Goal: Task Accomplishment & Management: Manage account settings

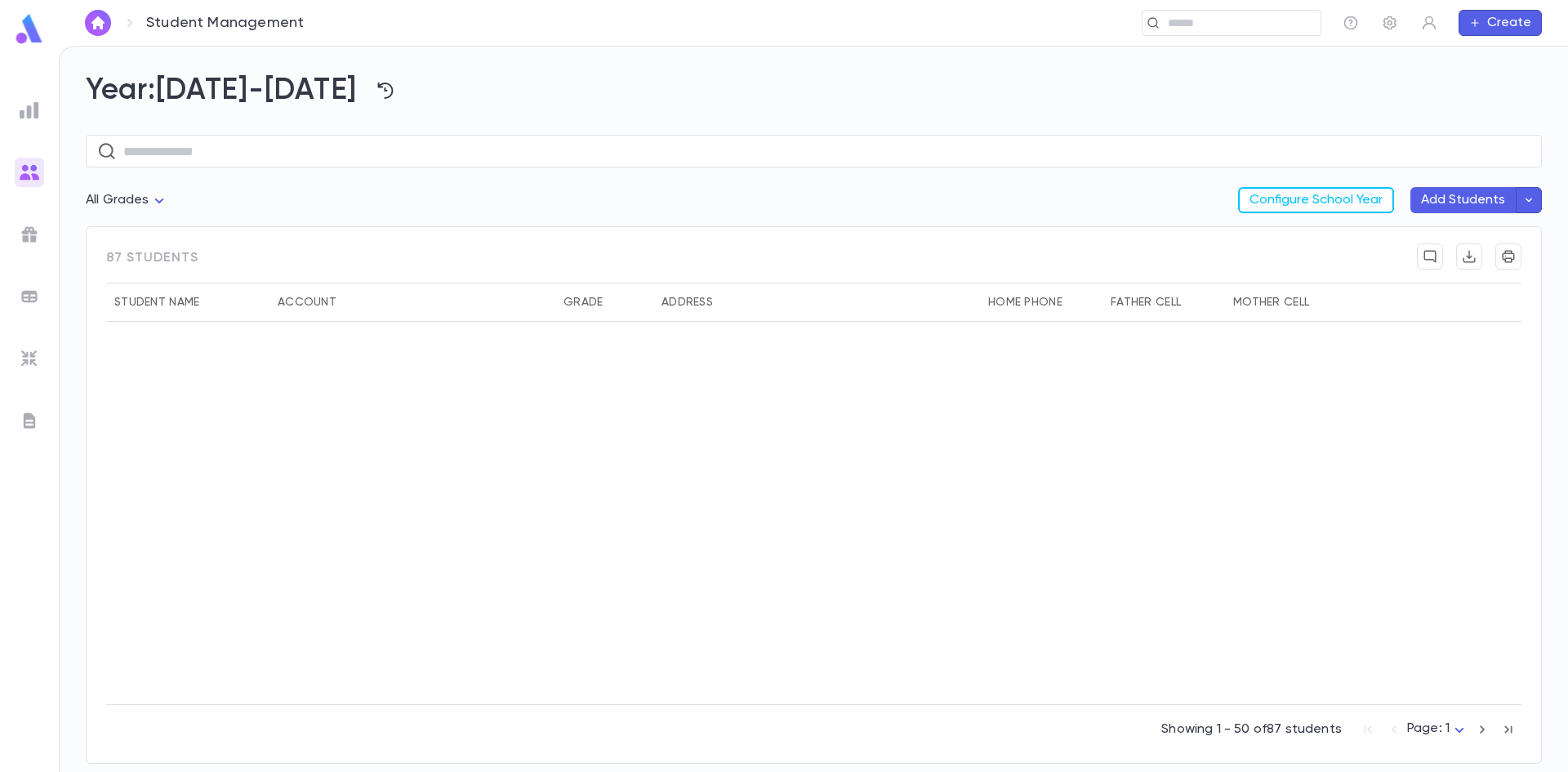
scroll to position [899, 0]
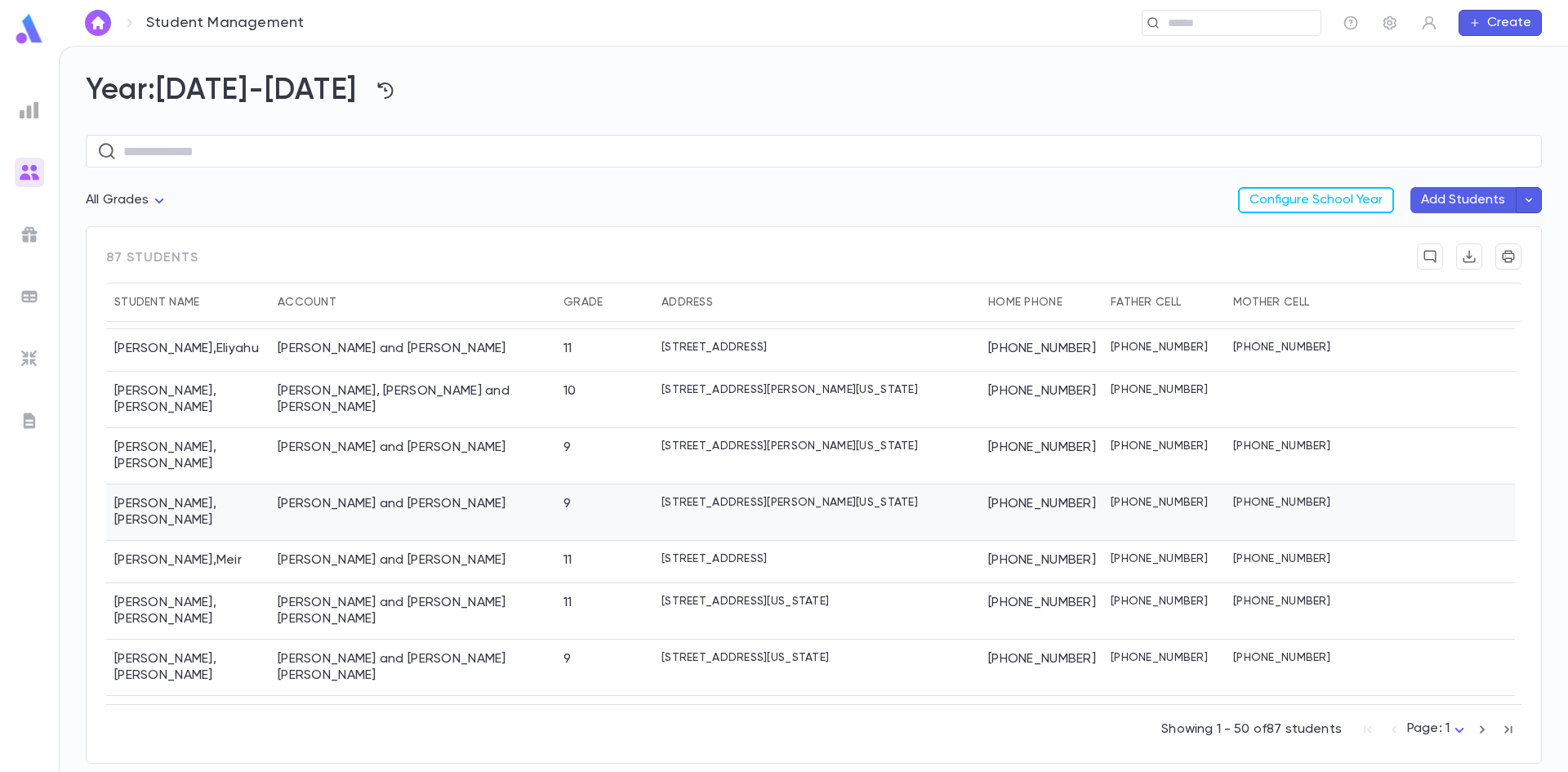
click at [690, 496] on p "3 Rivka Lane, Lakewood New Jersey 08701" at bounding box center [789, 502] width 256 height 13
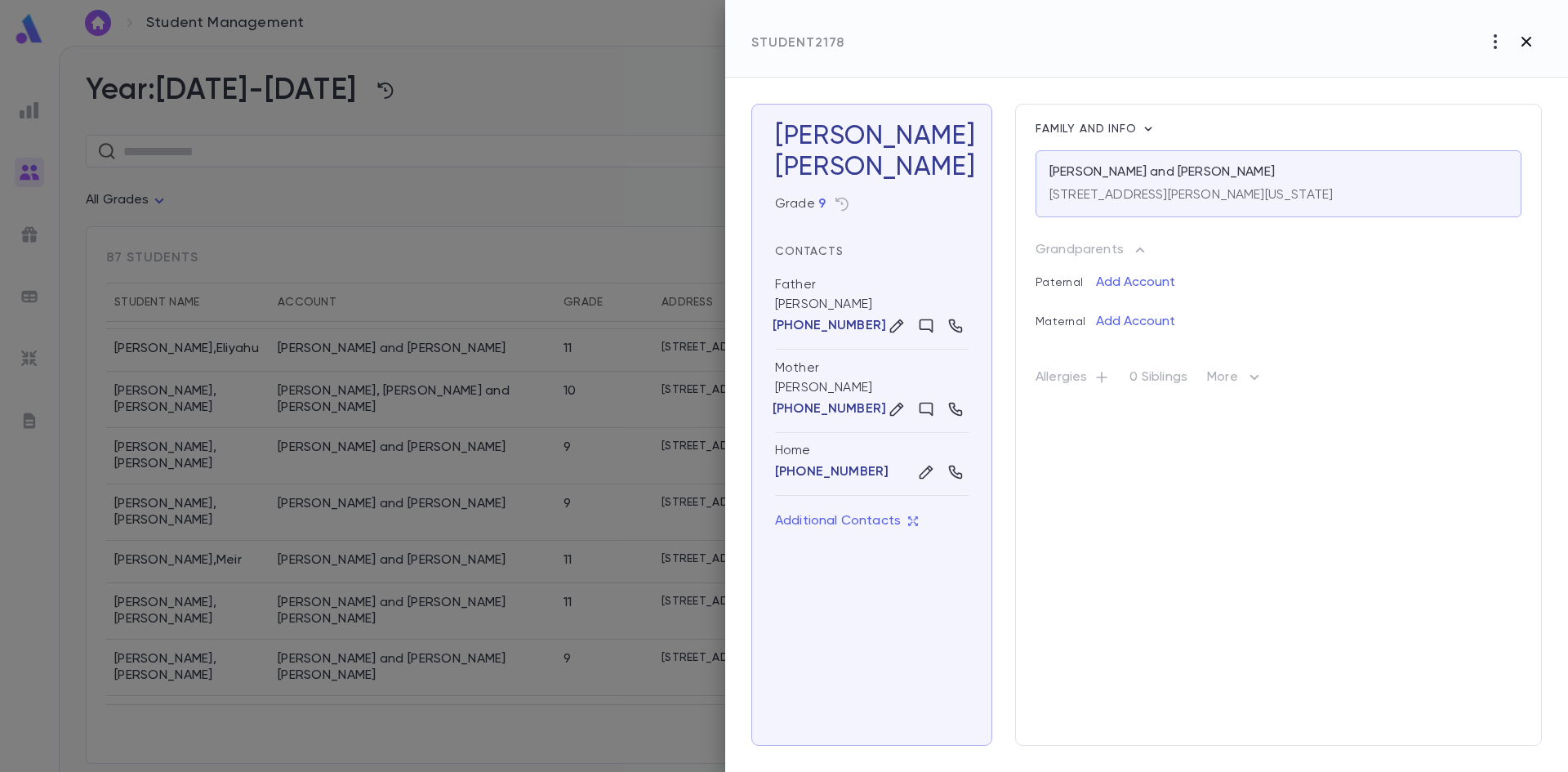
click at [1525, 43] on icon "button" at bounding box center [1526, 41] width 10 height 10
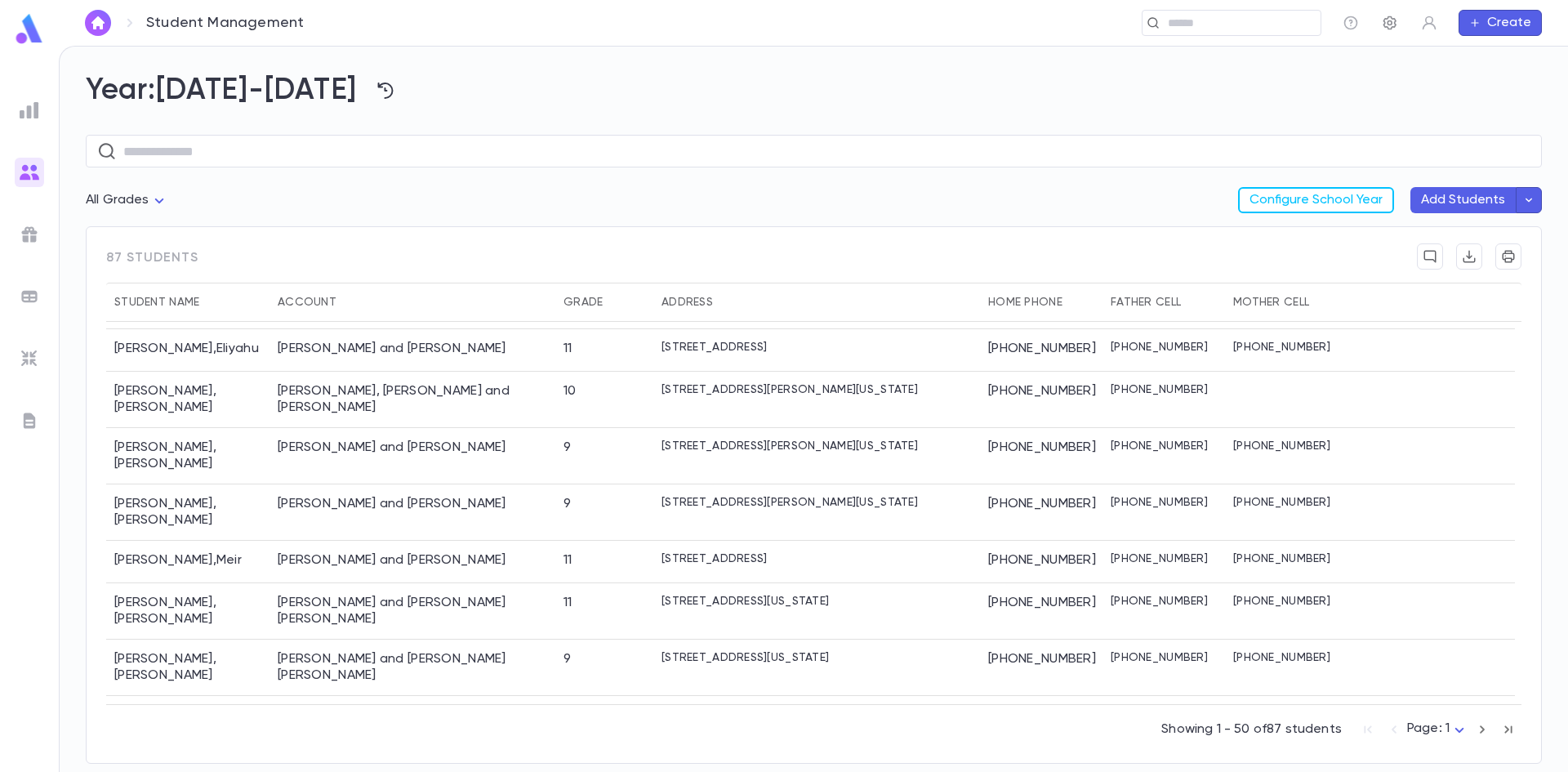
click at [1391, 23] on icon "button" at bounding box center [1390, 23] width 16 height 16
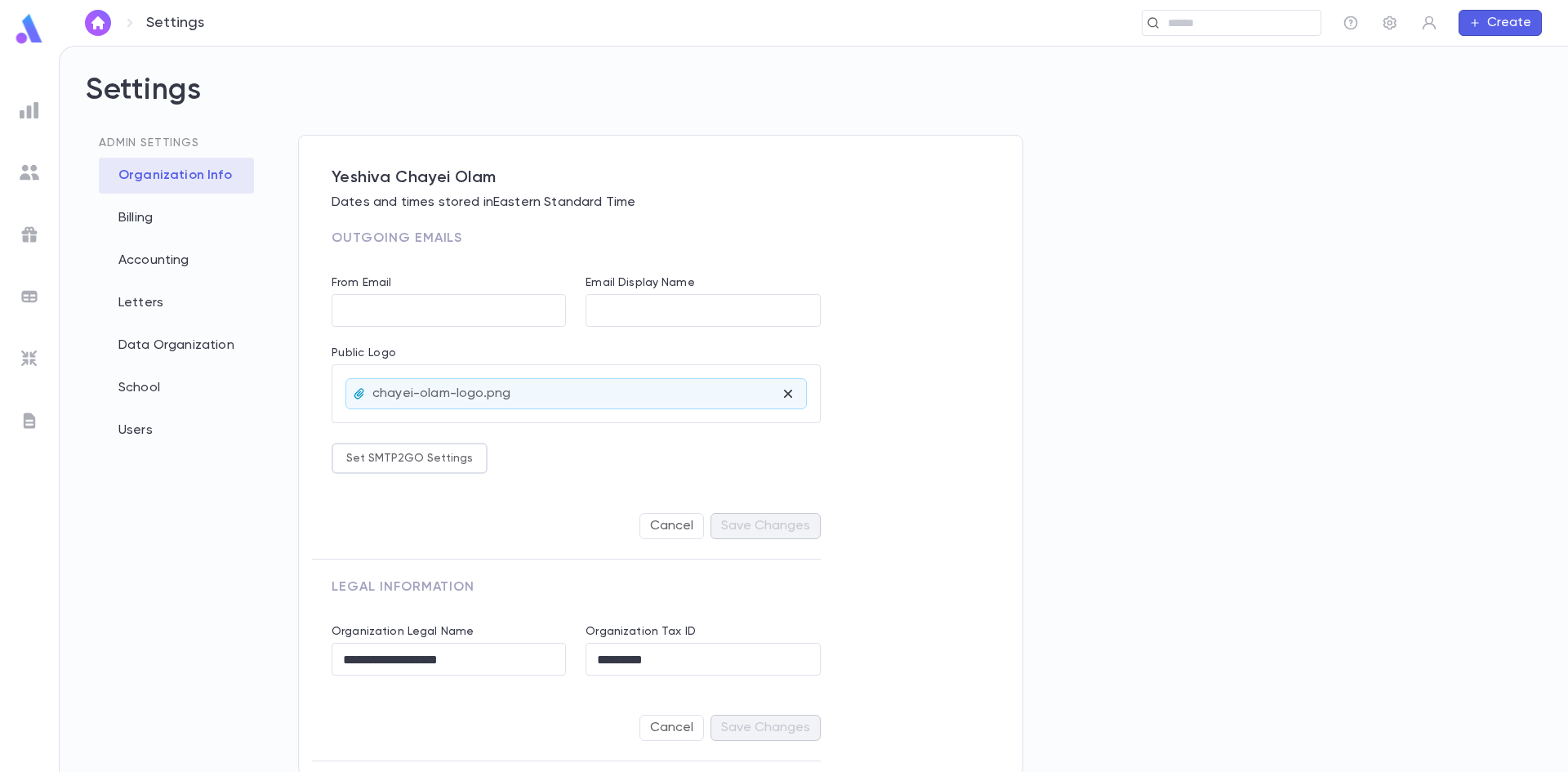
scroll to position [5, 0]
click at [131, 296] on div "Letters" at bounding box center [176, 300] width 155 height 36
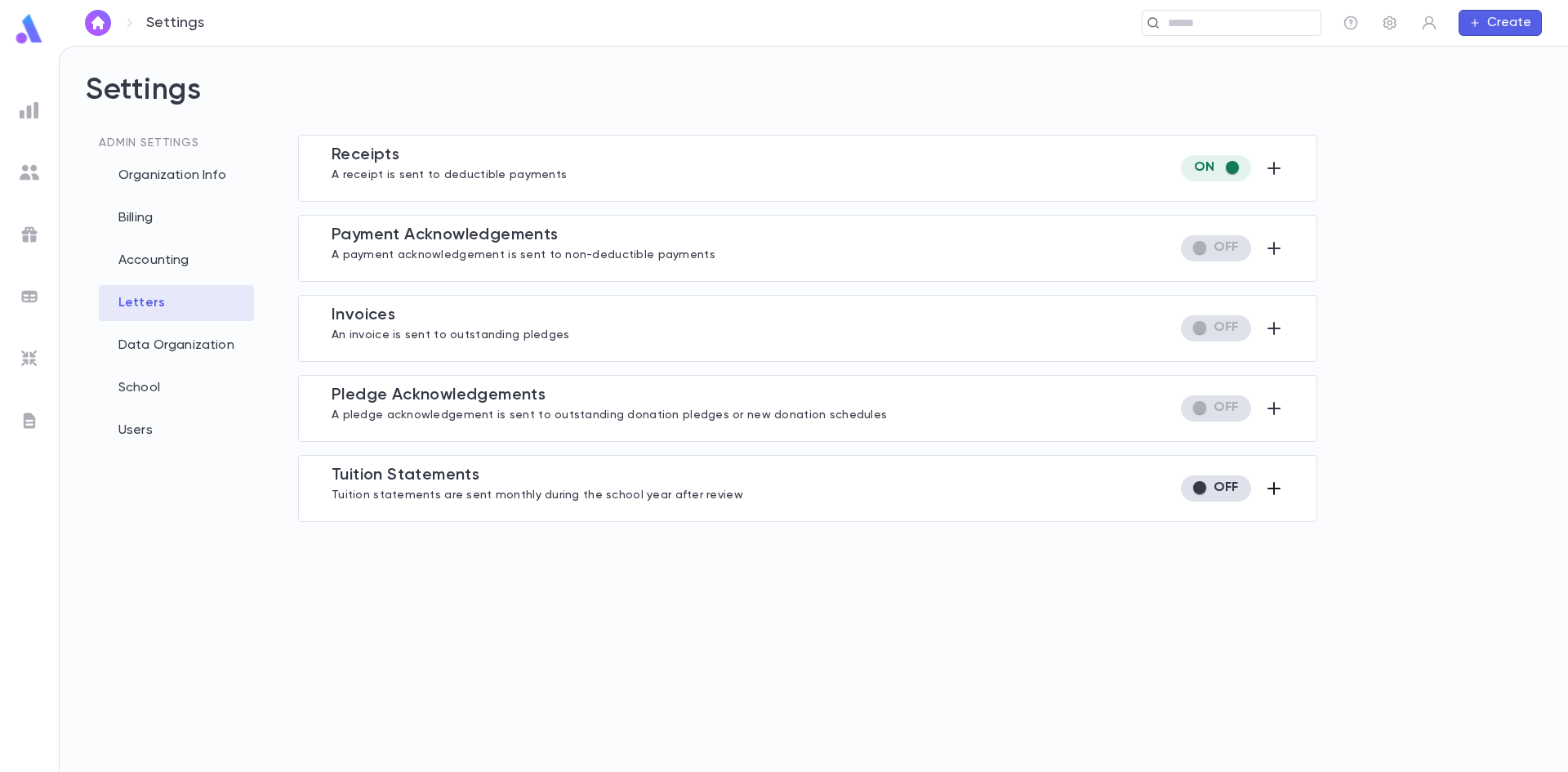
click at [1270, 485] on icon "button" at bounding box center [1274, 488] width 20 height 20
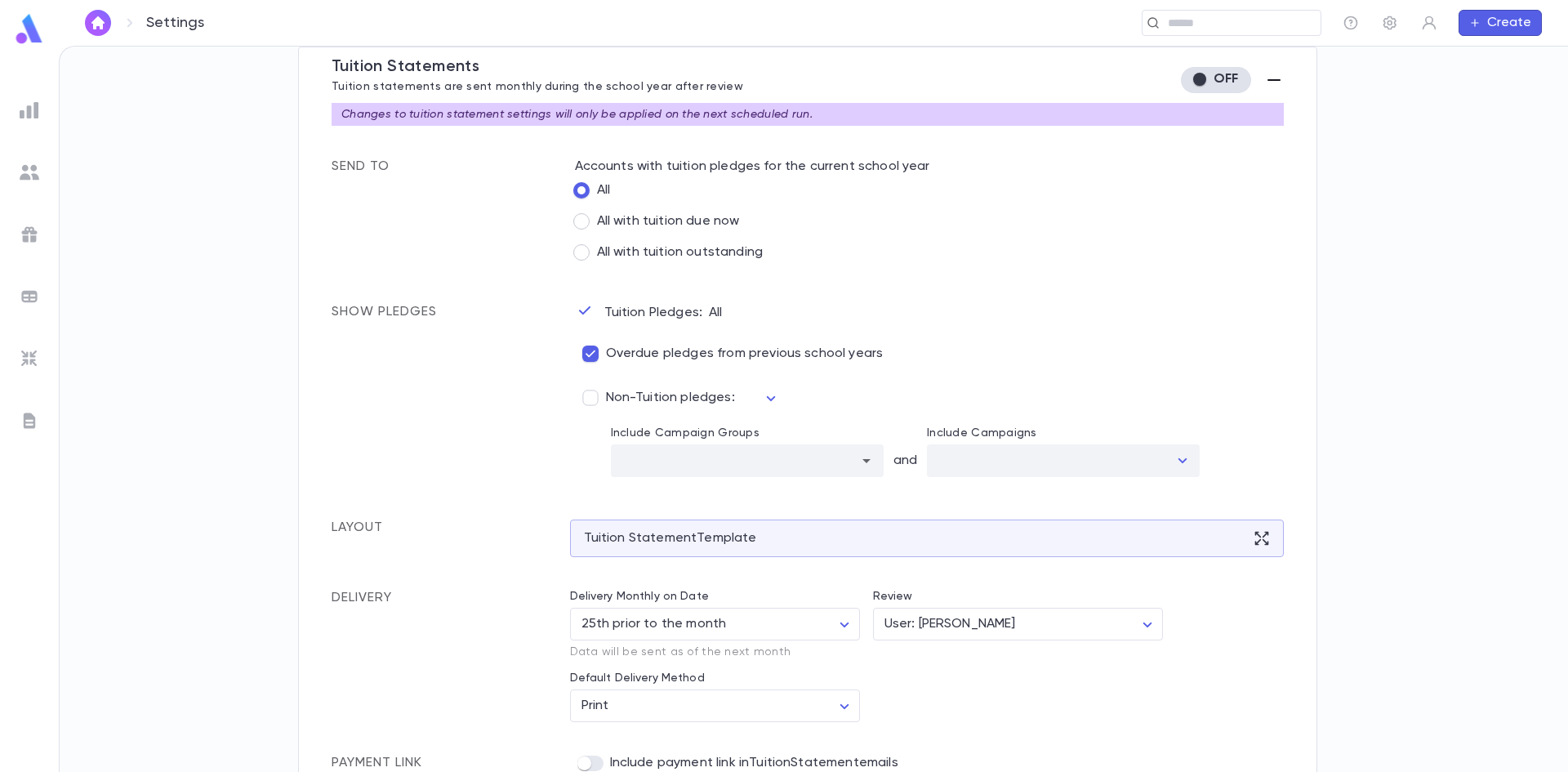
scroll to position [438, 0]
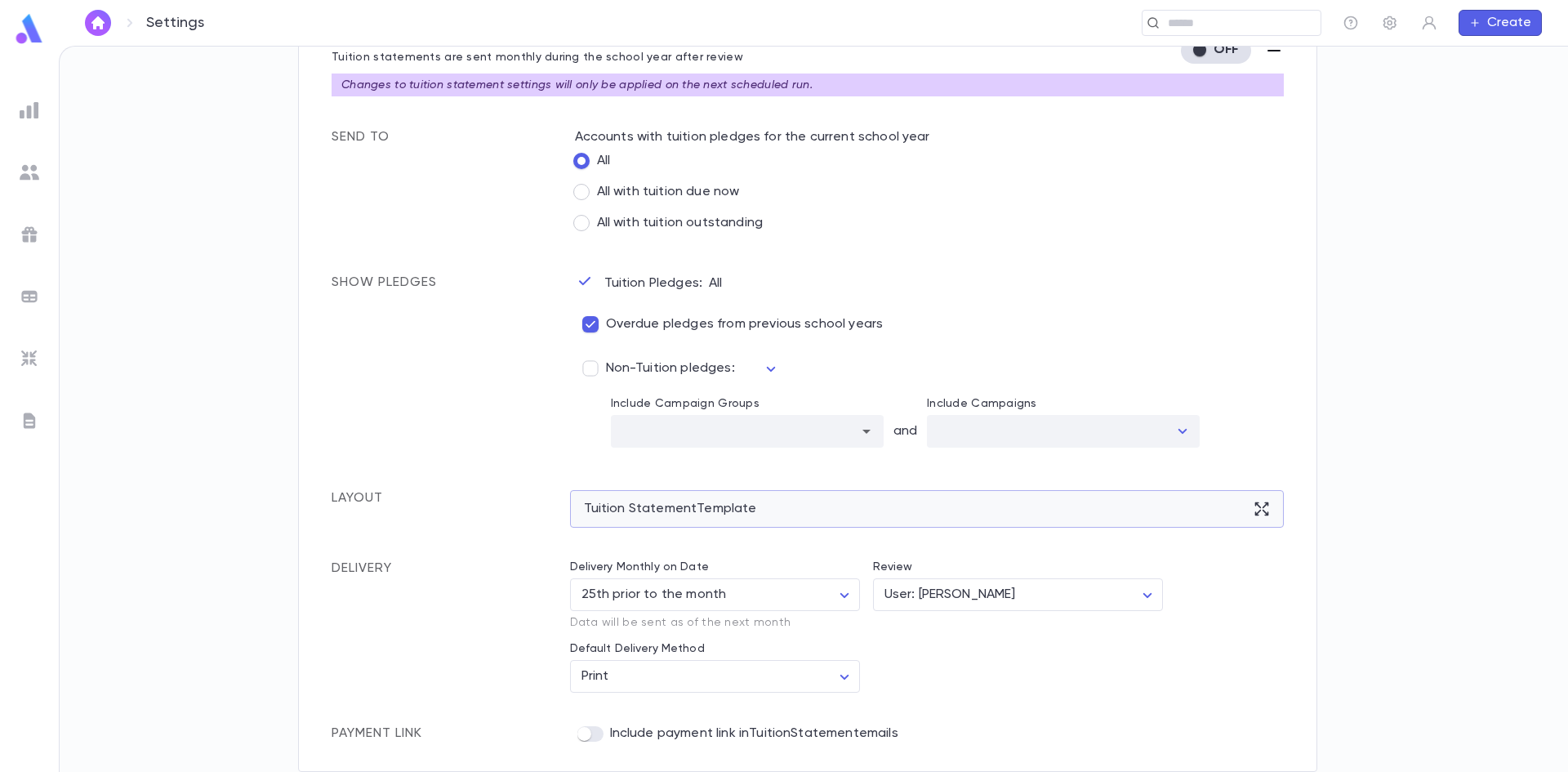
click at [1254, 507] on icon at bounding box center [1262, 509] width 16 height 16
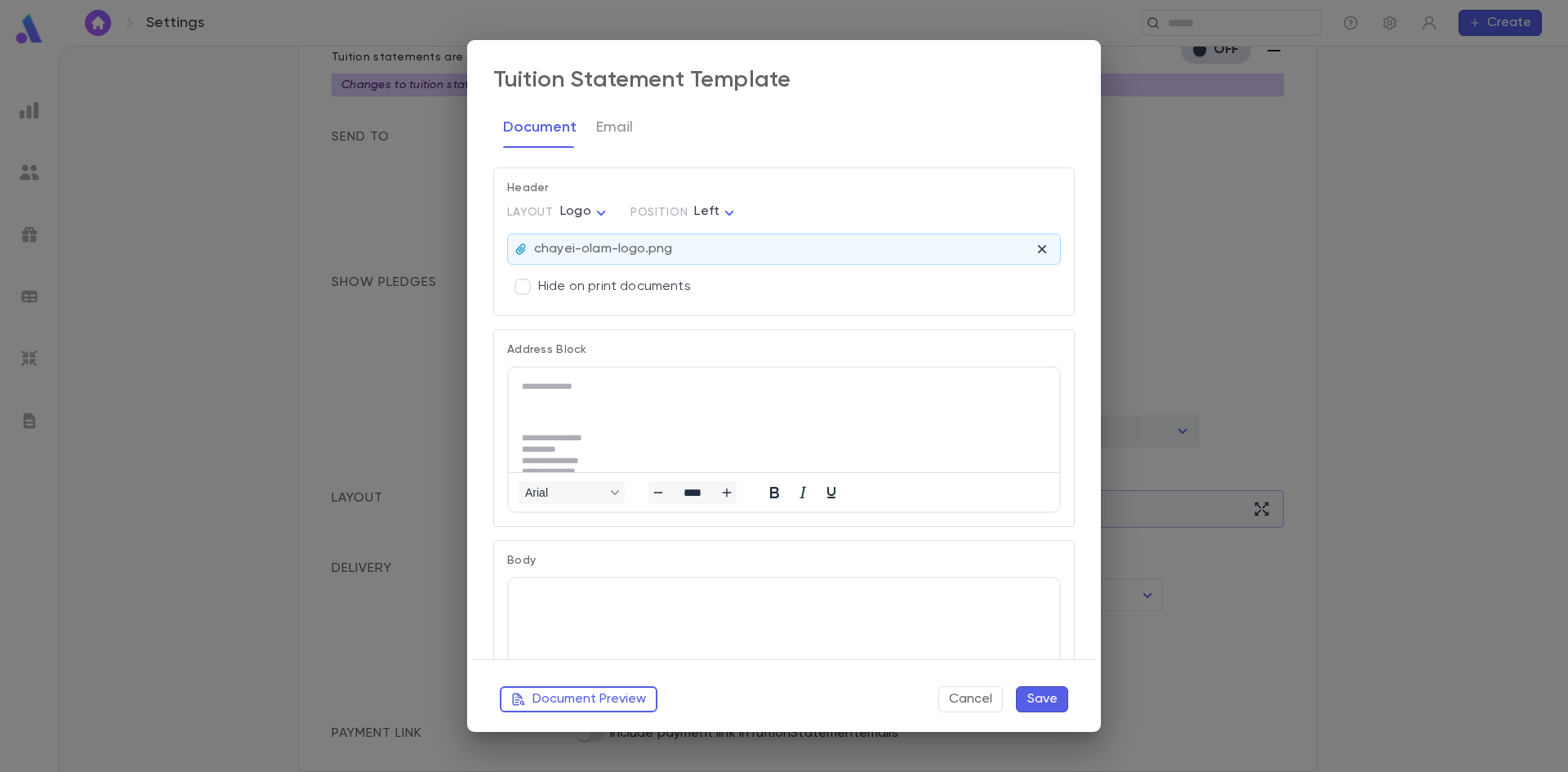
scroll to position [0, 0]
click at [735, 611] on html at bounding box center [784, 596] width 550 height 37
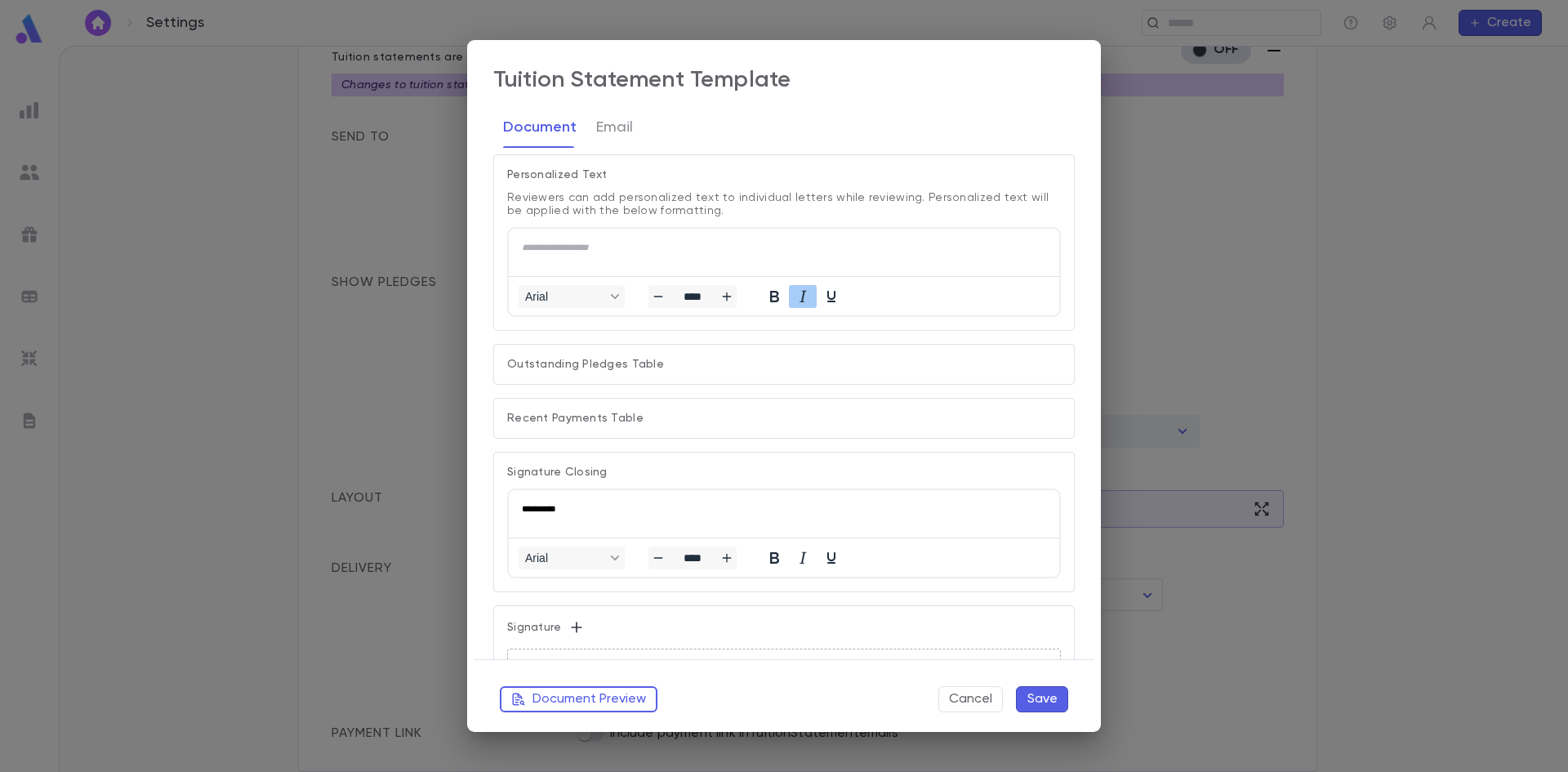
scroll to position [572, 0]
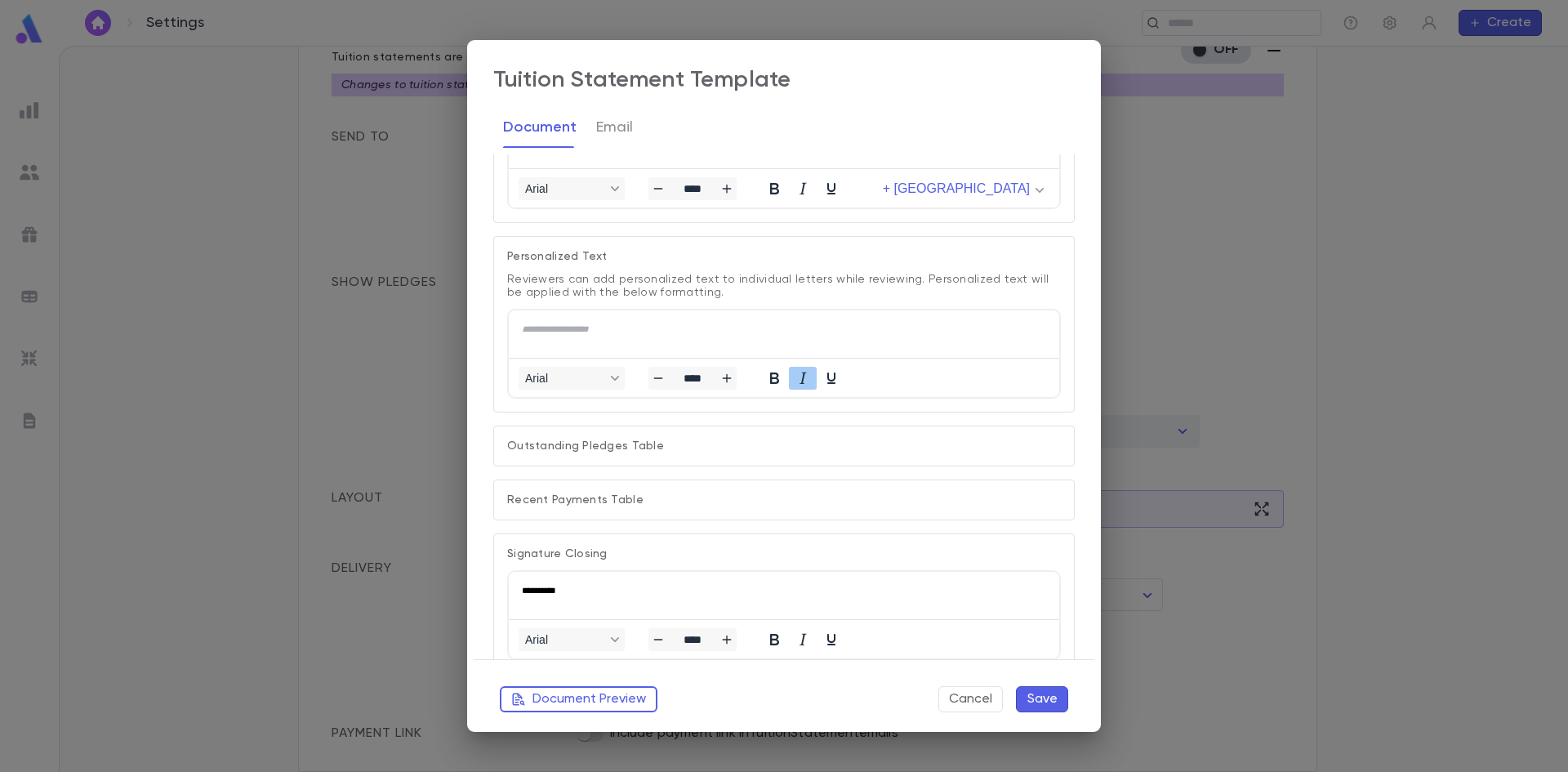
click at [693, 443] on p "Outstanding Pledges Table" at bounding box center [784, 445] width 554 height 13
click at [594, 444] on p "Outstanding Pledges Table" at bounding box center [784, 445] width 554 height 13
click at [722, 578] on html "**********" at bounding box center [784, 590] width 550 height 37
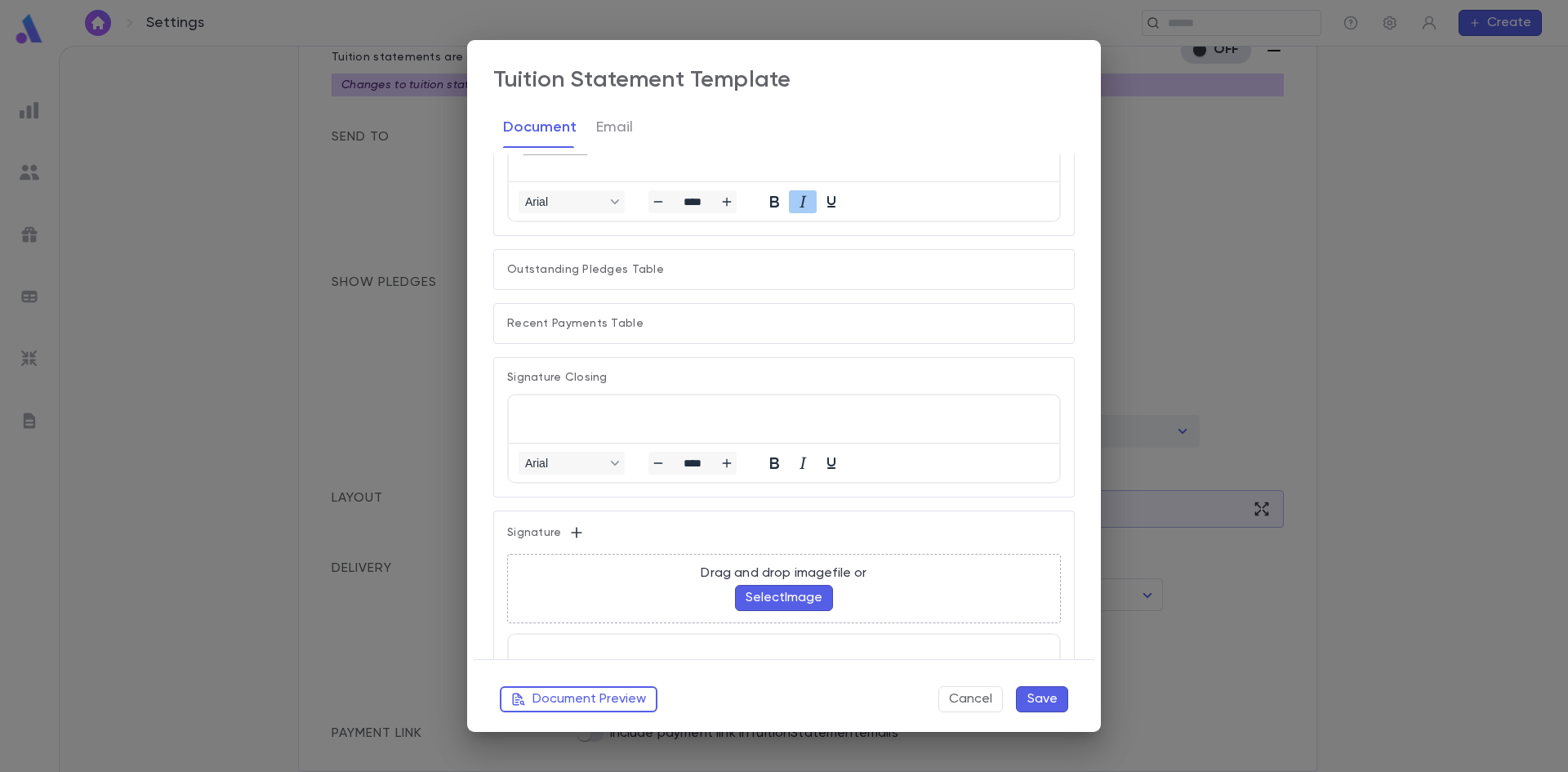
scroll to position [817, 0]
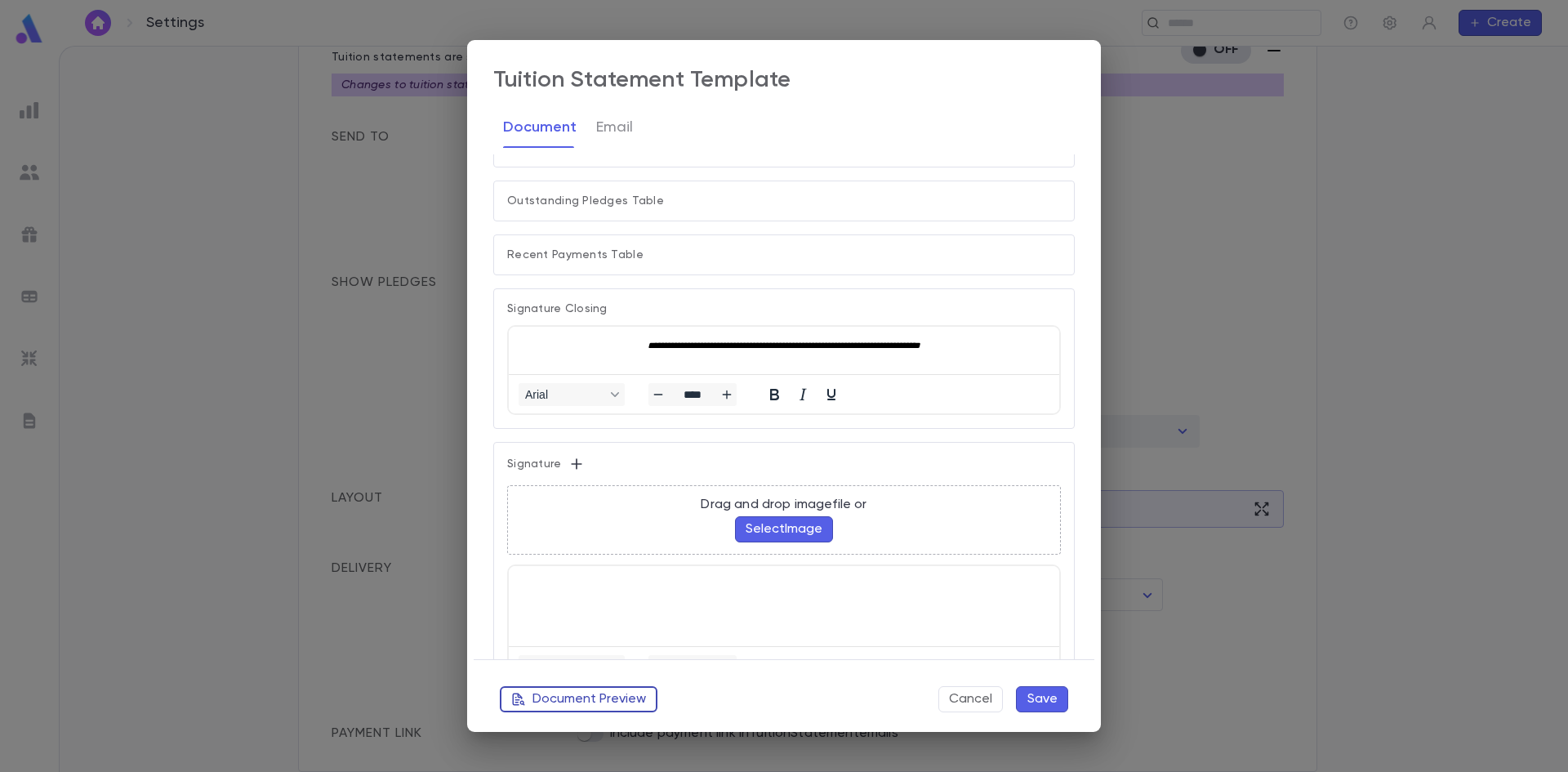
click at [567, 698] on button "Document Preview" at bounding box center [579, 699] width 158 height 26
click at [1049, 696] on button "Save" at bounding box center [1042, 699] width 52 height 26
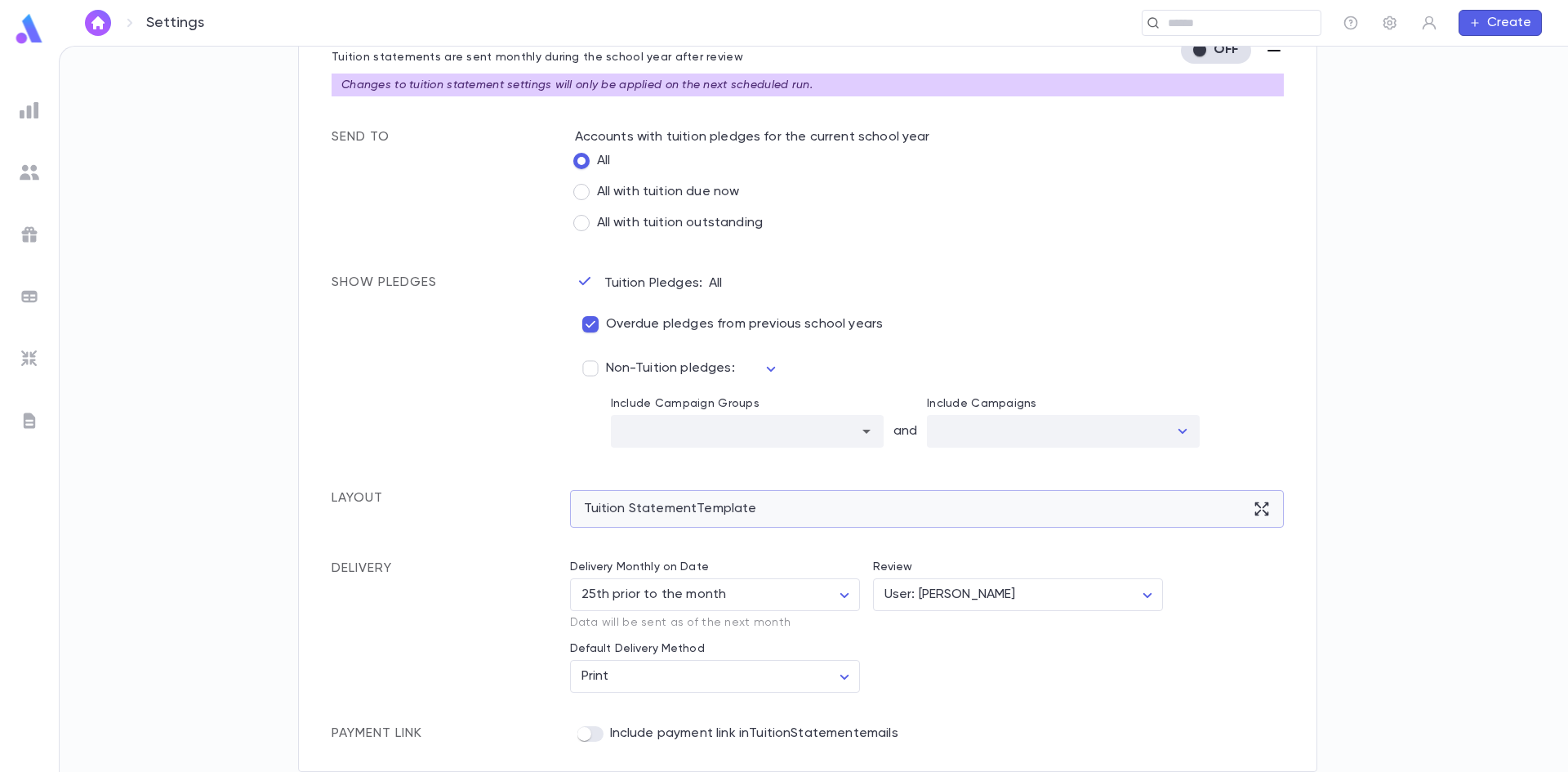
click at [671, 512] on div "Tuition Statement Template" at bounding box center [927, 508] width 715 height 37
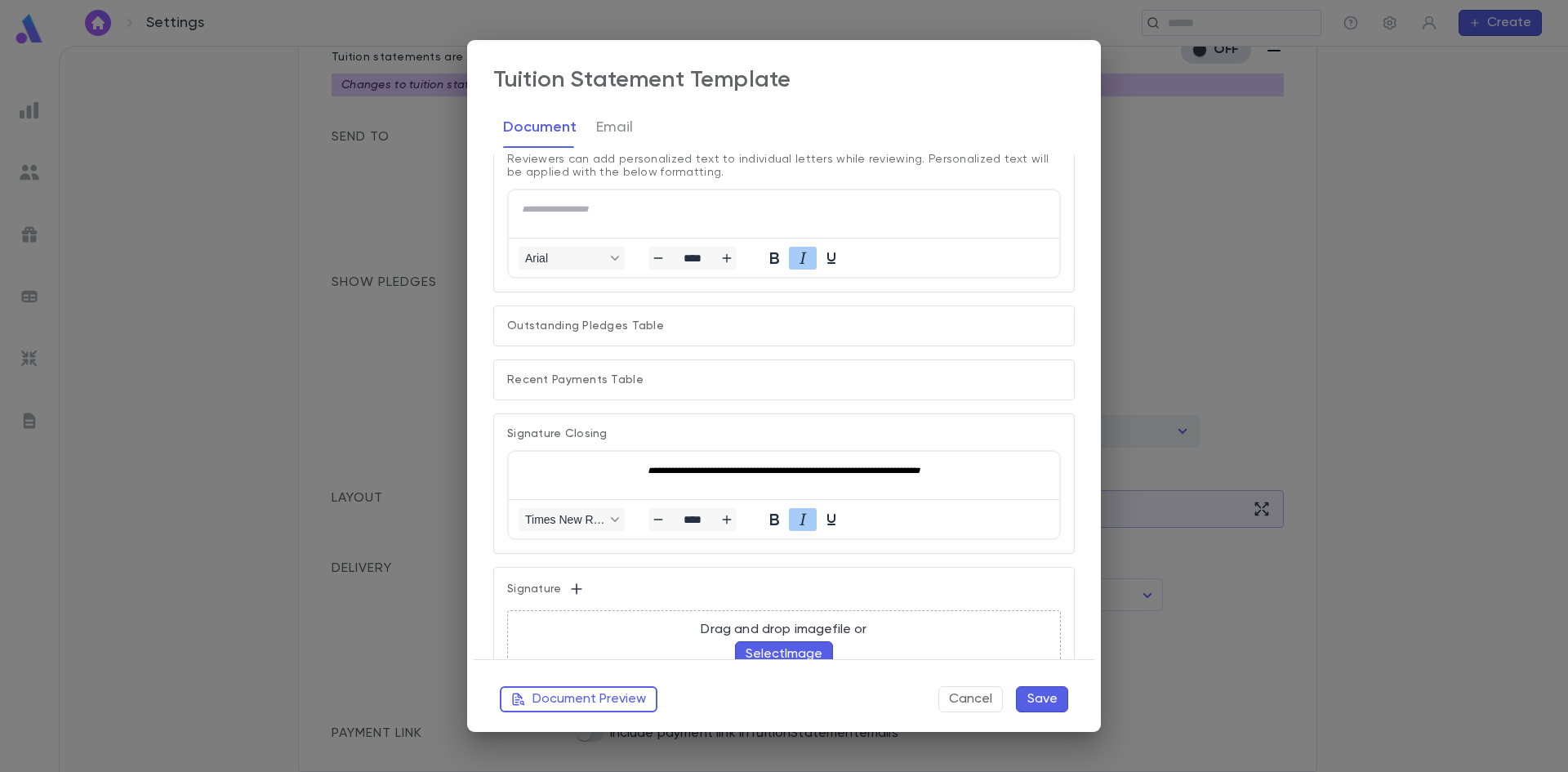
scroll to position [736, 0]
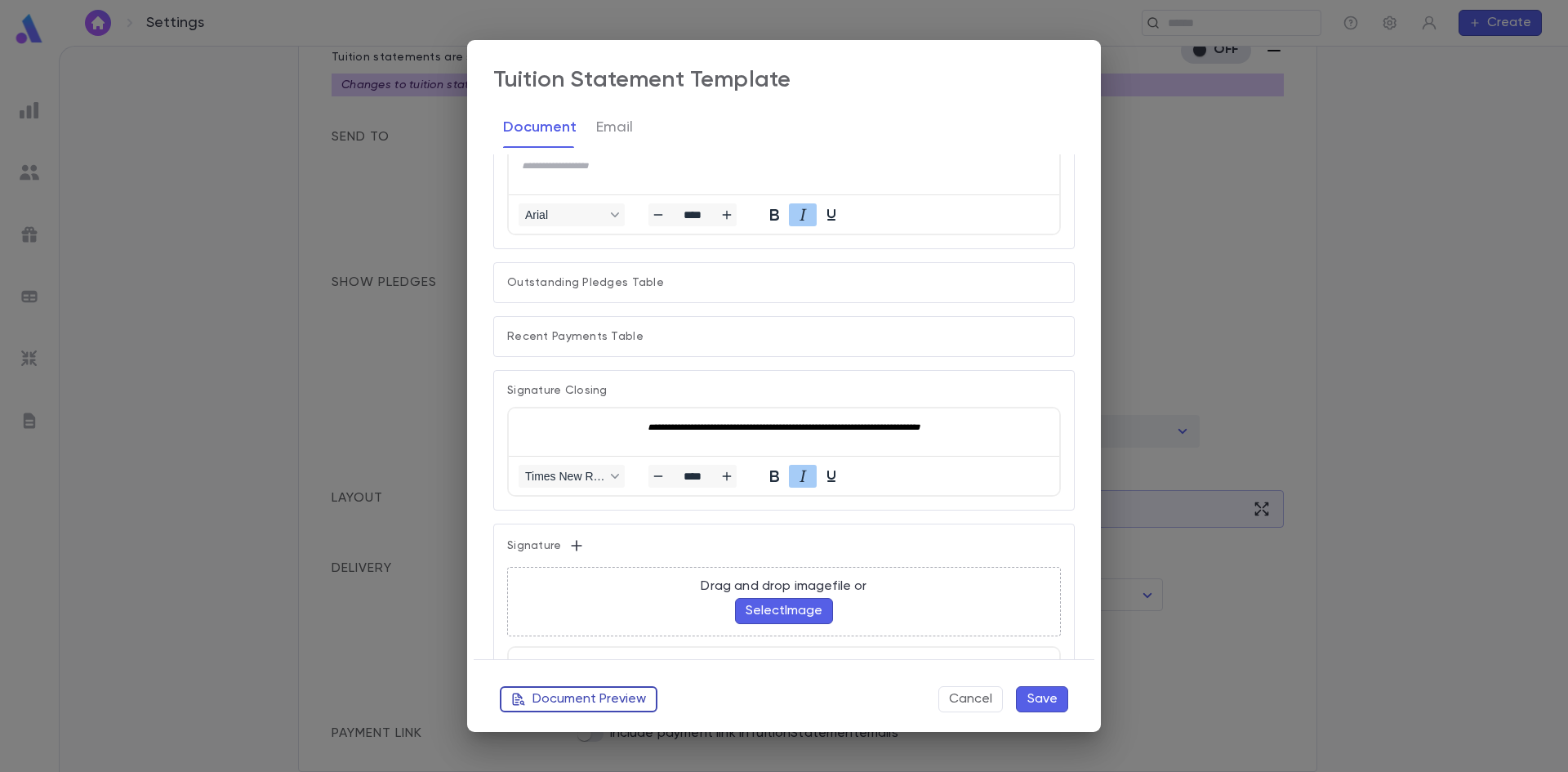
click at [573, 696] on button "Document Preview" at bounding box center [579, 699] width 158 height 26
click at [866, 423] on span "**********" at bounding box center [784, 426] width 273 height 9
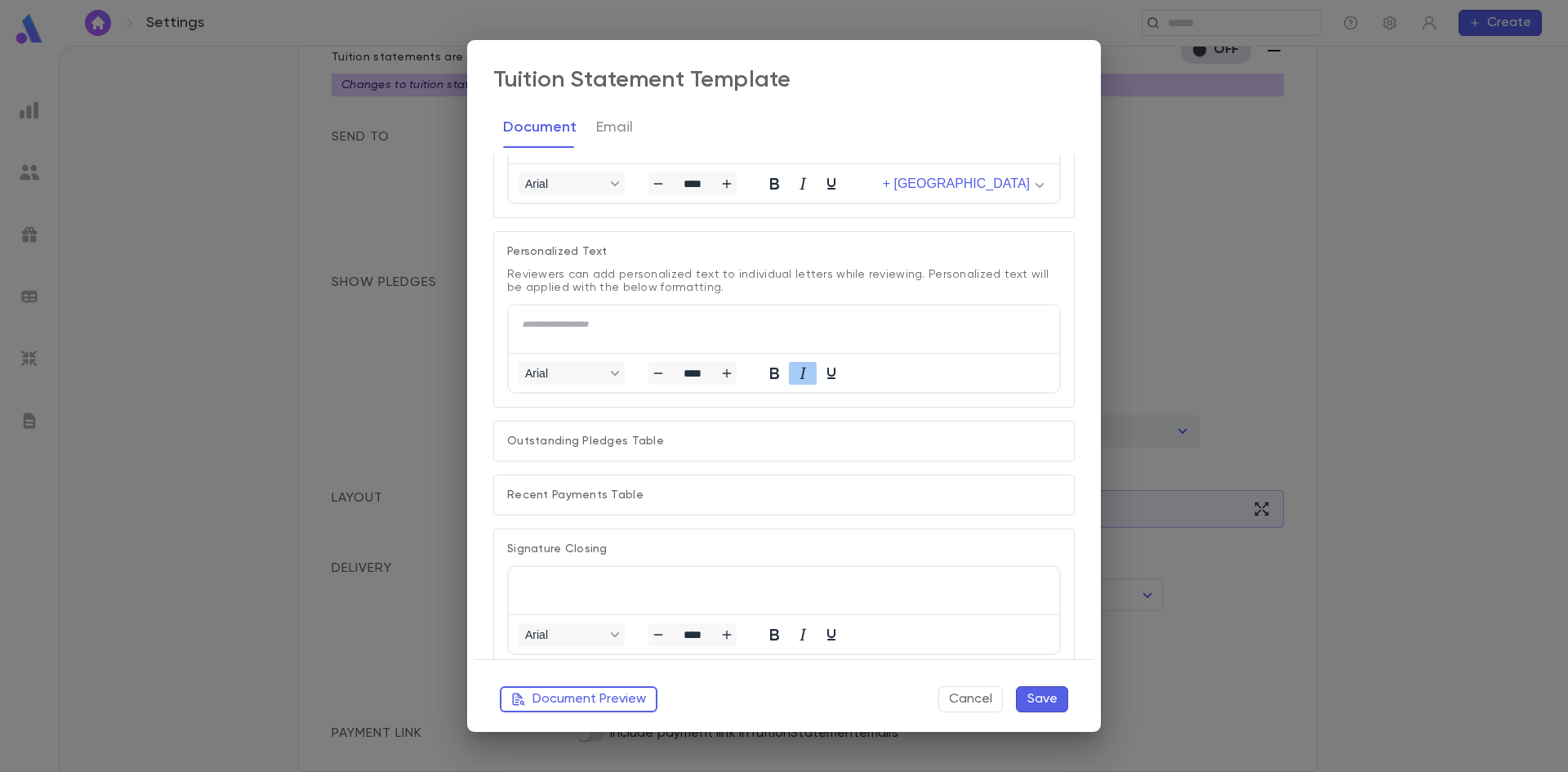
scroll to position [327, 0]
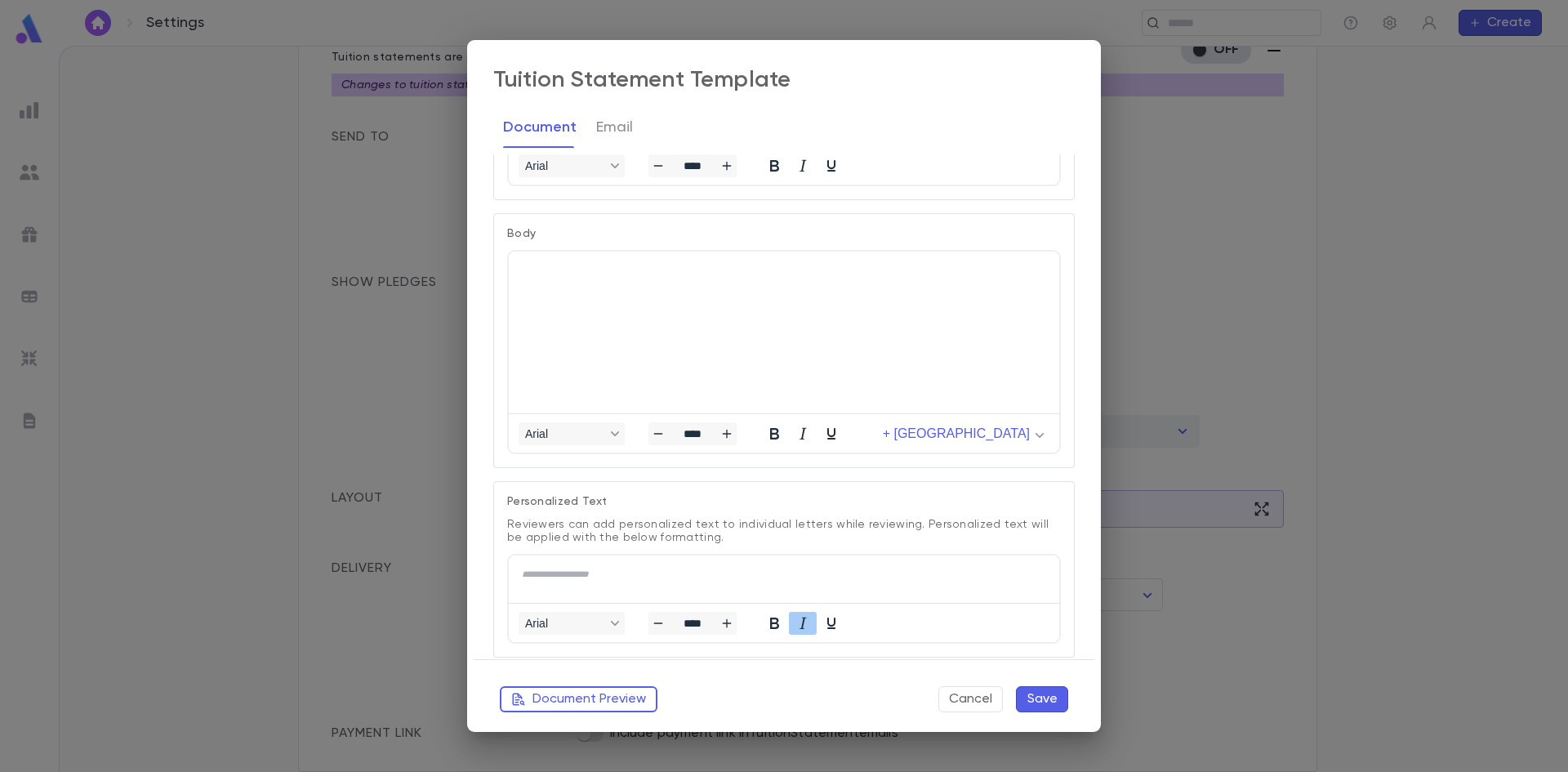
click at [768, 288] on html at bounding box center [784, 269] width 550 height 37
click at [1033, 697] on button "Save" at bounding box center [1042, 699] width 52 height 26
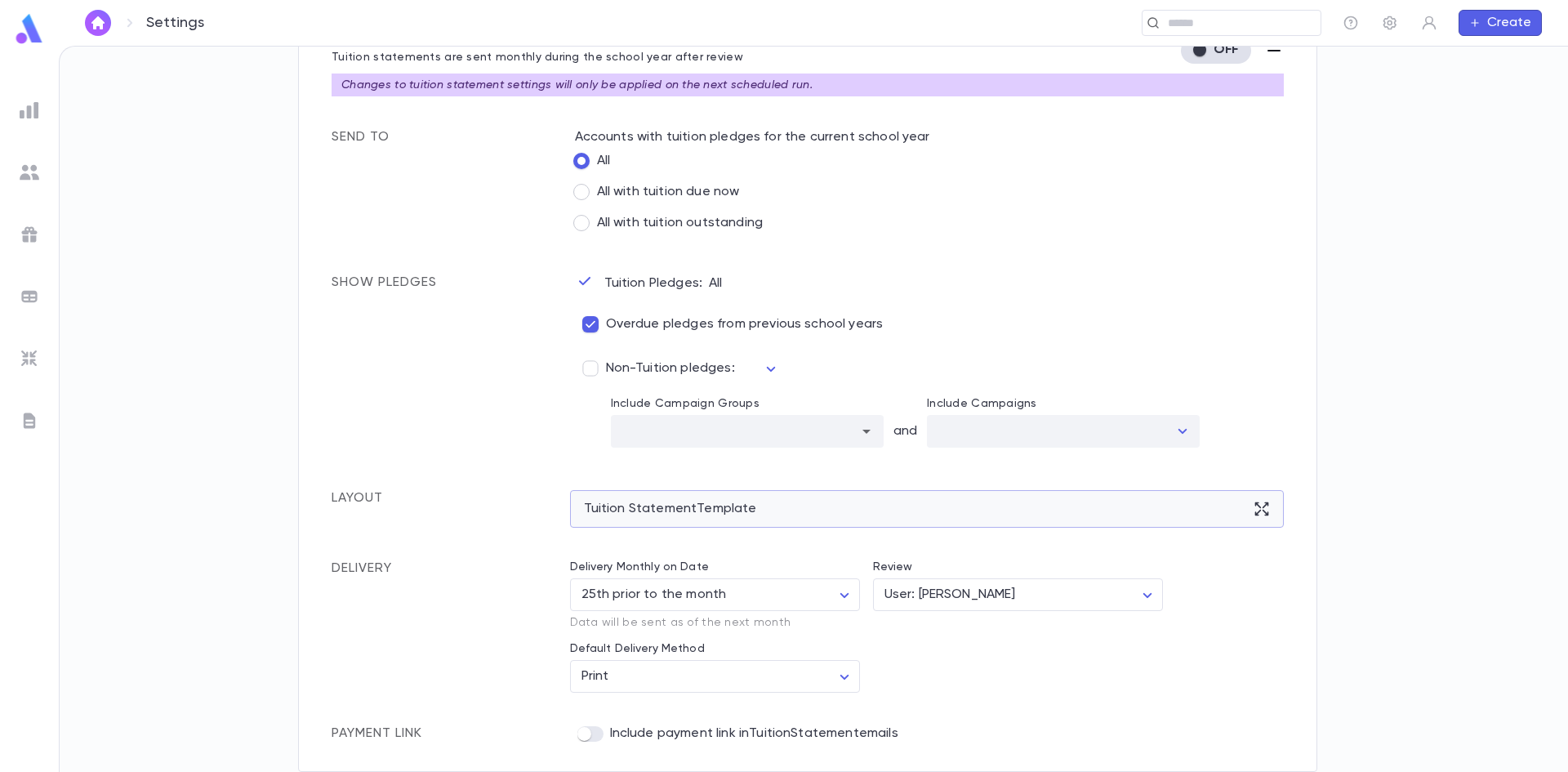
click at [762, 503] on div "Tuition Statement Template" at bounding box center [927, 508] width 715 height 37
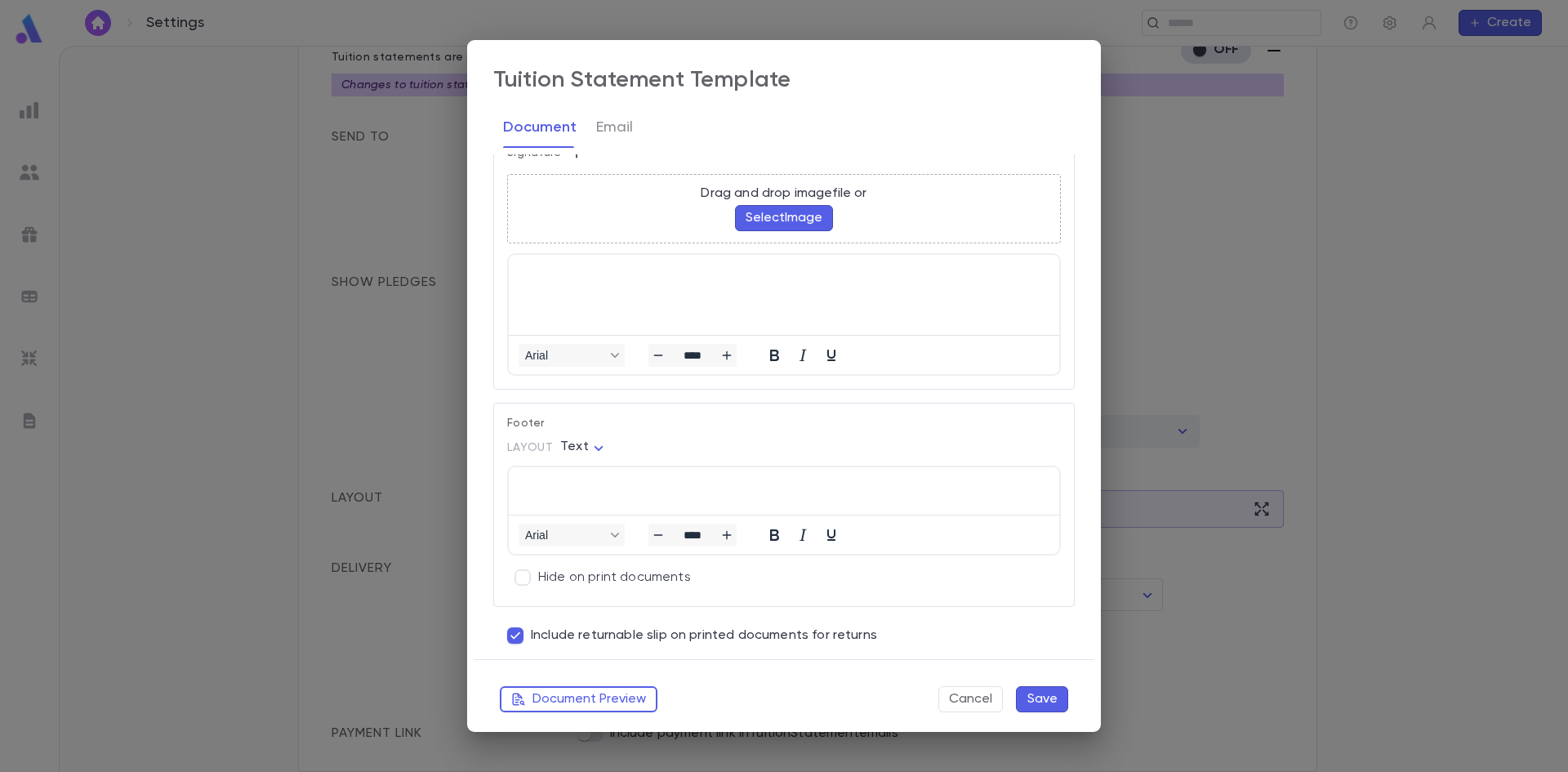
scroll to position [1138, 0]
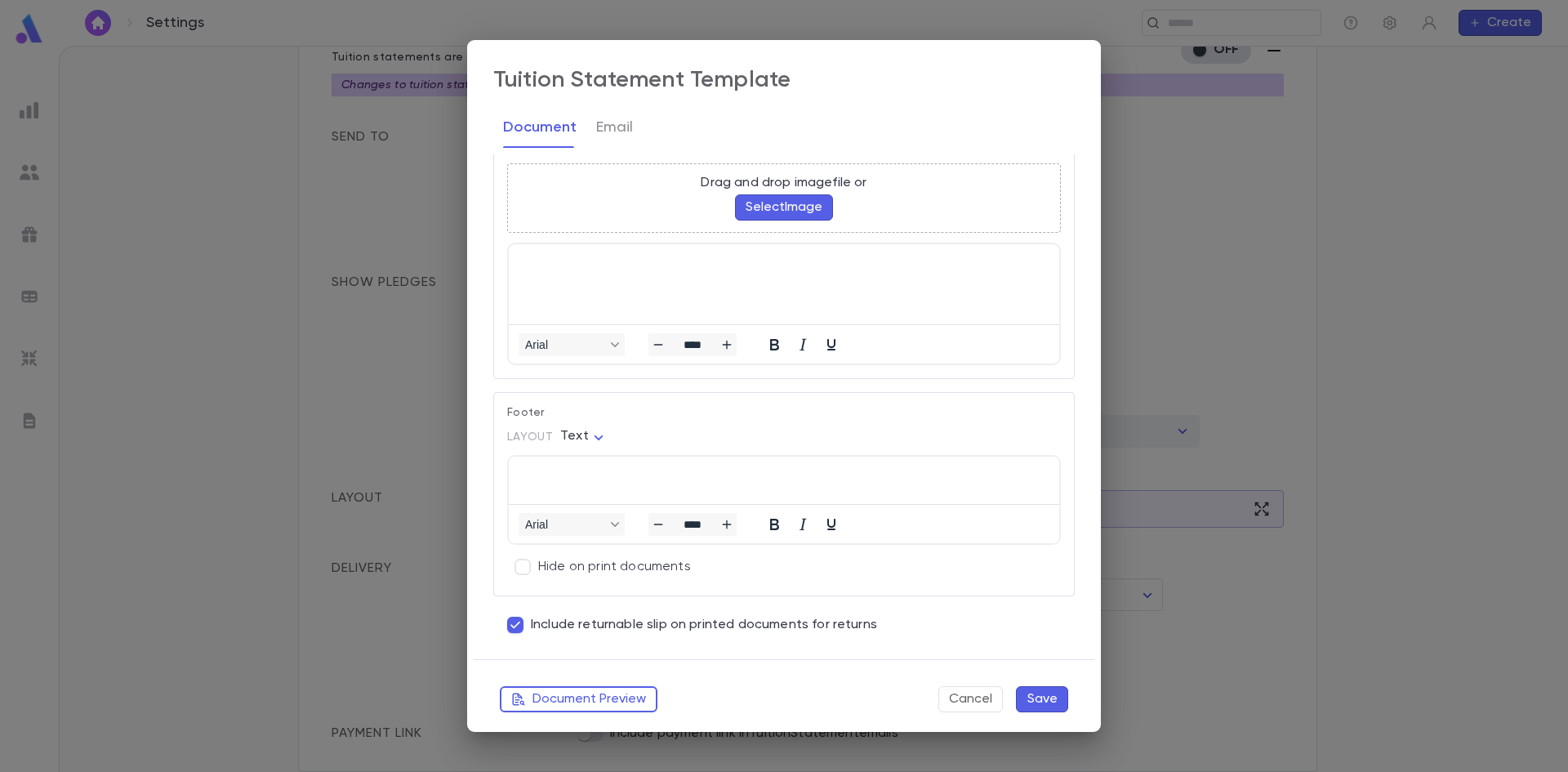
click at [1037, 705] on button "Save" at bounding box center [1042, 699] width 52 height 26
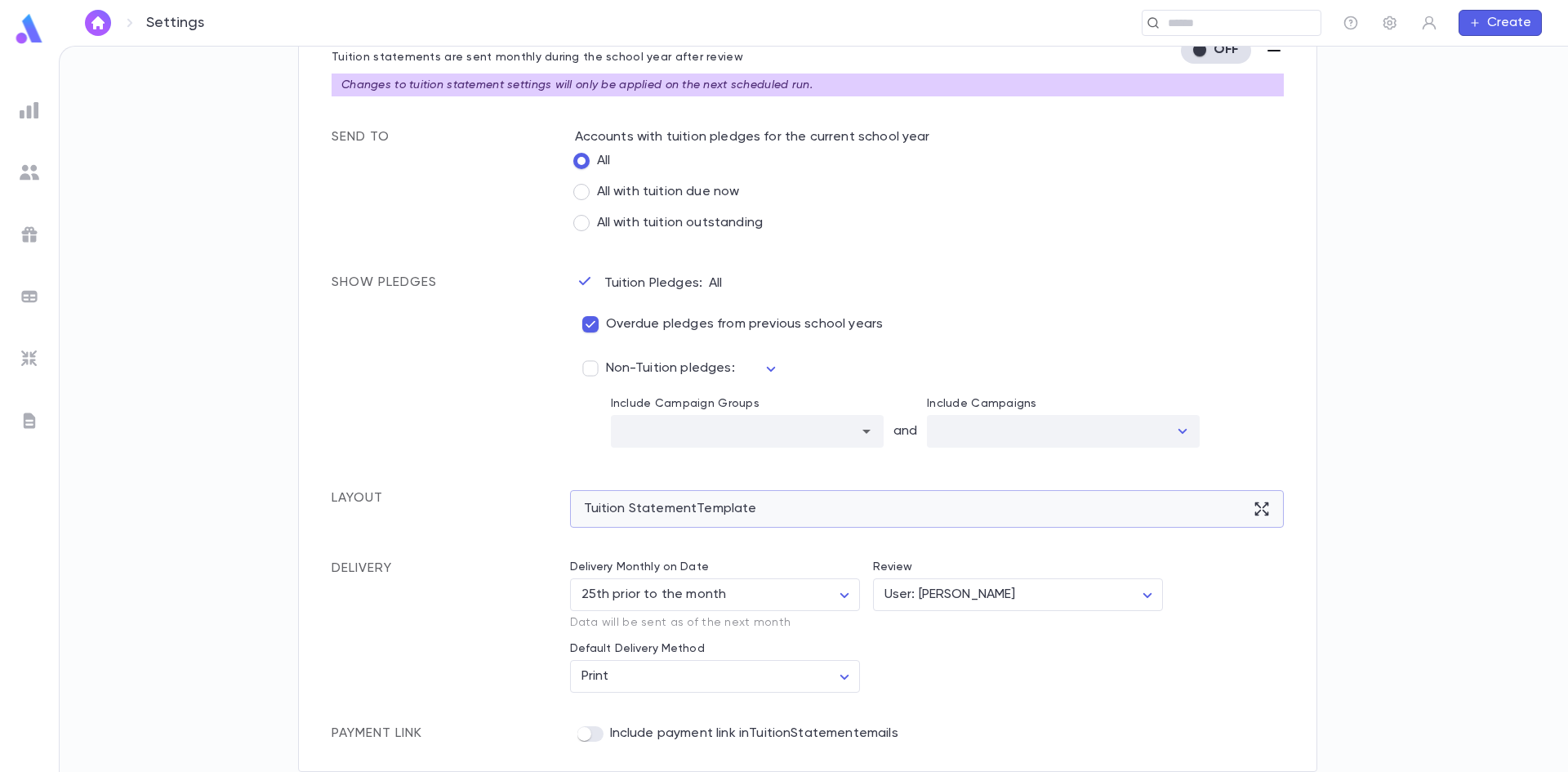
click at [653, 506] on div "Tuition Statement Template" at bounding box center [927, 508] width 715 height 37
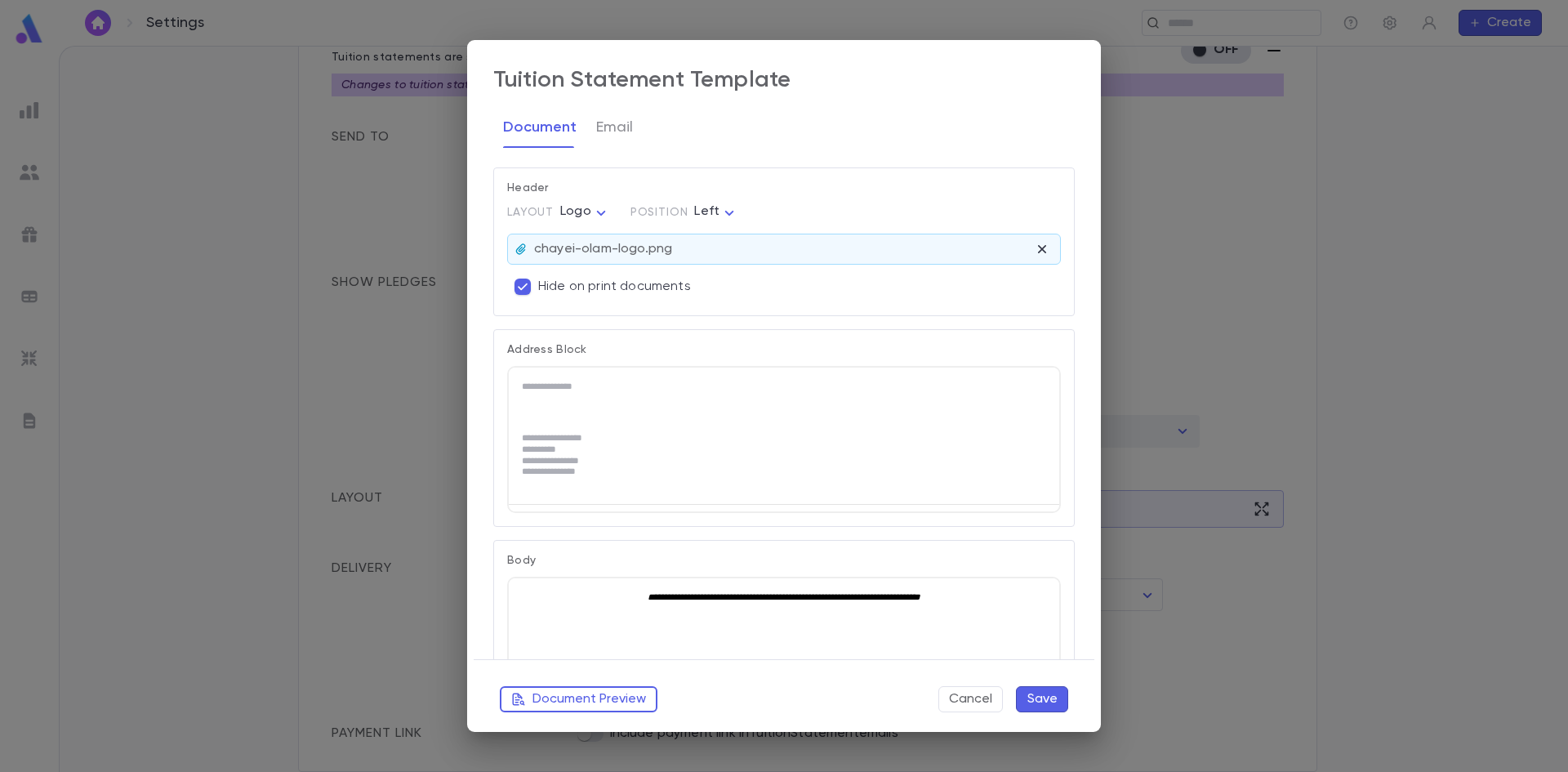
scroll to position [0, 0]
click at [561, 695] on button "Document Preview" at bounding box center [579, 699] width 158 height 26
click at [1049, 697] on button "Save" at bounding box center [1042, 699] width 52 height 26
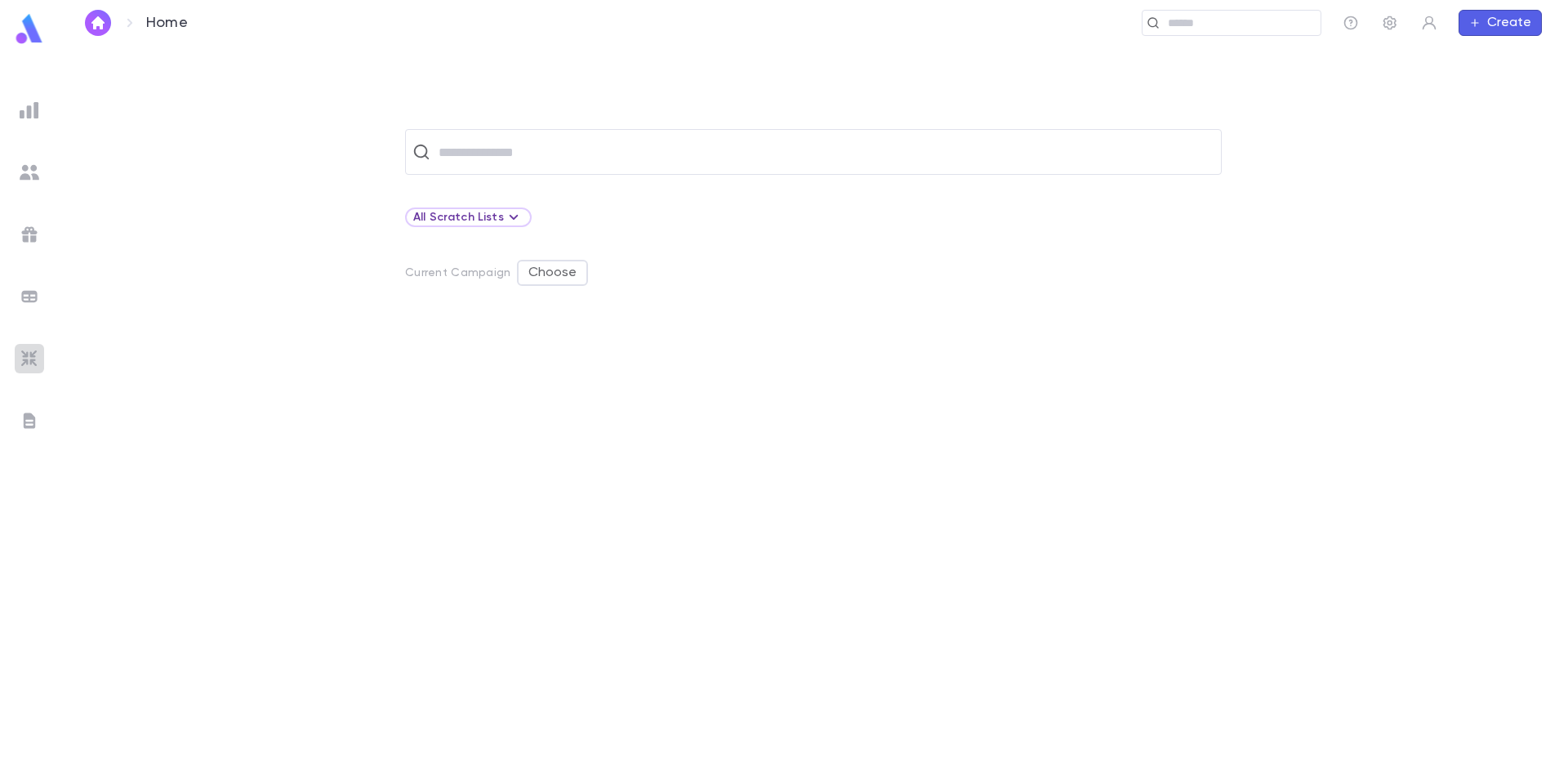
click at [32, 353] on img at bounding box center [30, 359] width 20 height 20
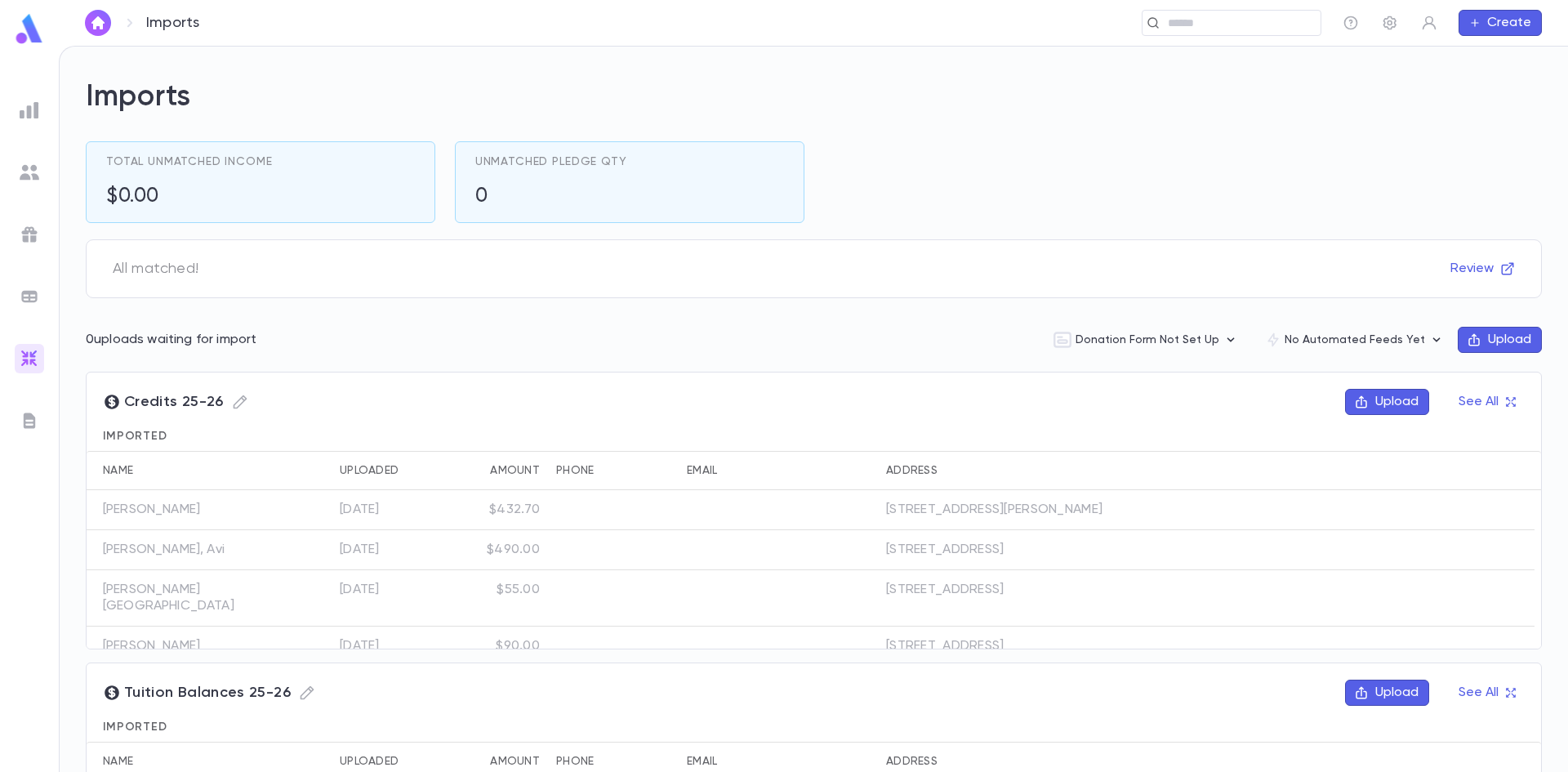
click at [31, 419] on img at bounding box center [30, 420] width 20 height 20
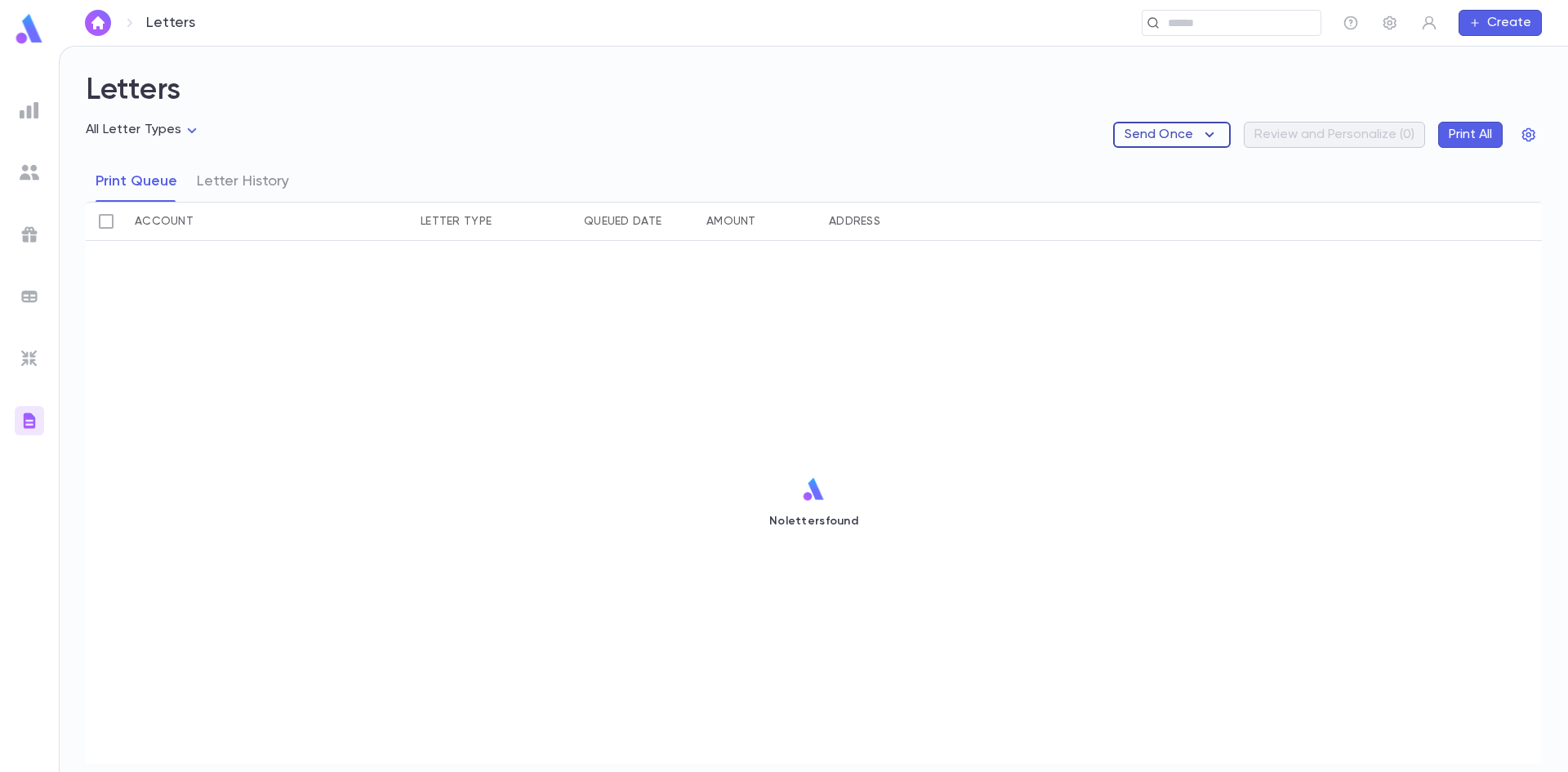
click at [1161, 131] on p "Send Once" at bounding box center [1158, 135] width 69 height 16
click at [1152, 166] on li "Tuition Statements" at bounding box center [1195, 167] width 154 height 26
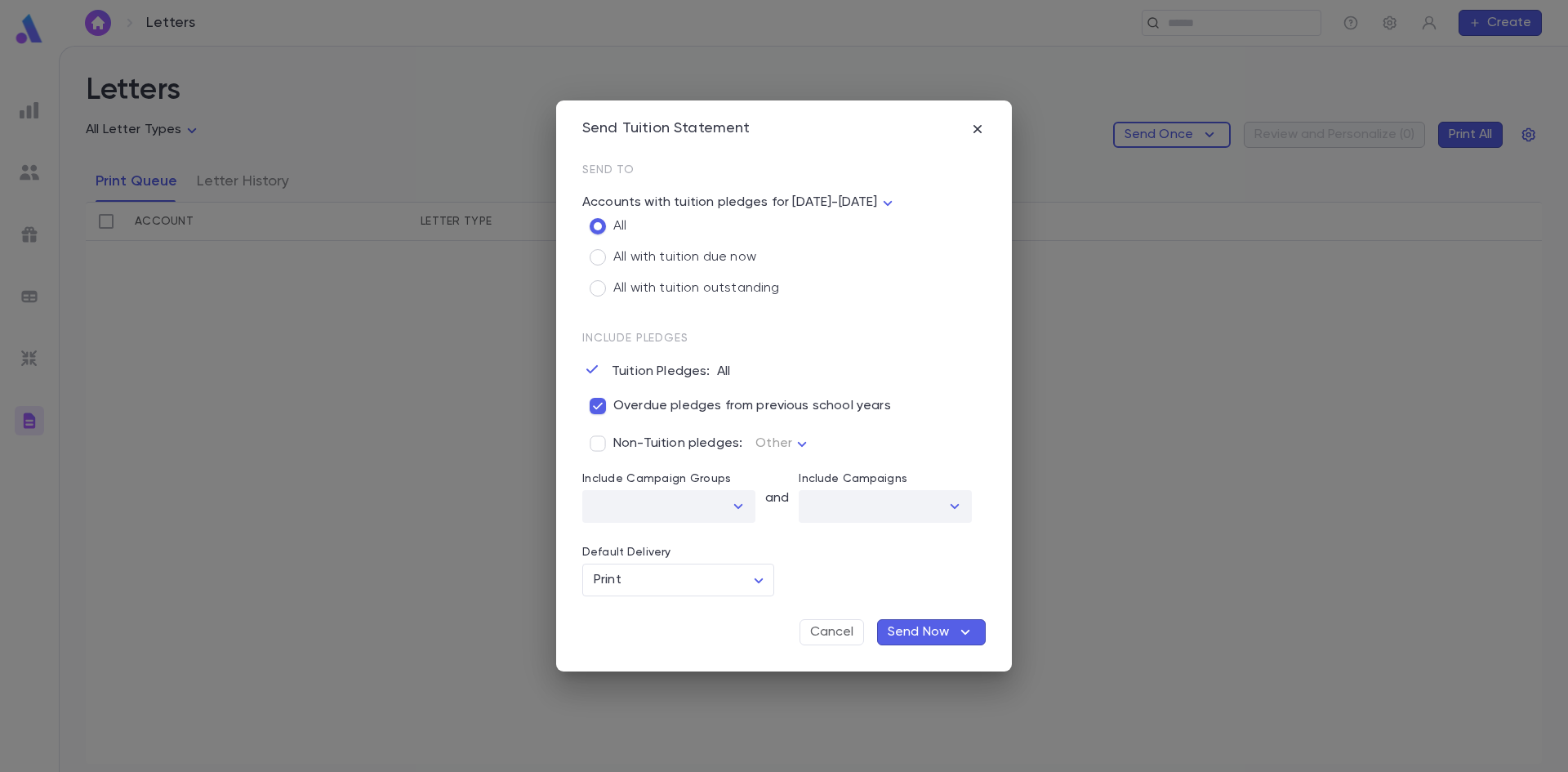
click at [974, 636] on icon "button" at bounding box center [965, 632] width 20 height 20
click at [935, 663] on li "Send Now" at bounding box center [942, 664] width 123 height 26
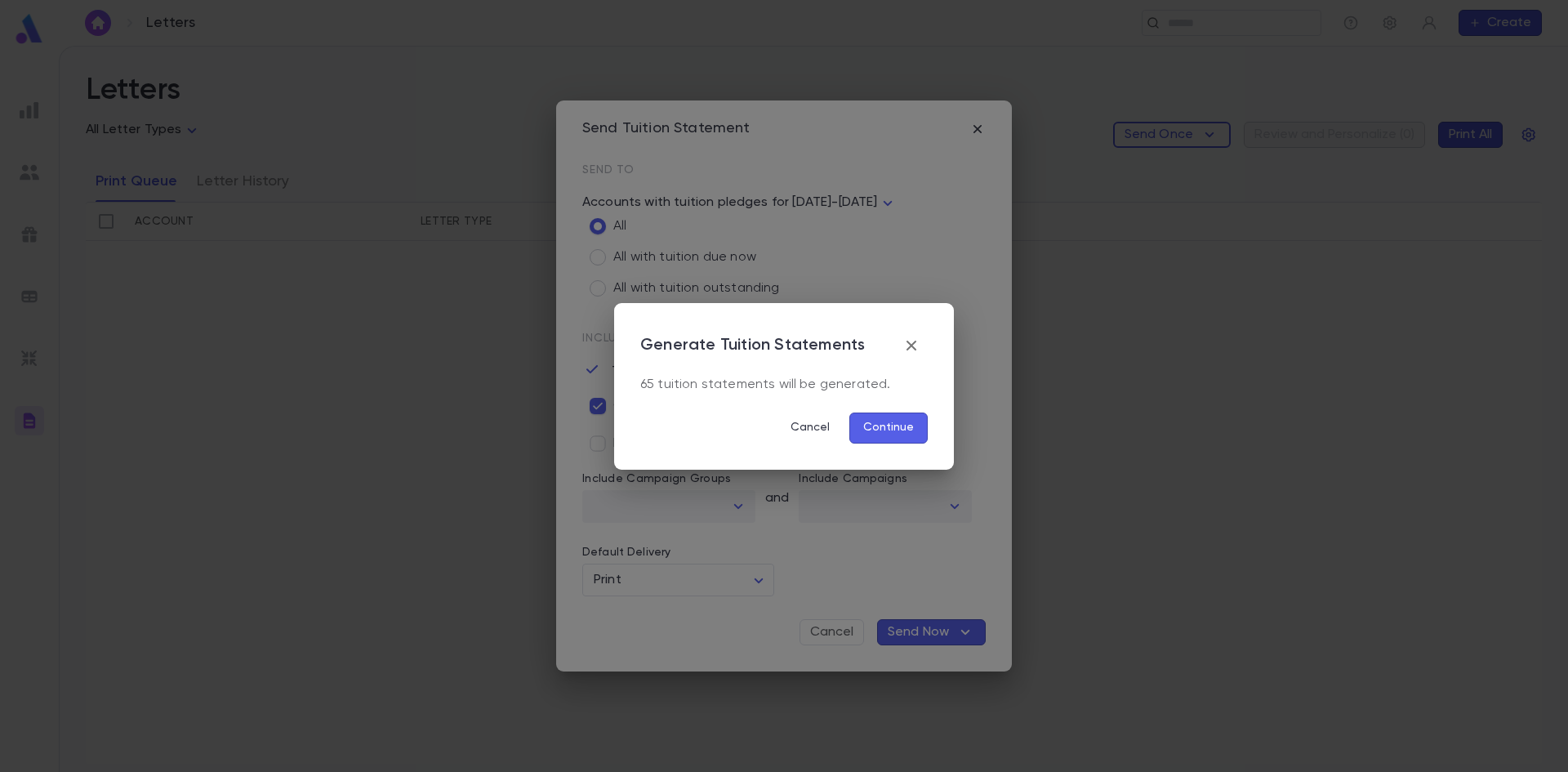
click at [887, 424] on button "Continue" at bounding box center [888, 428] width 78 height 31
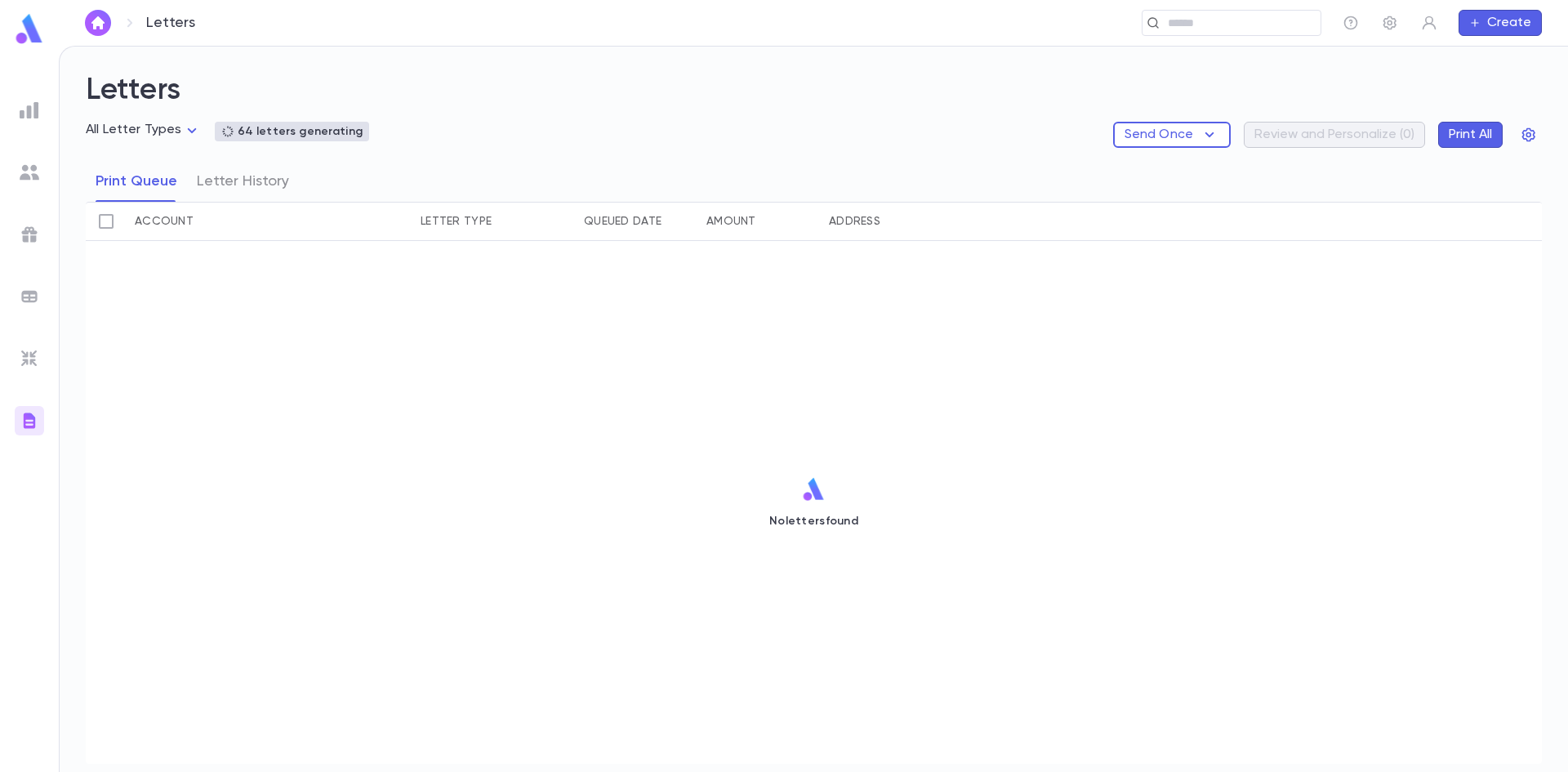
click at [305, 137] on div "64 letters generating" at bounding box center [292, 131] width 142 height 13
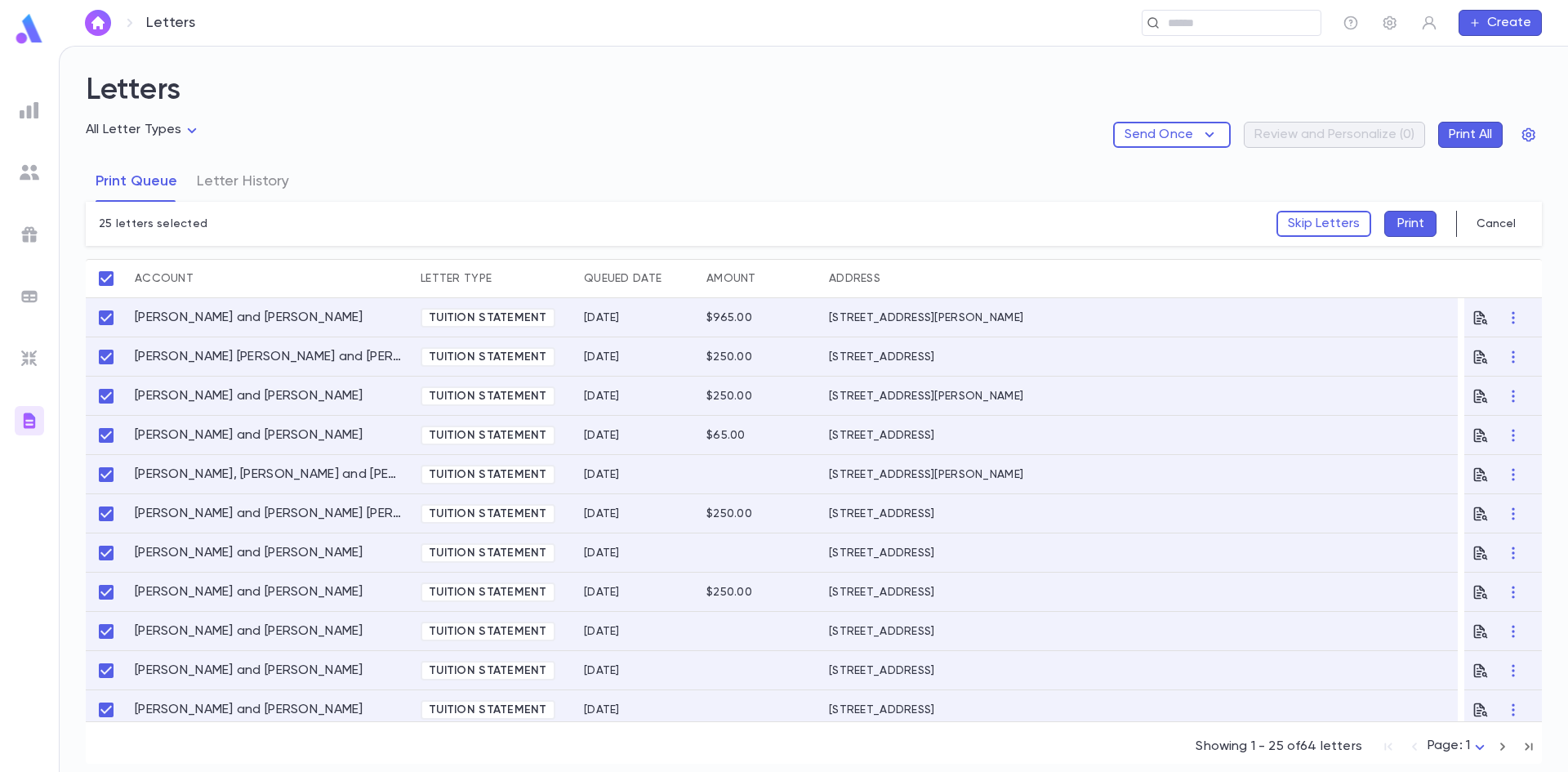
click at [1407, 226] on button "Print" at bounding box center [1411, 224] width 52 height 26
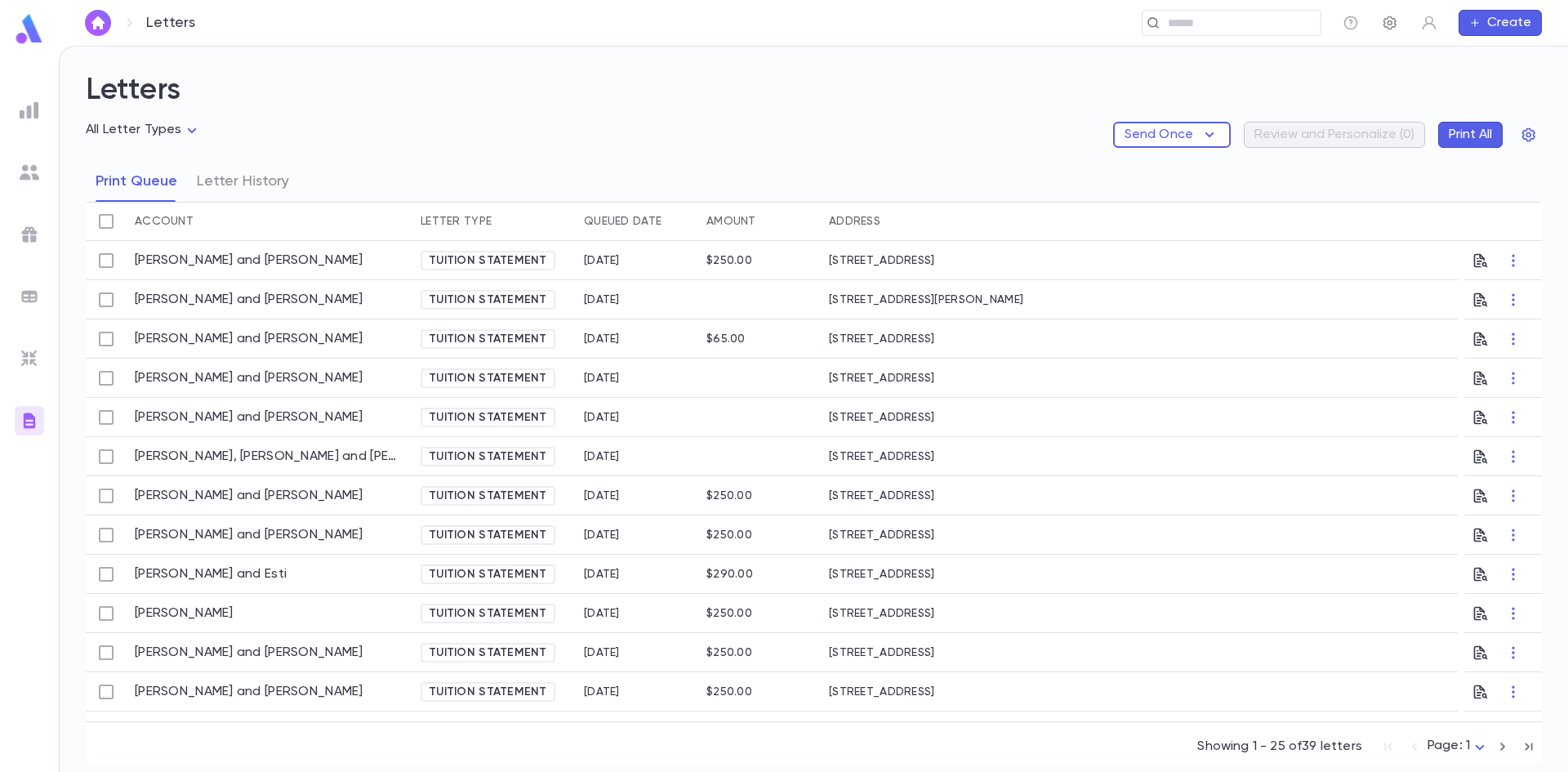
click at [1389, 23] on icon "button" at bounding box center [1390, 23] width 16 height 16
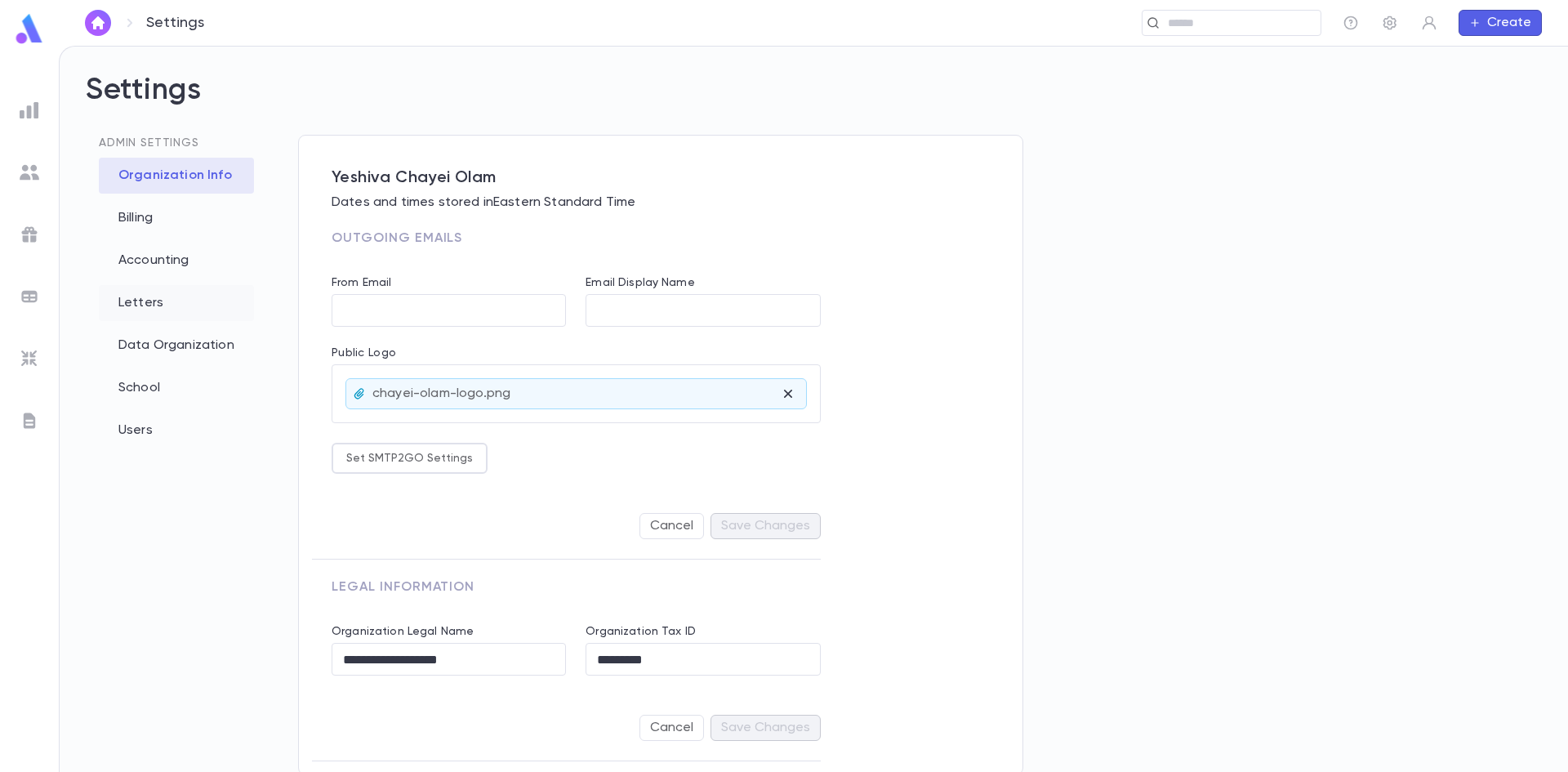
click at [132, 302] on div "Letters" at bounding box center [176, 302] width 155 height 36
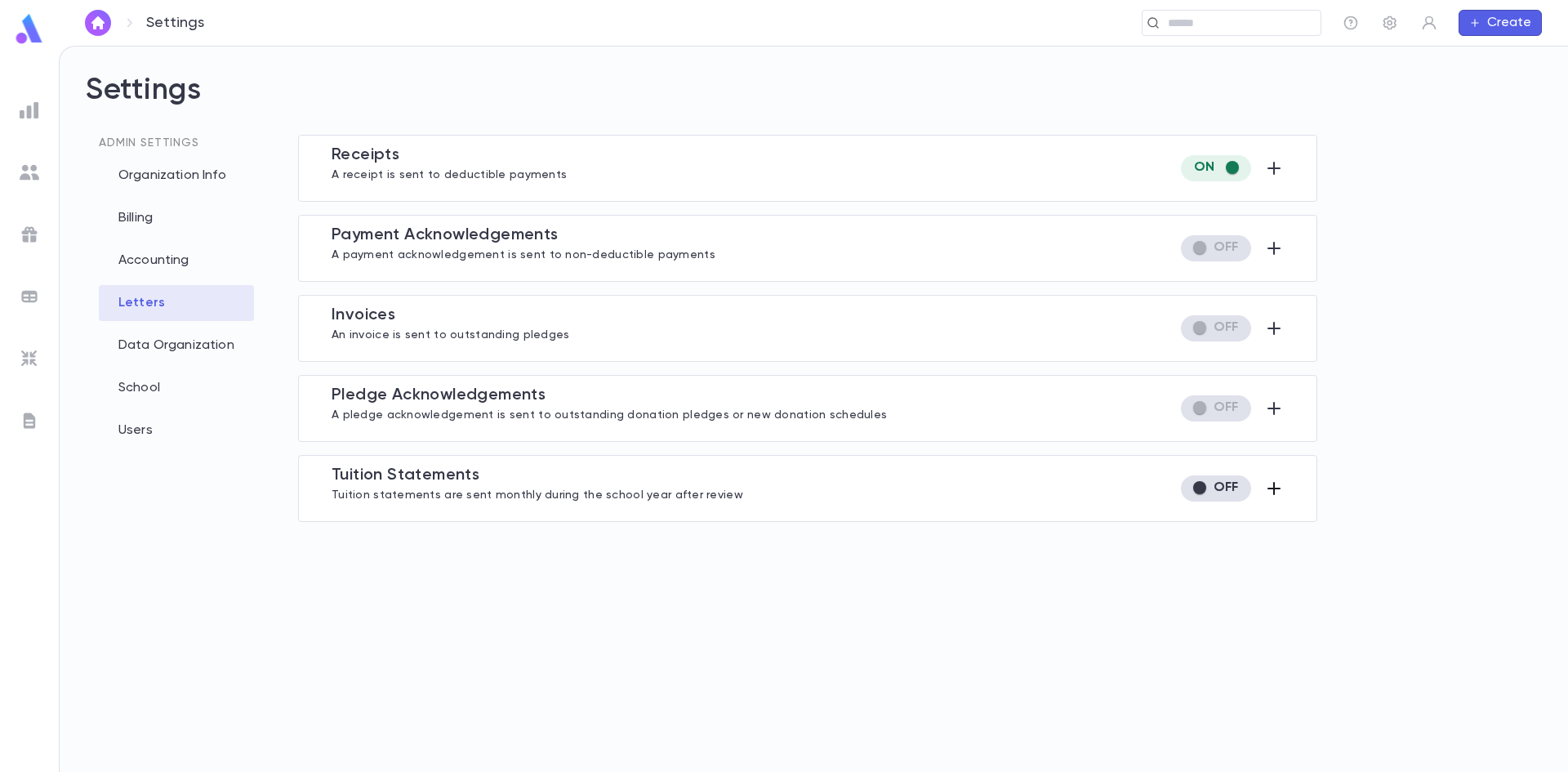
click at [1269, 494] on icon "button" at bounding box center [1274, 488] width 20 height 20
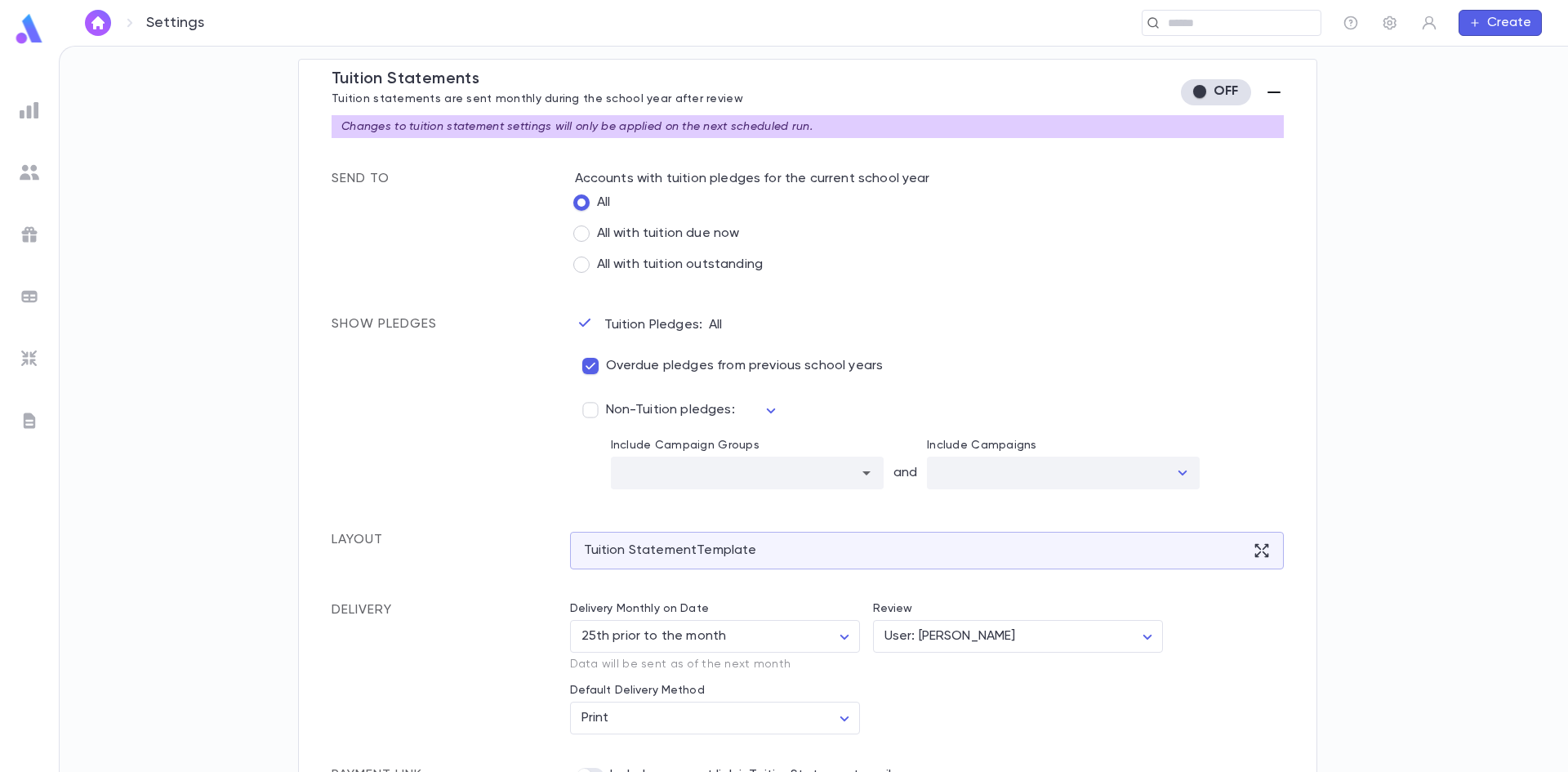
scroll to position [438, 0]
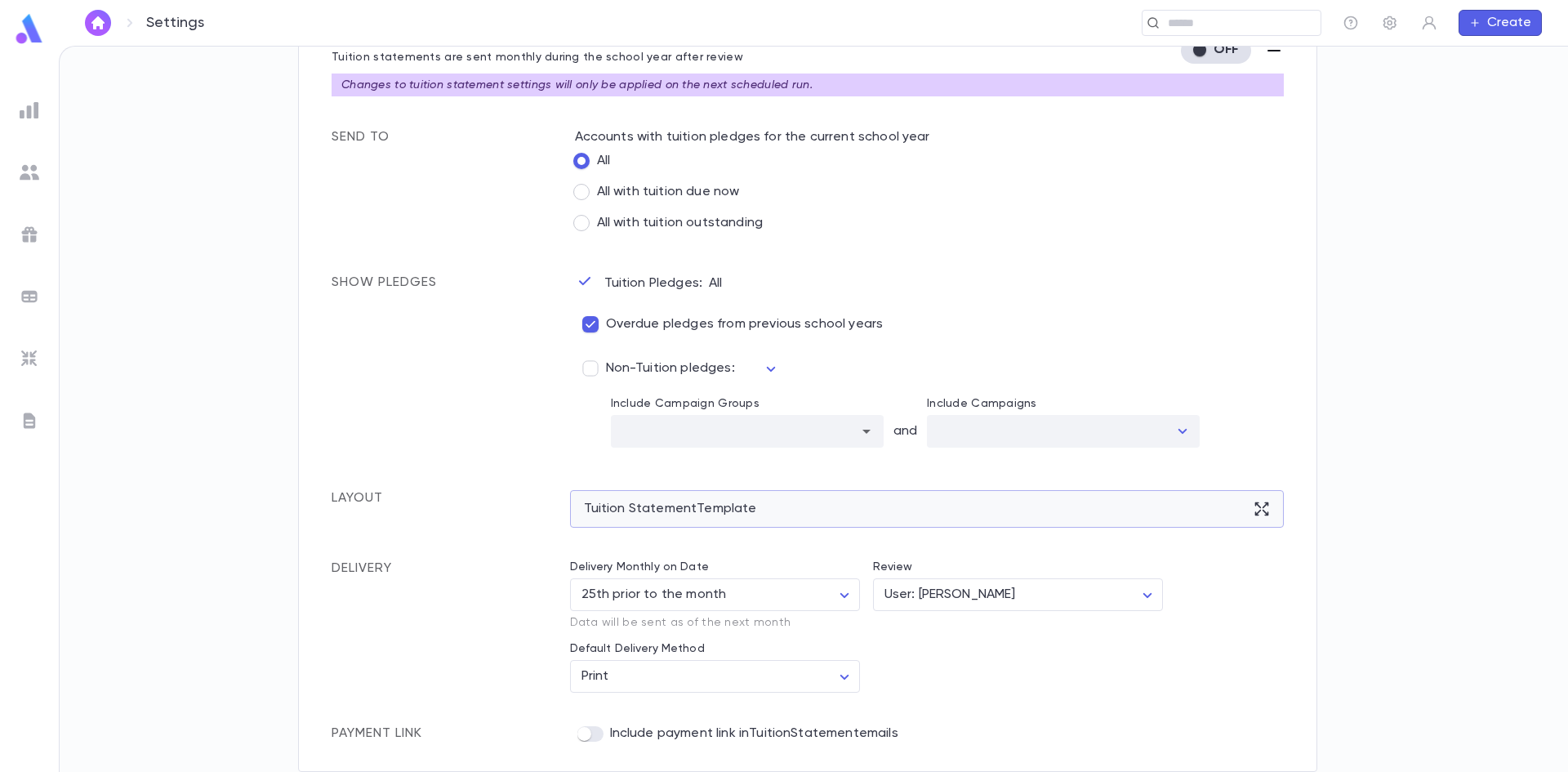
click at [609, 504] on div "Tuition Statement Template" at bounding box center [927, 508] width 715 height 37
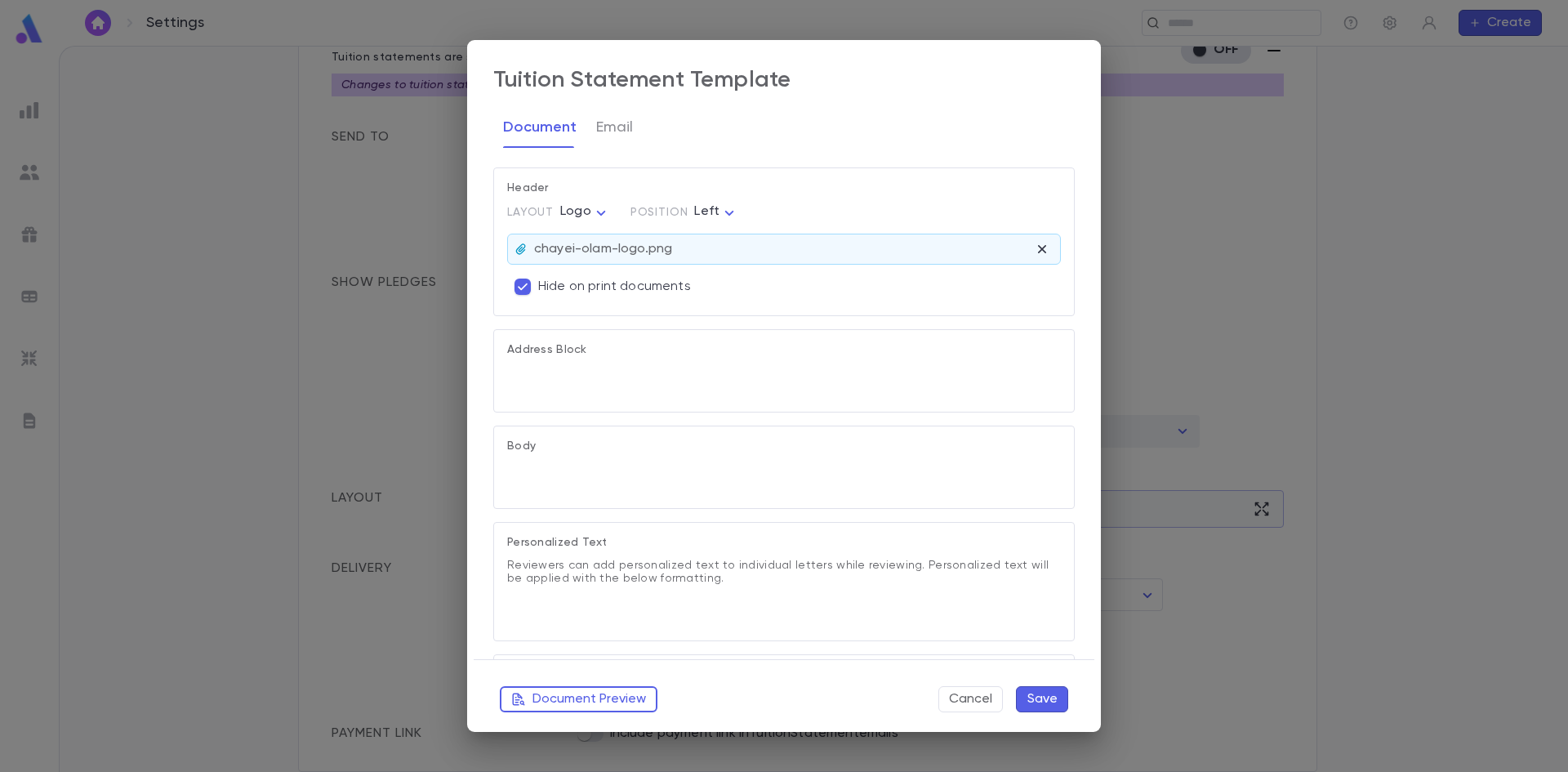
type textarea "**********"
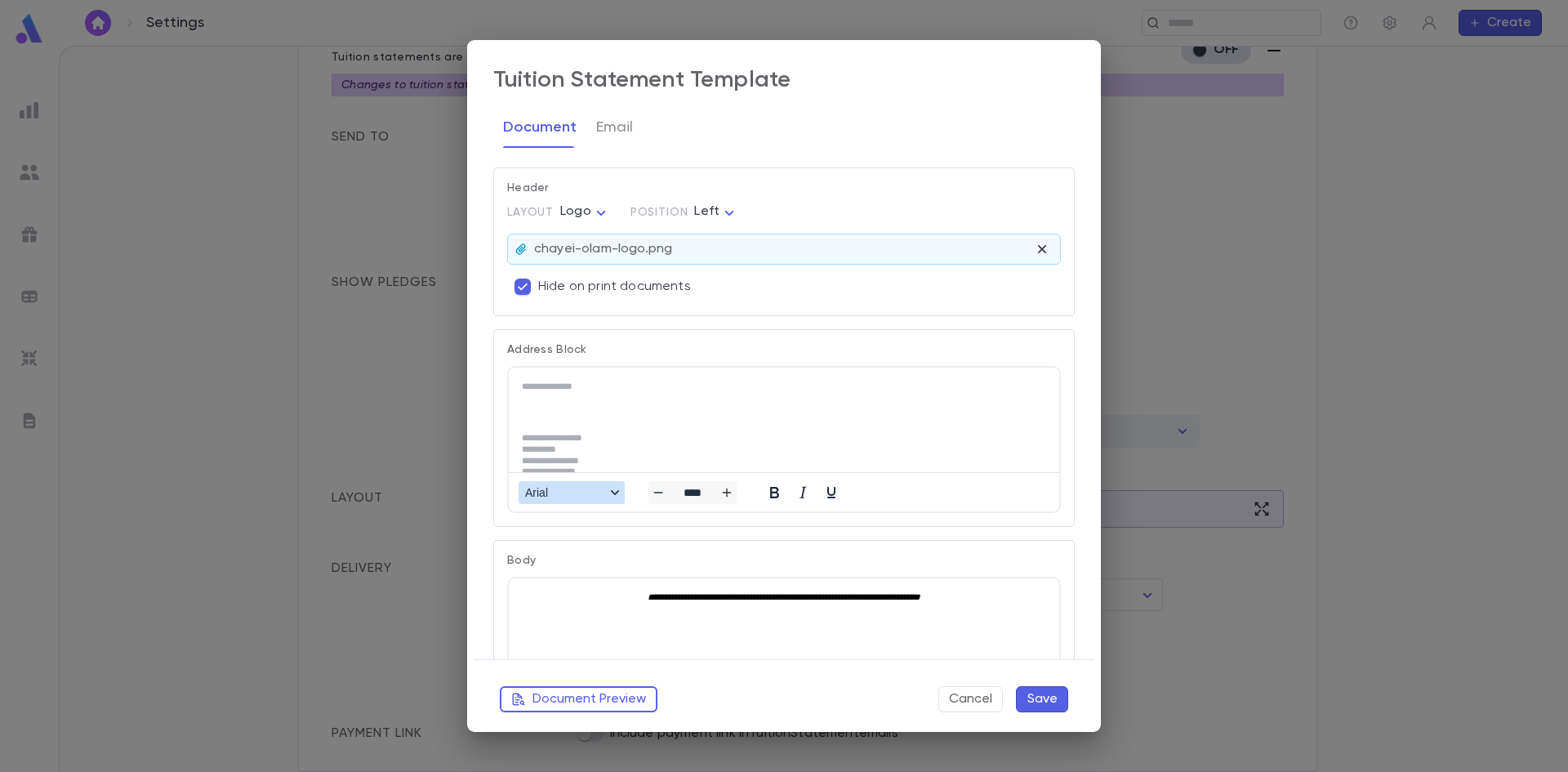
scroll to position [0, 0]
click at [604, 400] on p "Rich Text Area. Press ALT-0 for help." at bounding box center [784, 412] width 524 height 23
click at [945, 699] on button "Cancel" at bounding box center [971, 699] width 64 height 26
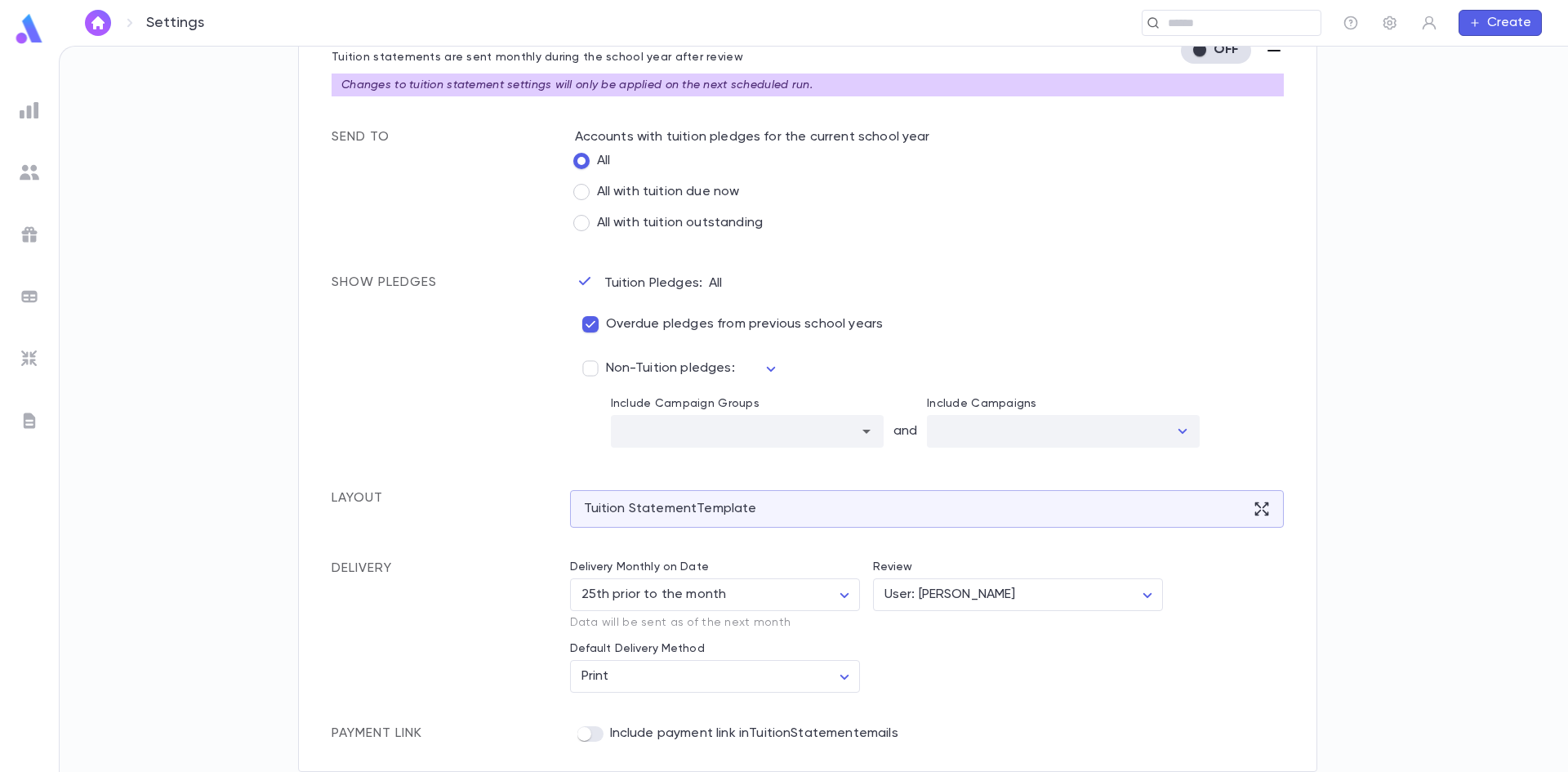
click at [25, 421] on img at bounding box center [30, 420] width 20 height 20
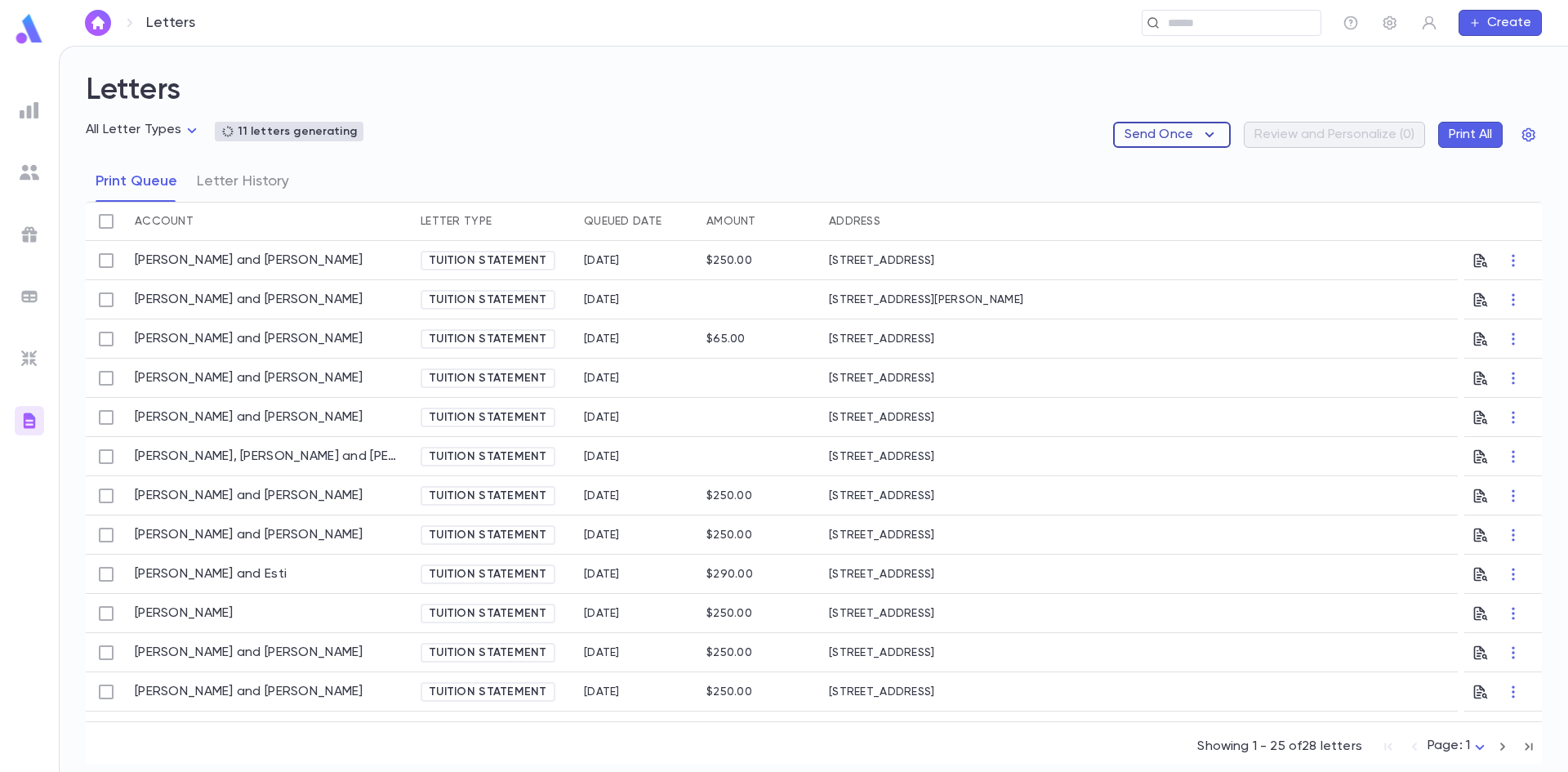
click at [1196, 135] on button "Send Once" at bounding box center [1171, 135] width 117 height 26
click at [1165, 165] on li "Tuition Statements" at bounding box center [1195, 167] width 154 height 26
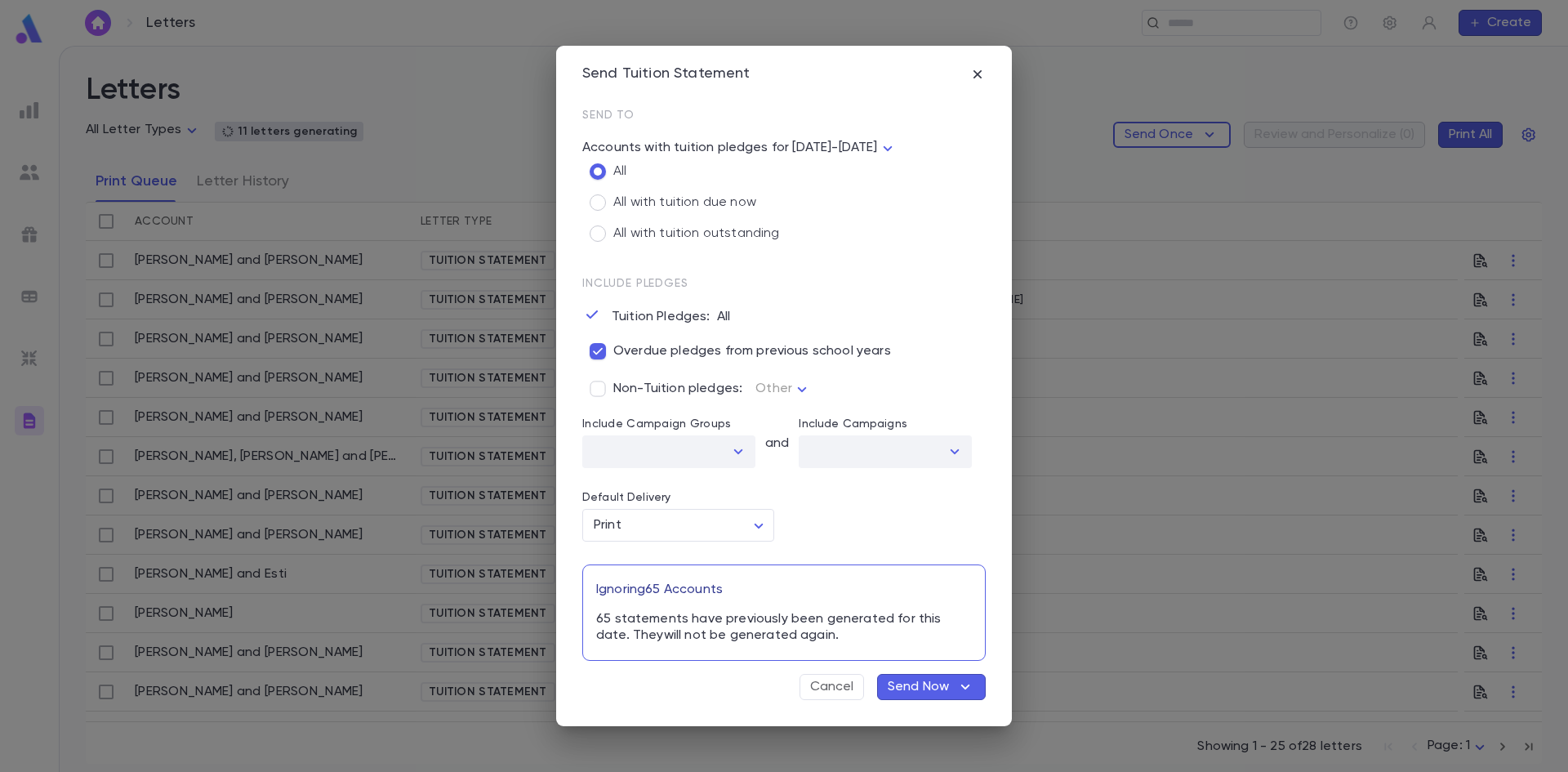
click at [963, 689] on icon "button" at bounding box center [965, 687] width 20 height 20
click at [928, 716] on li "Send Now" at bounding box center [942, 714] width 123 height 26
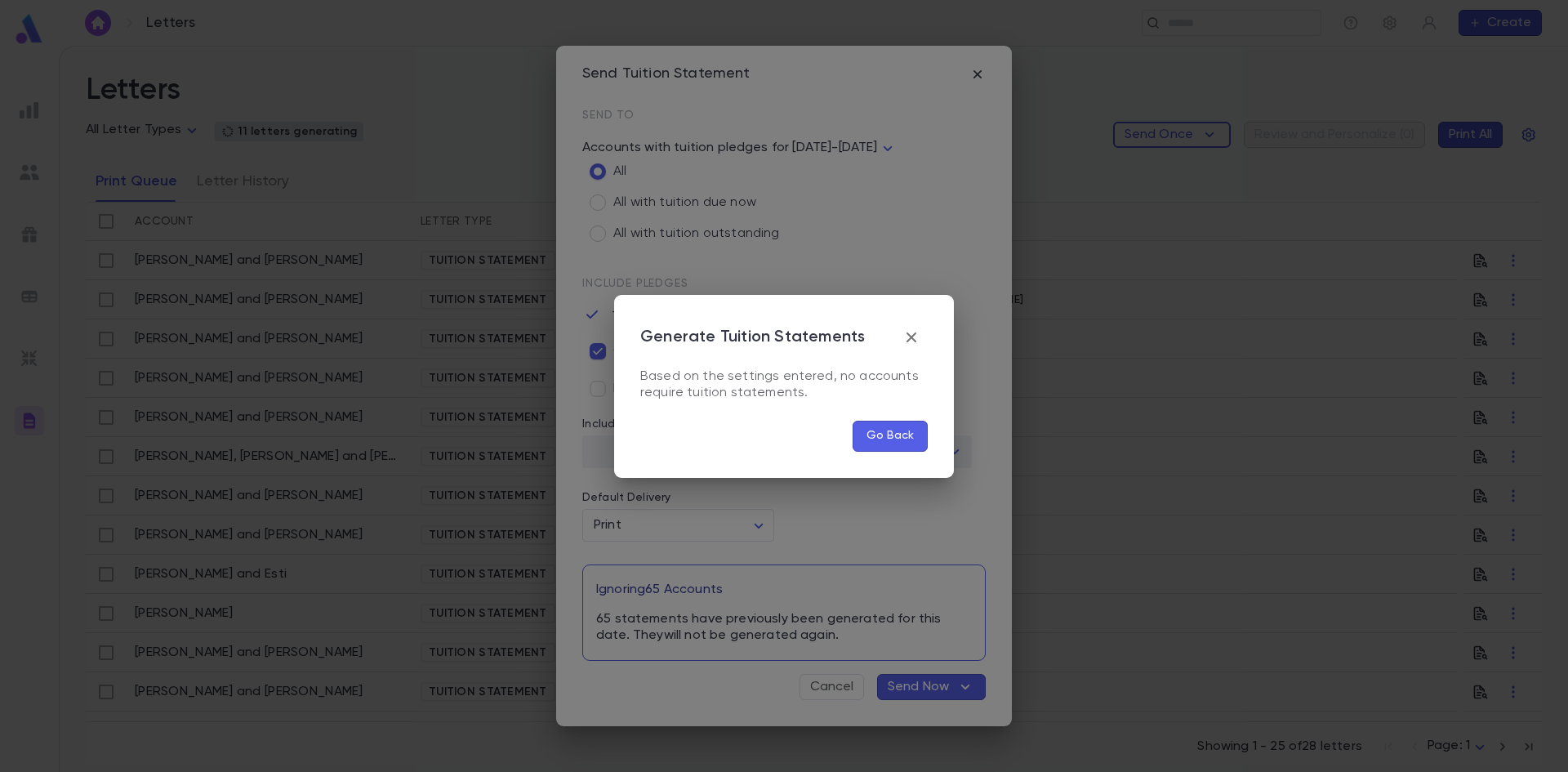
click at [883, 434] on button "Go Back" at bounding box center [890, 436] width 76 height 31
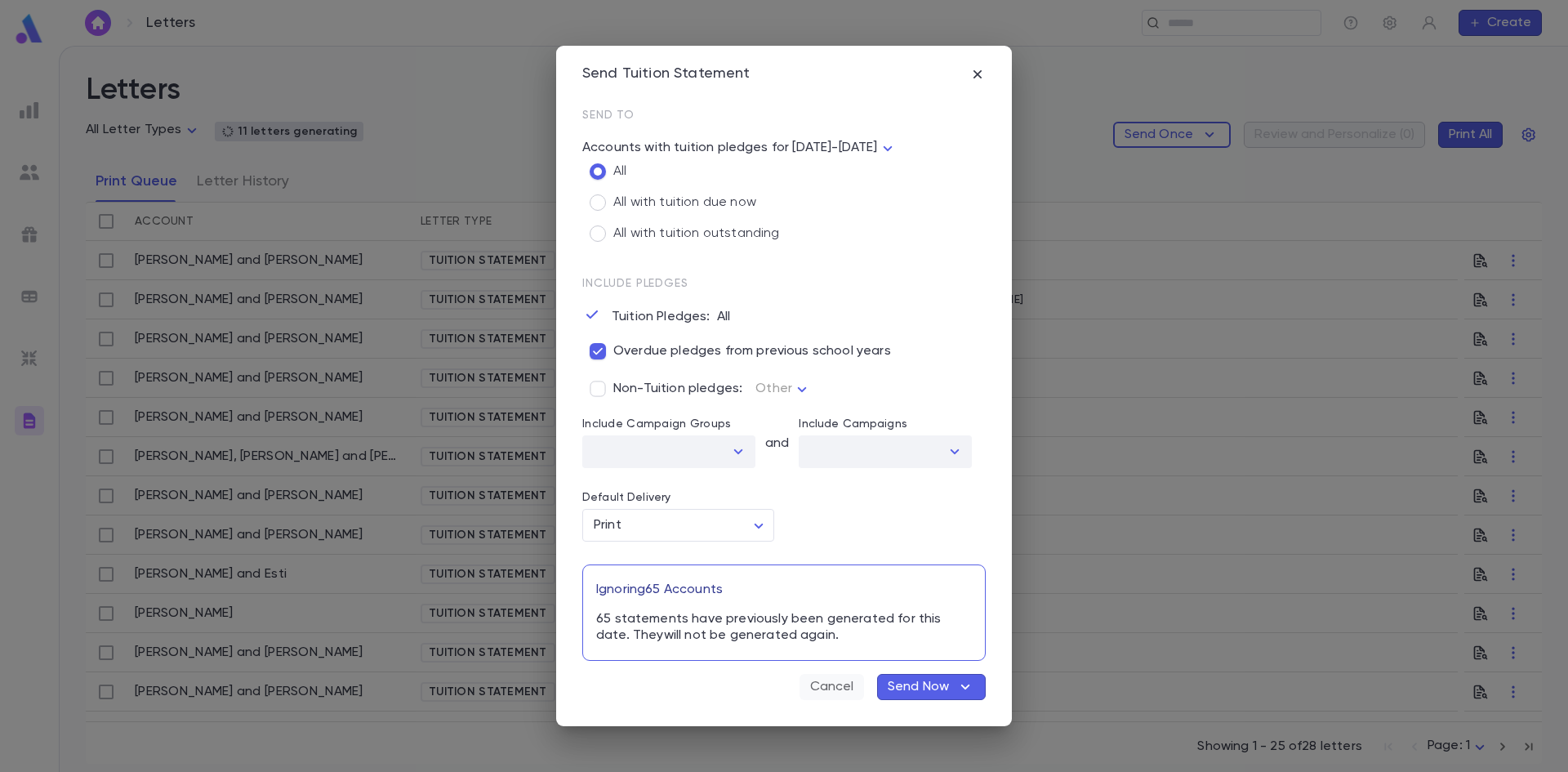
click at [840, 685] on button "Cancel" at bounding box center [832, 687] width 64 height 26
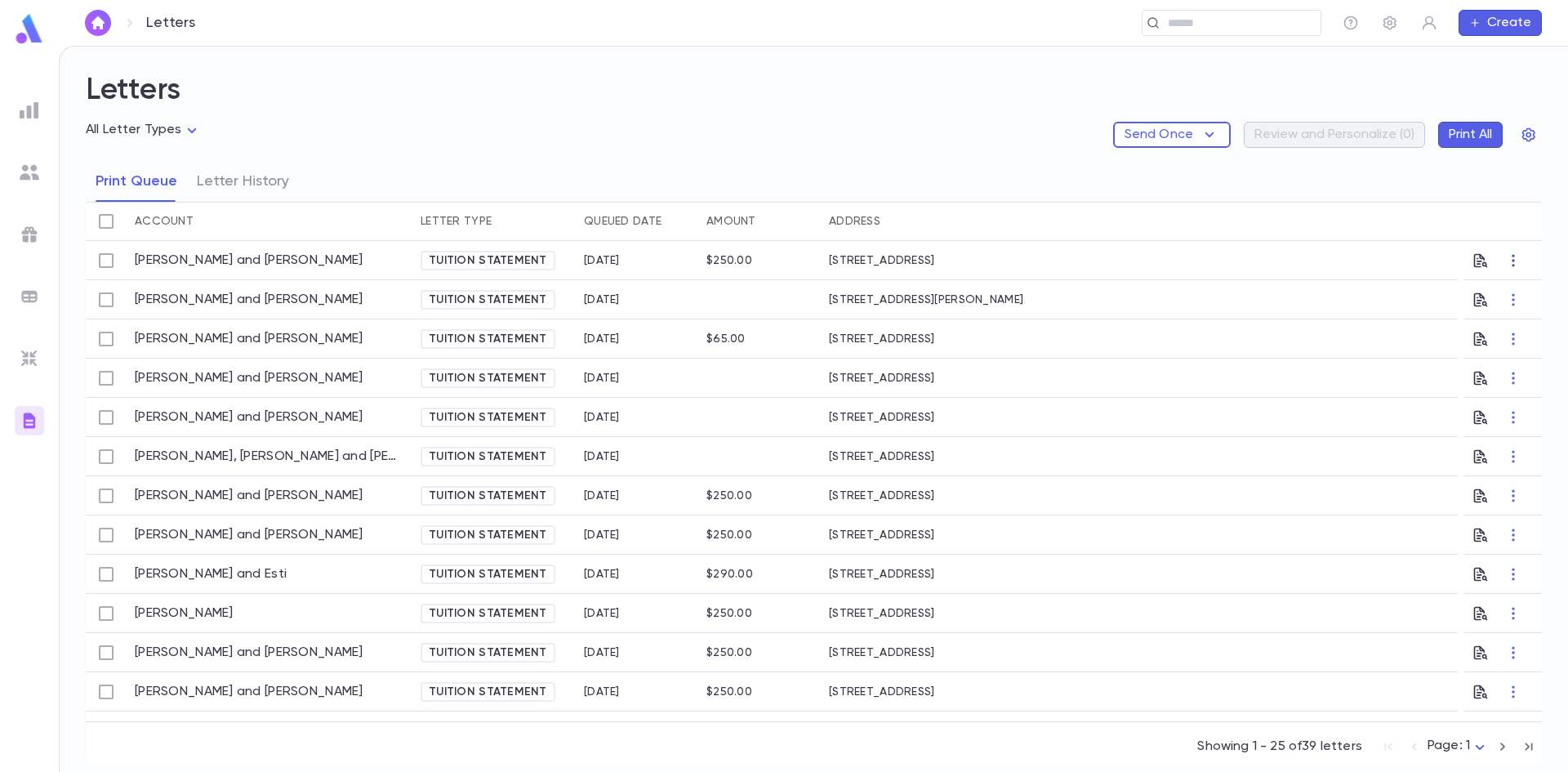
click at [1505, 258] on icon "button" at bounding box center [1513, 261] width 16 height 16
click at [737, 268] on div at bounding box center [784, 386] width 1568 height 772
click at [444, 269] on div "Tuition Statement" at bounding box center [487, 261] width 135 height 20
click at [159, 261] on link "Barhen, Aviad and Hindy" at bounding box center [248, 261] width 228 height 16
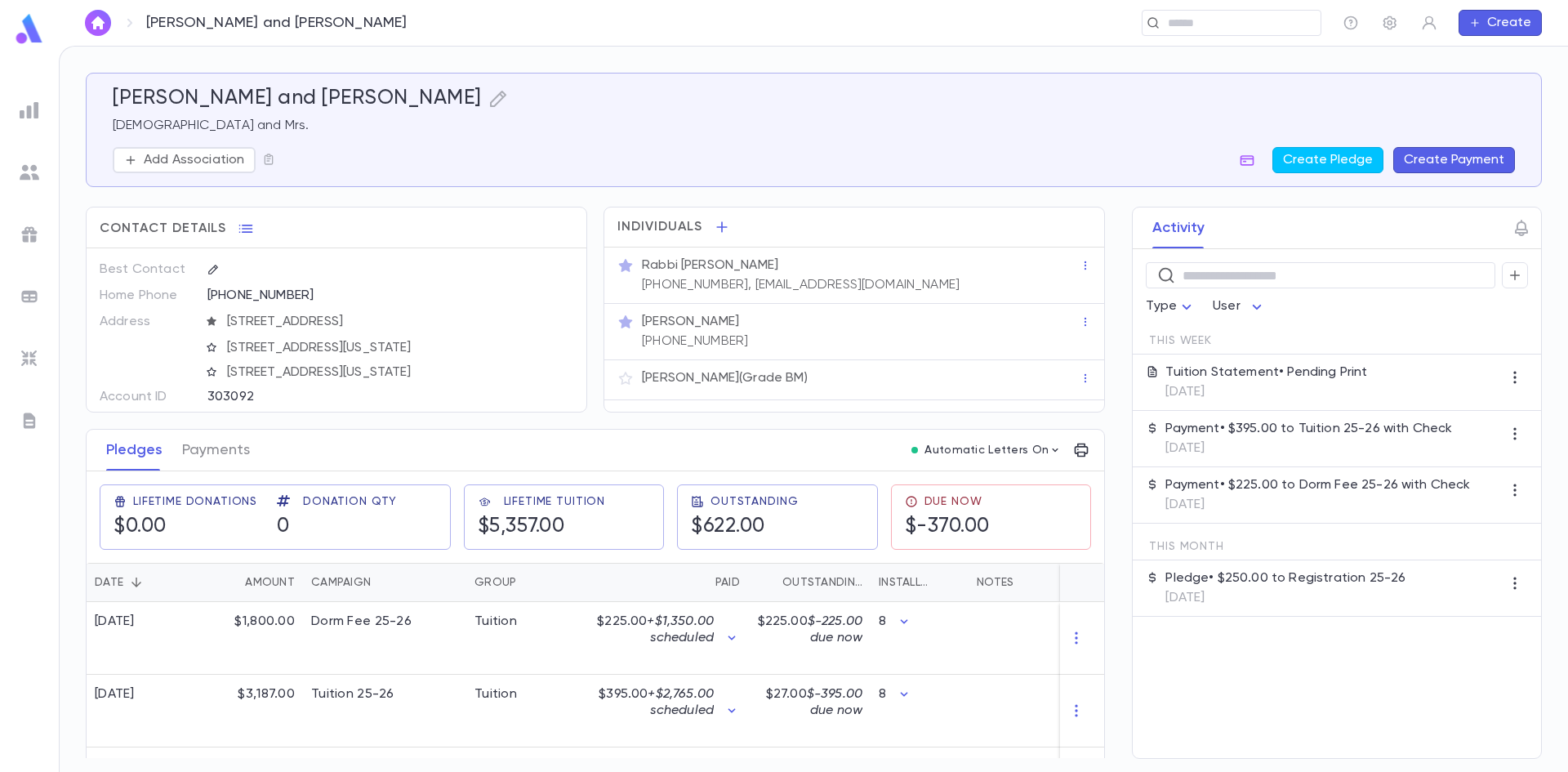
click at [1233, 393] on p "[DATE]" at bounding box center [1266, 392] width 201 height 16
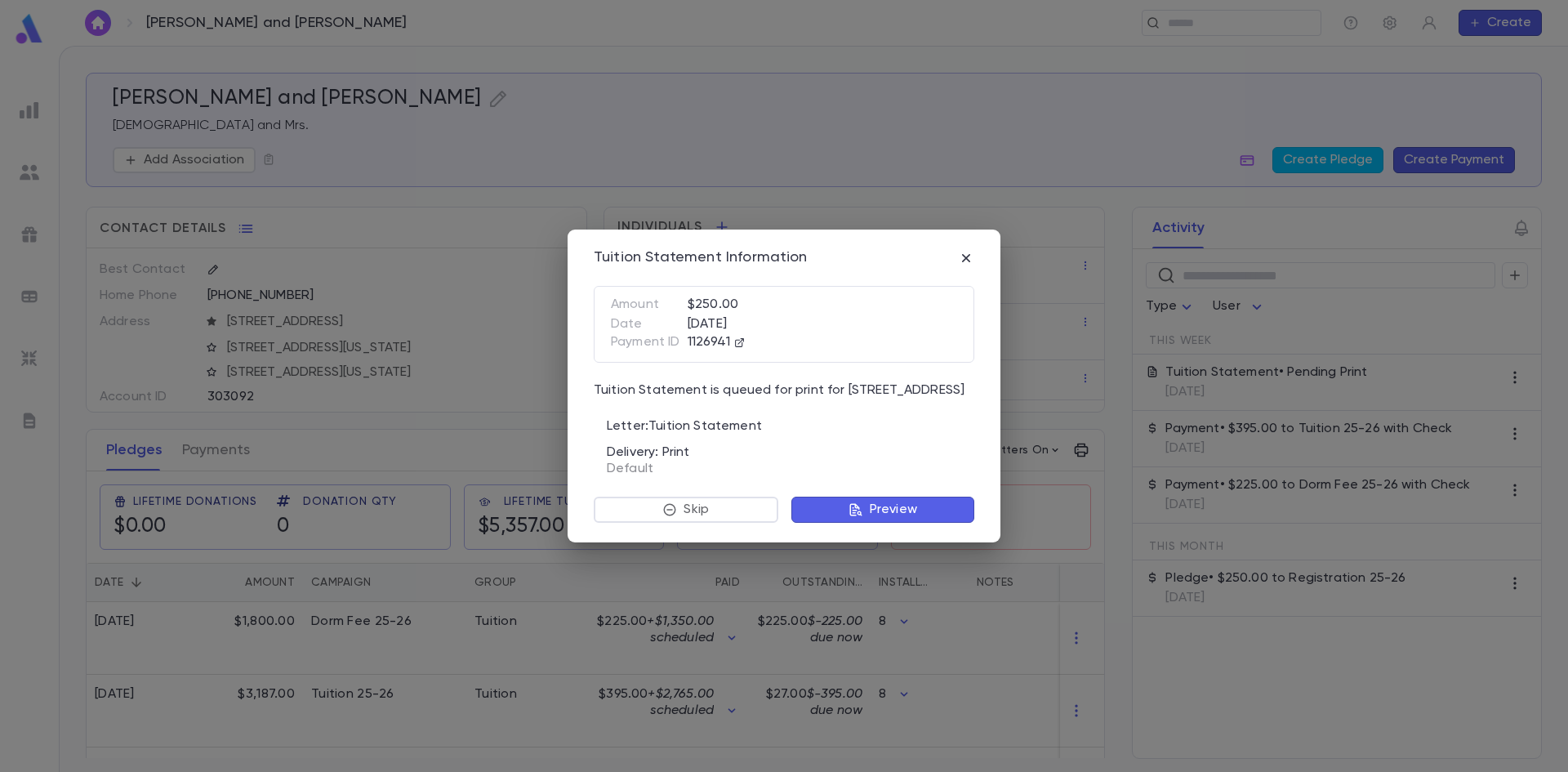
click at [840, 503] on button "Preview" at bounding box center [883, 510] width 183 height 26
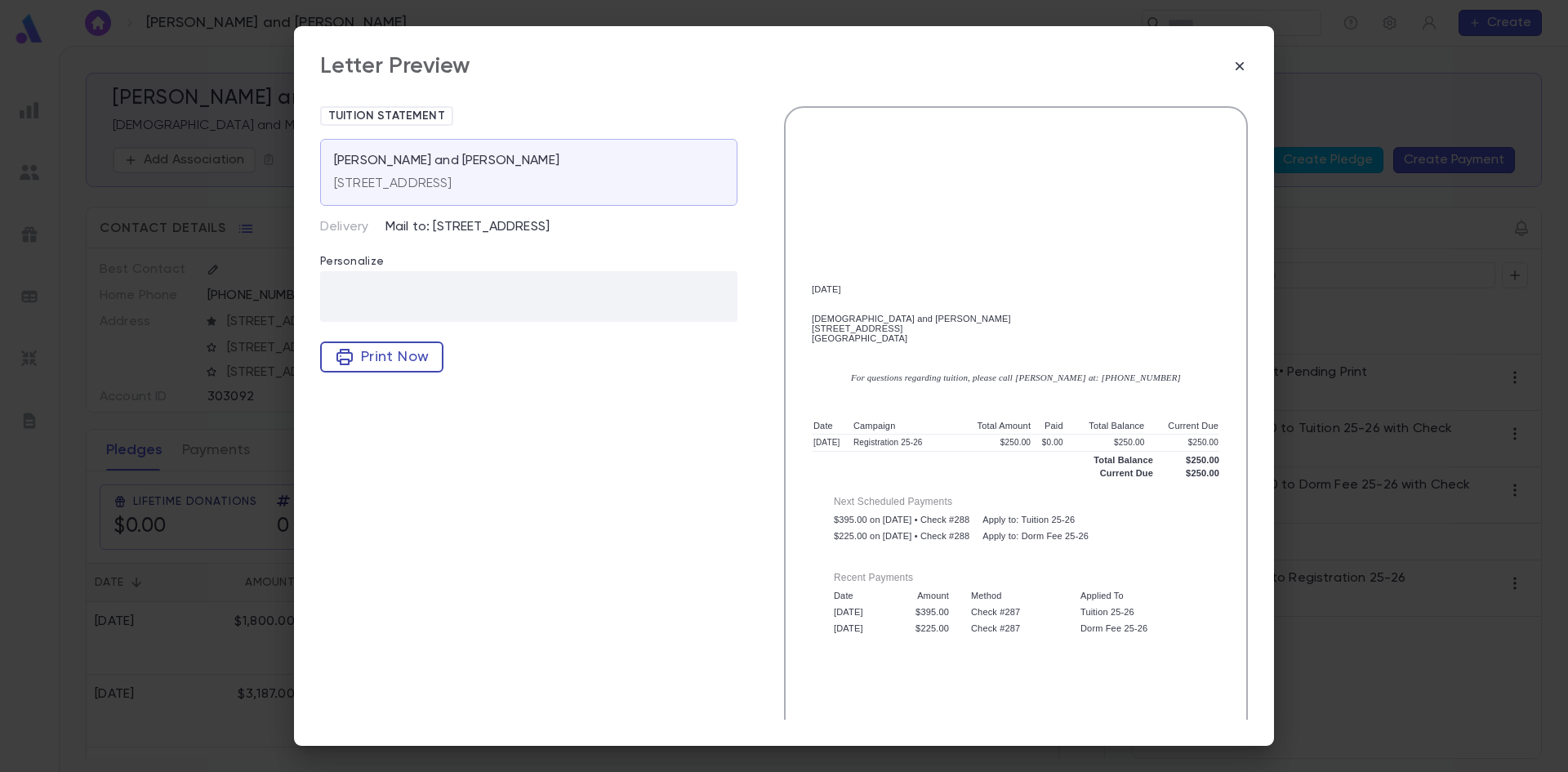
click at [392, 353] on span "Print Now" at bounding box center [392, 357] width 75 height 18
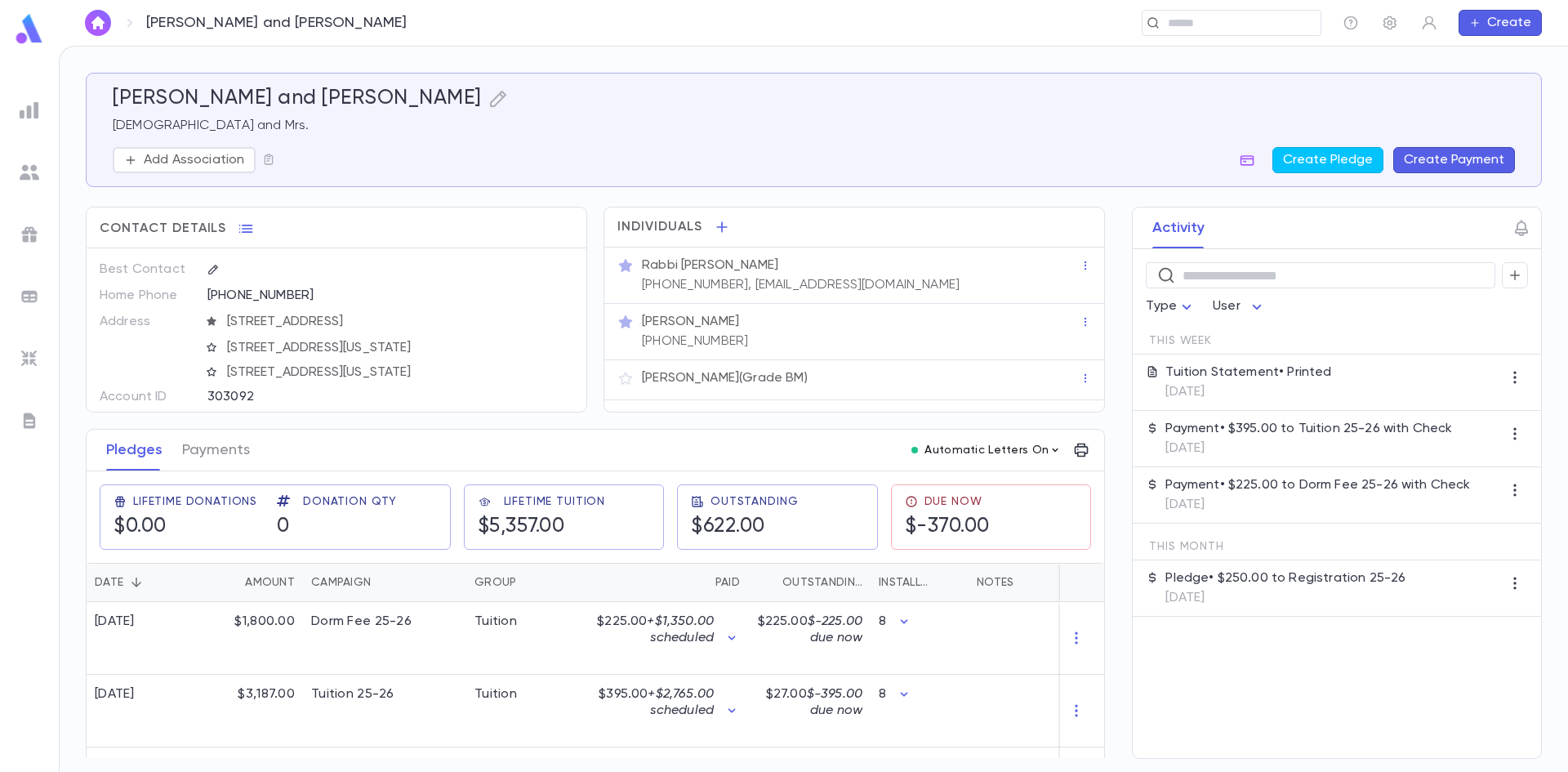
click at [1049, 451] on icon "button" at bounding box center [1055, 450] width 13 height 13
click at [1050, 448] on div at bounding box center [784, 386] width 1568 height 772
click at [216, 446] on button "Payments" at bounding box center [216, 450] width 68 height 41
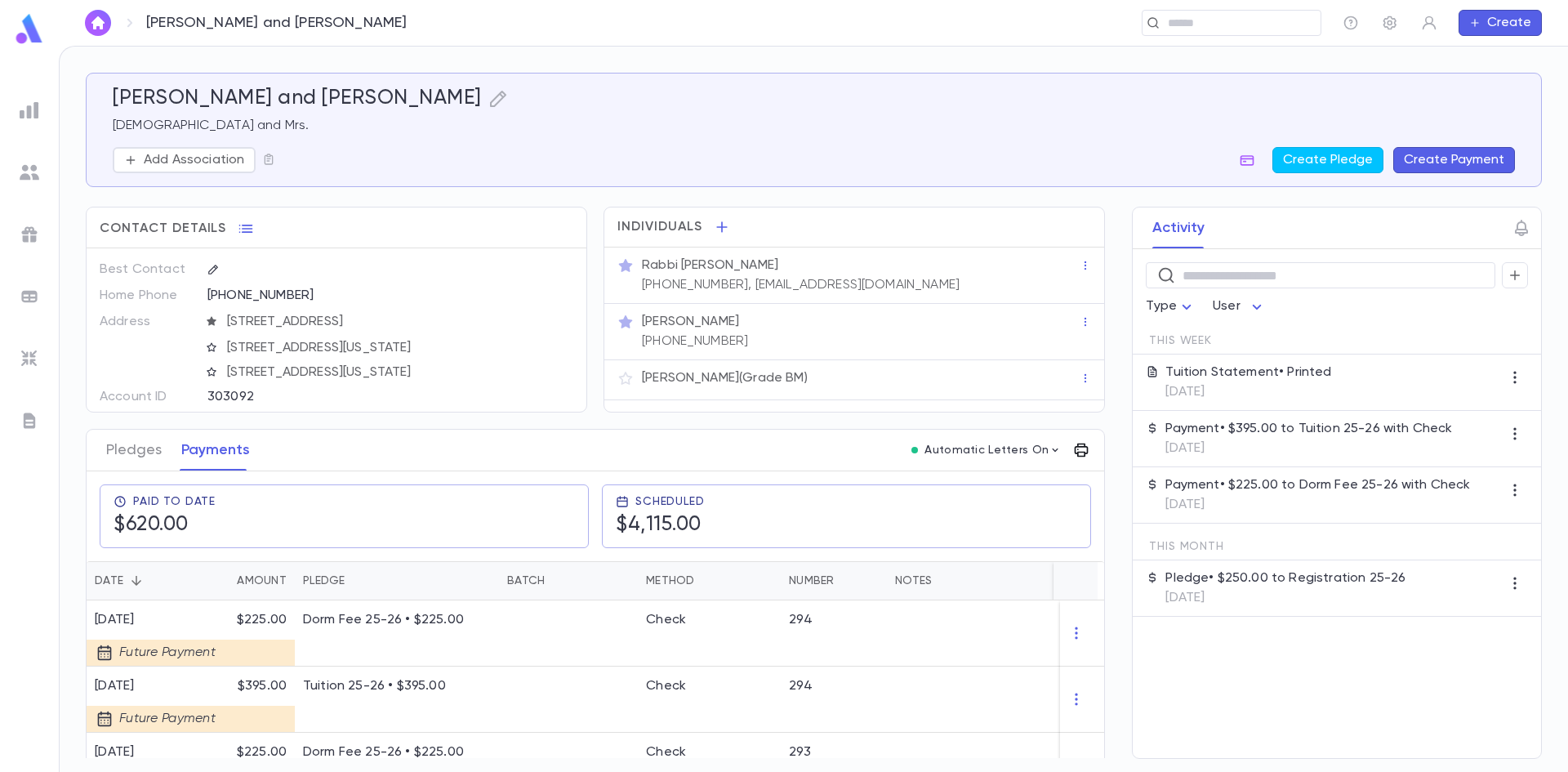
click at [1073, 451] on icon "button" at bounding box center [1081, 450] width 16 height 16
click at [1129, 490] on p "Tuition Statement" at bounding box center [1136, 484] width 114 height 16
click at [1190, 539] on li "Print" at bounding box center [1192, 544] width 57 height 30
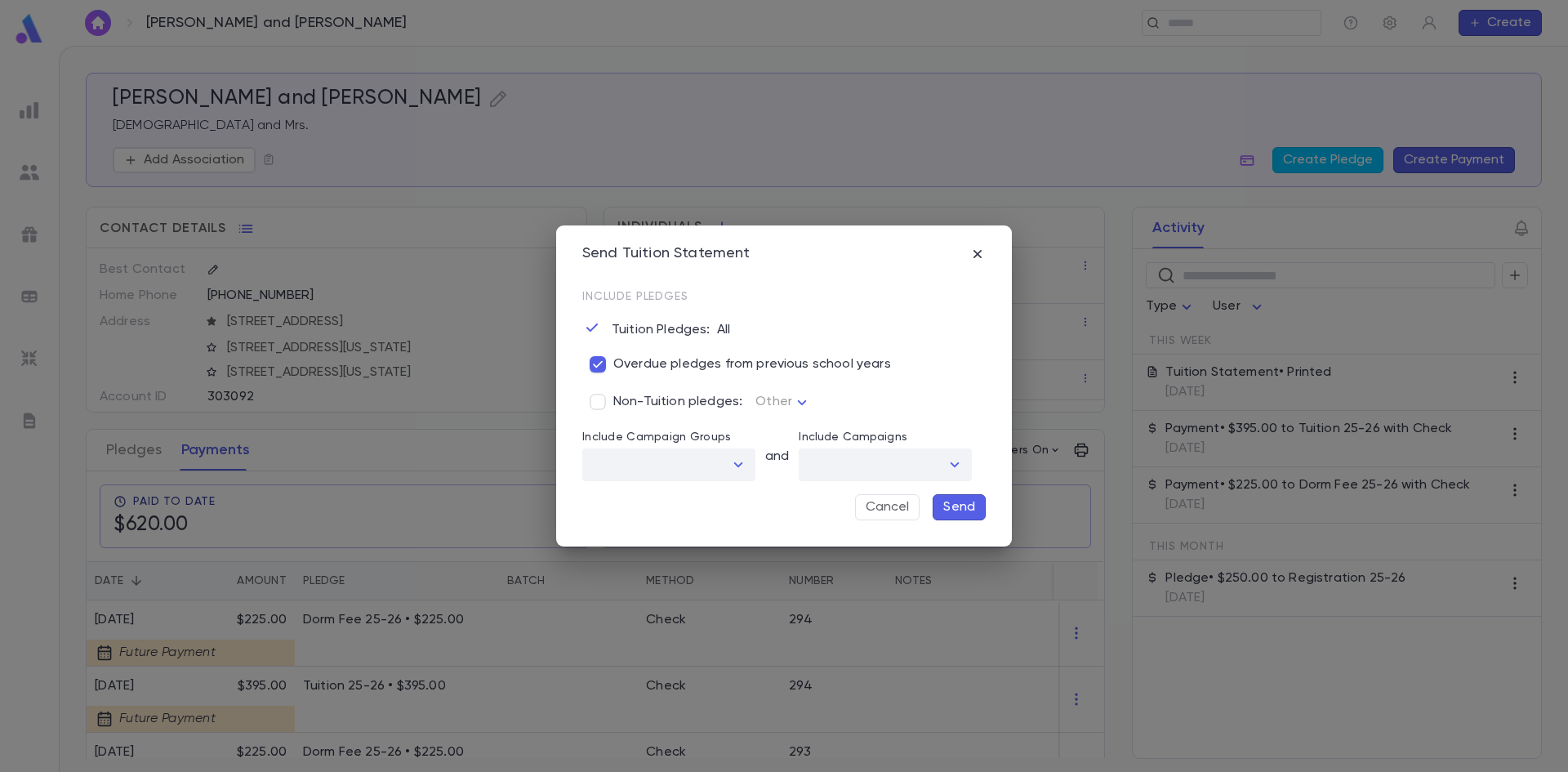
click at [966, 505] on p "Send" at bounding box center [959, 507] width 32 height 16
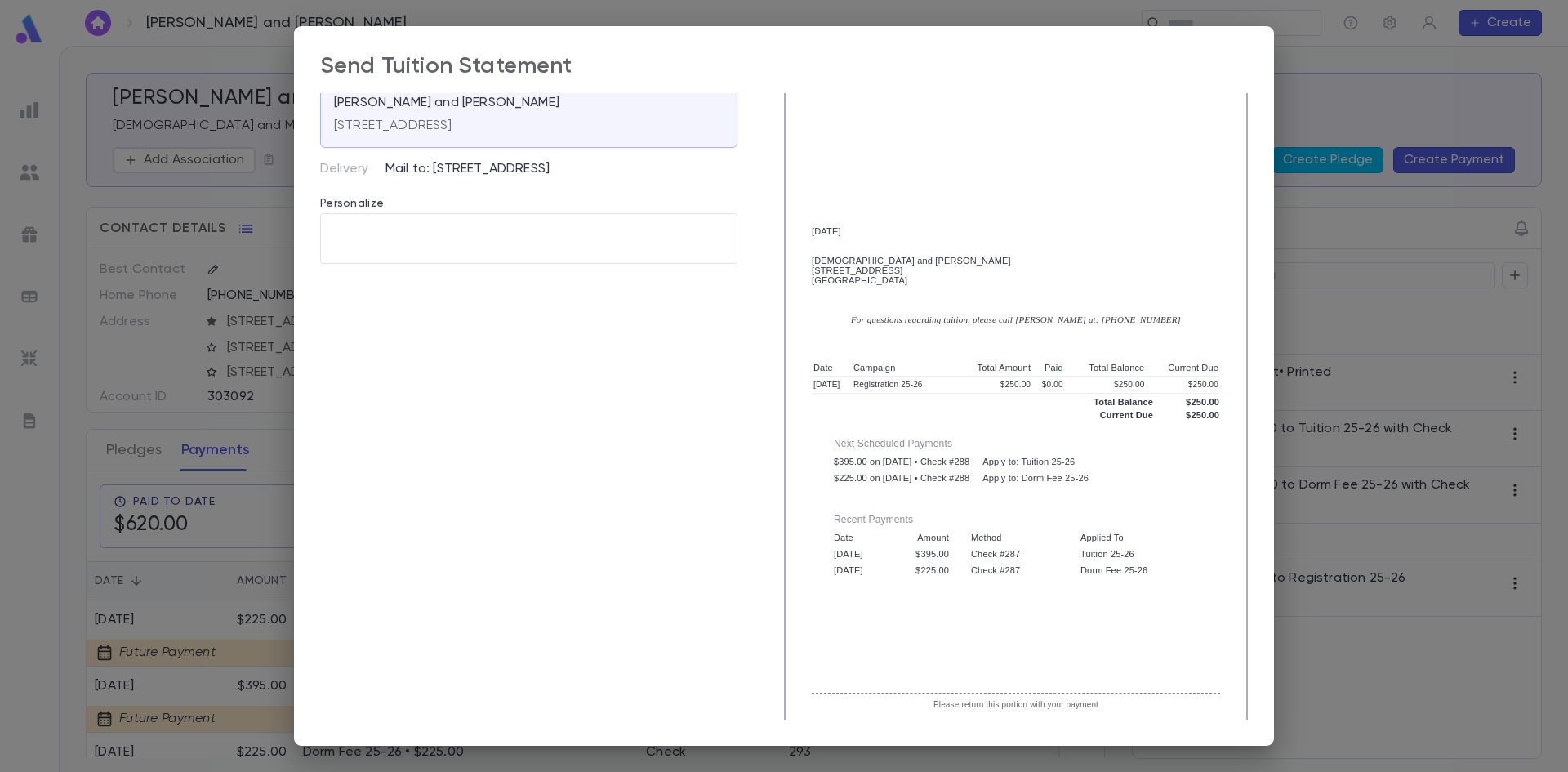
scroll to position [159, 0]
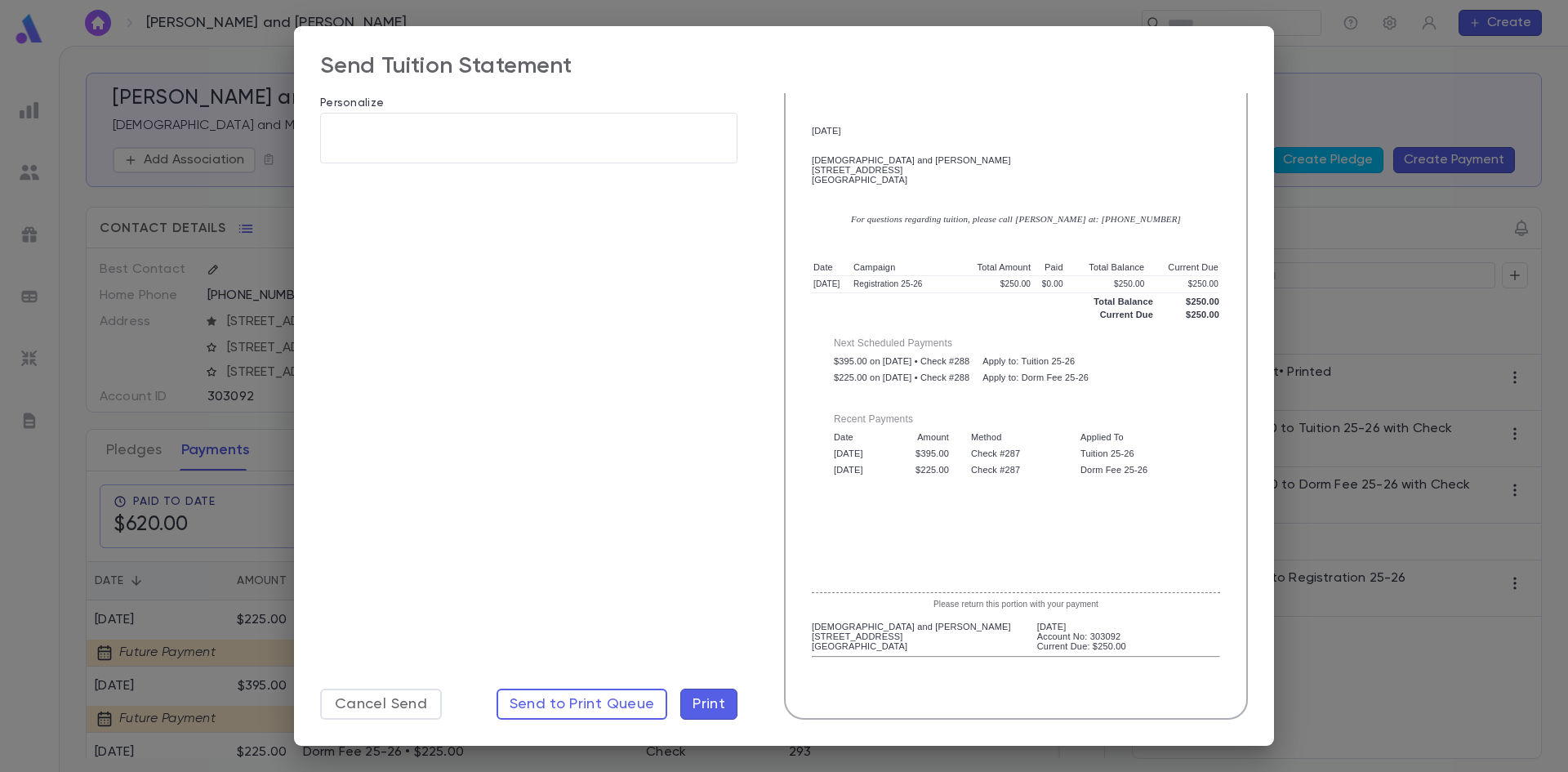
click at [701, 703] on span "Print" at bounding box center [709, 704] width 33 height 18
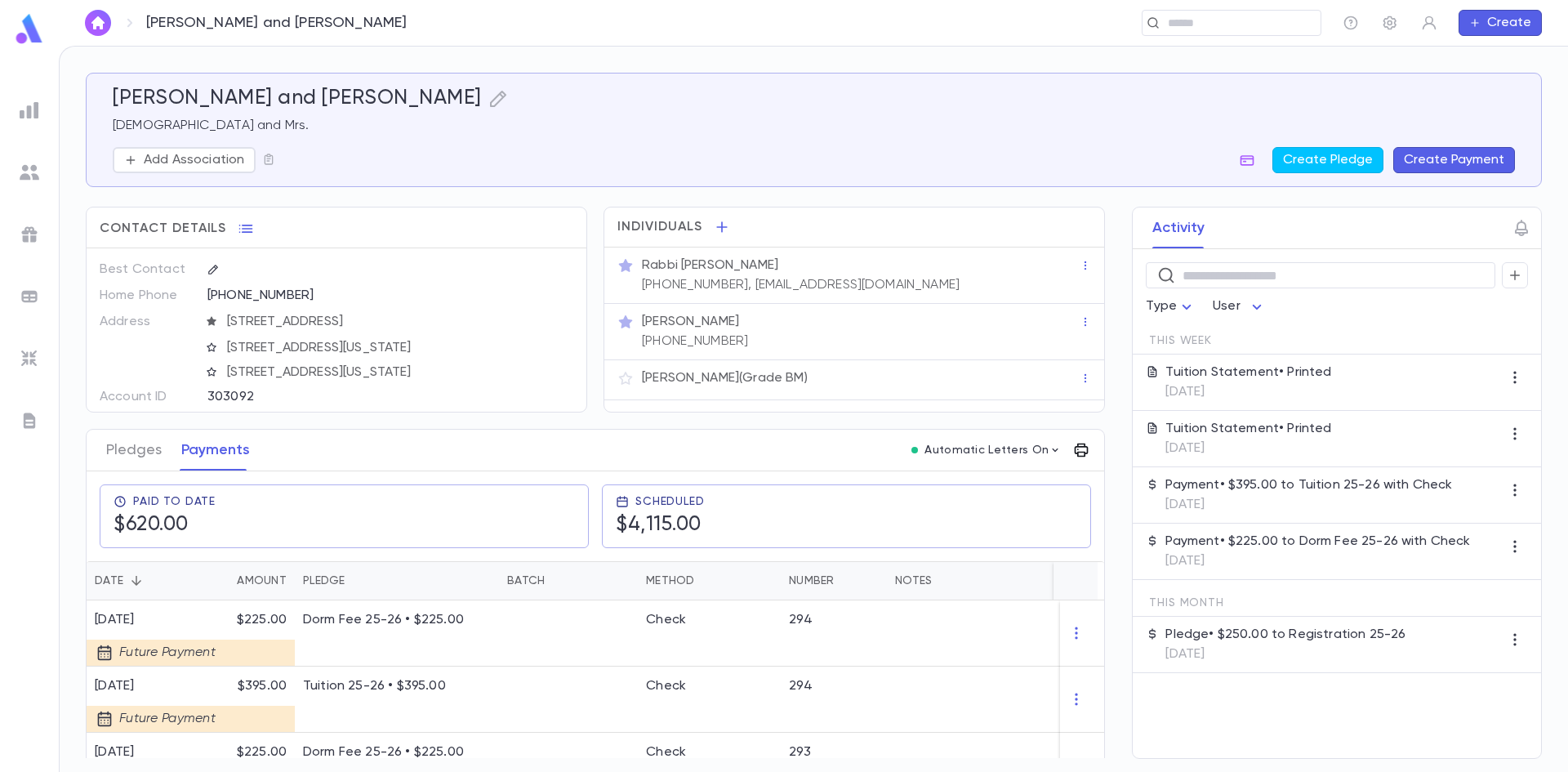
click at [1073, 450] on icon "button" at bounding box center [1081, 450] width 16 height 16
click at [1141, 478] on p "Tuition Statement" at bounding box center [1136, 484] width 114 height 16
click at [1189, 541] on li "Print" at bounding box center [1192, 544] width 57 height 30
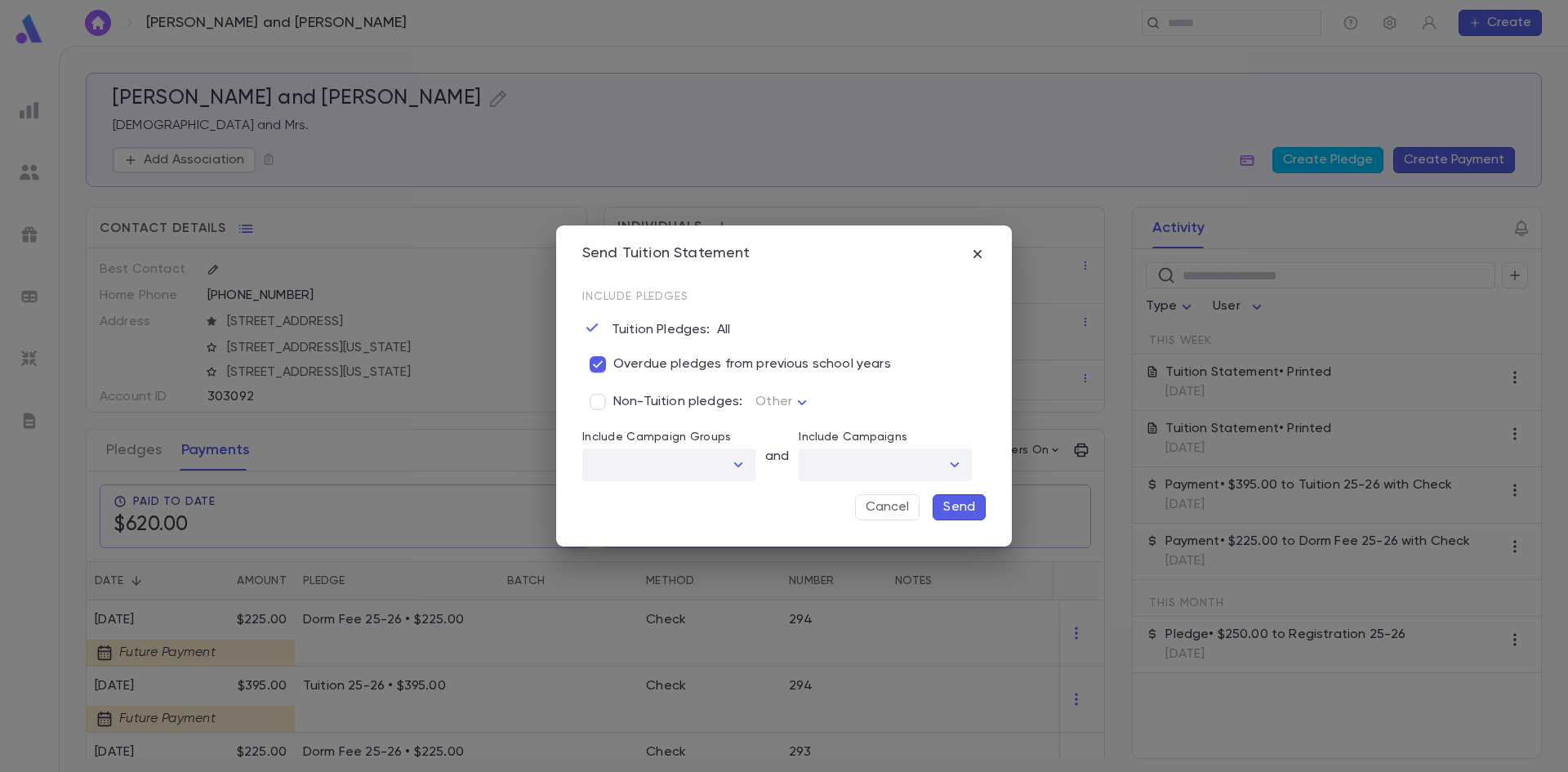
click at [963, 503] on p "Send" at bounding box center [959, 507] width 32 height 16
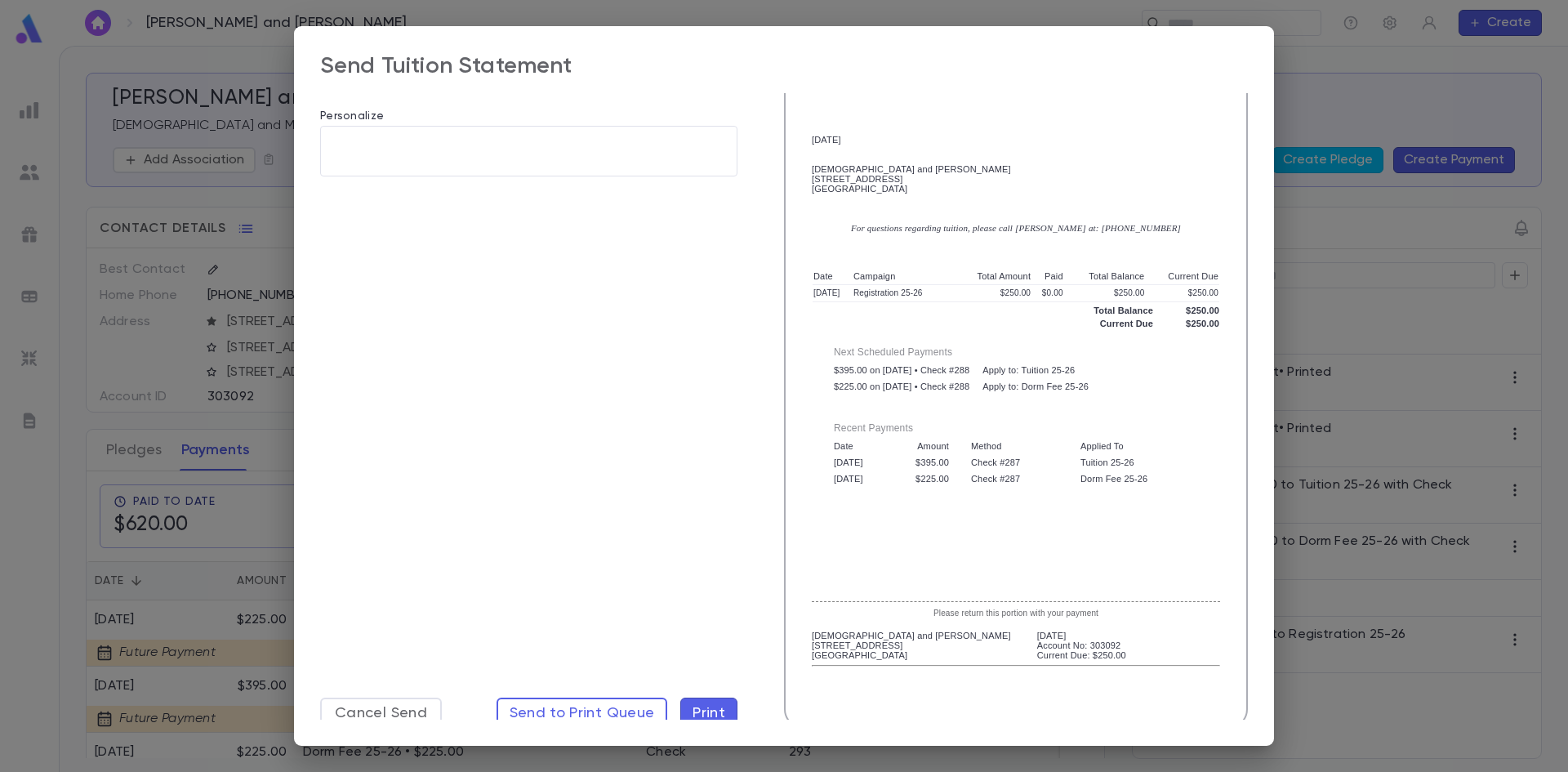
scroll to position [155, 0]
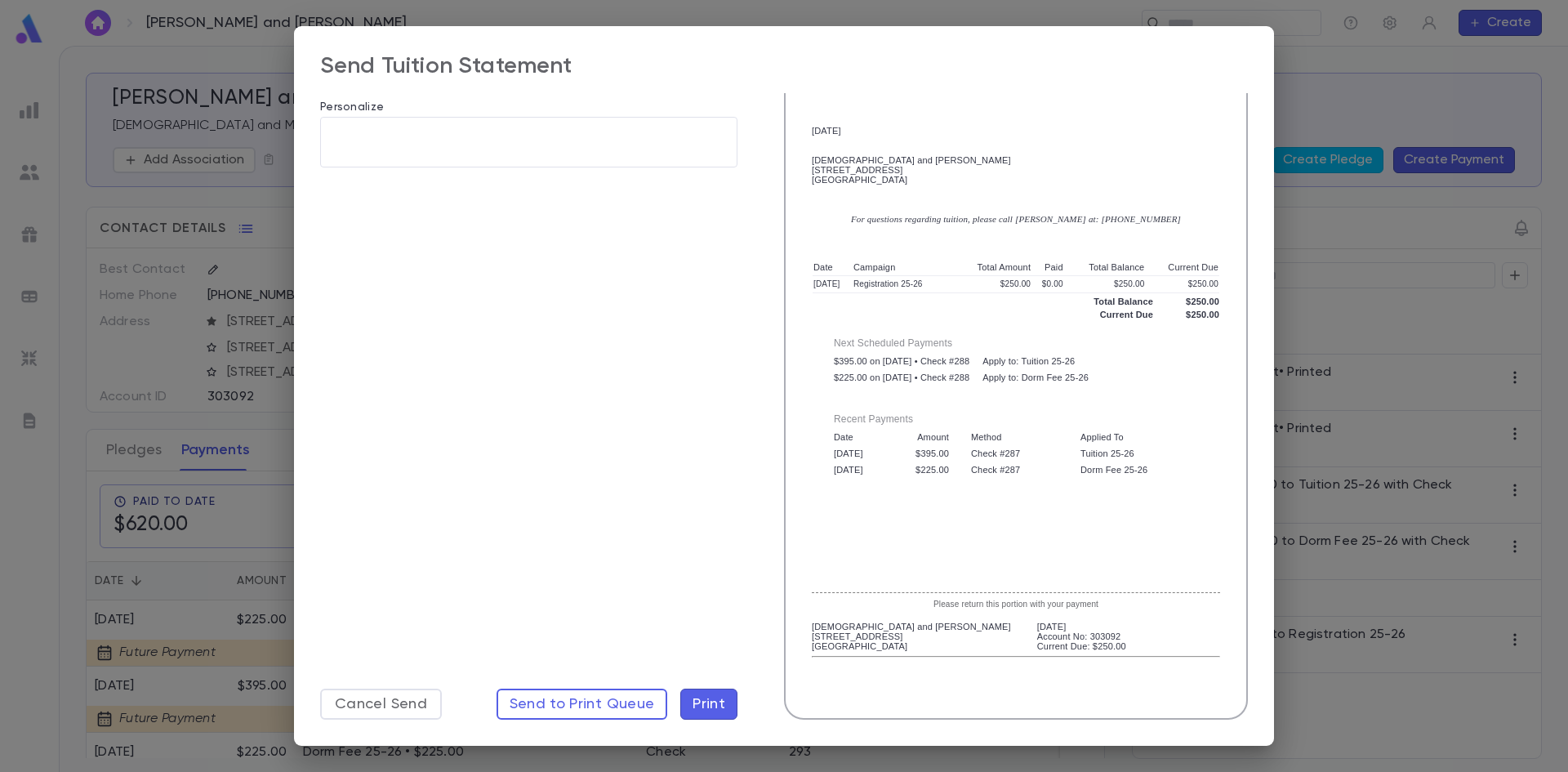
click at [715, 698] on span "Print" at bounding box center [709, 704] width 33 height 18
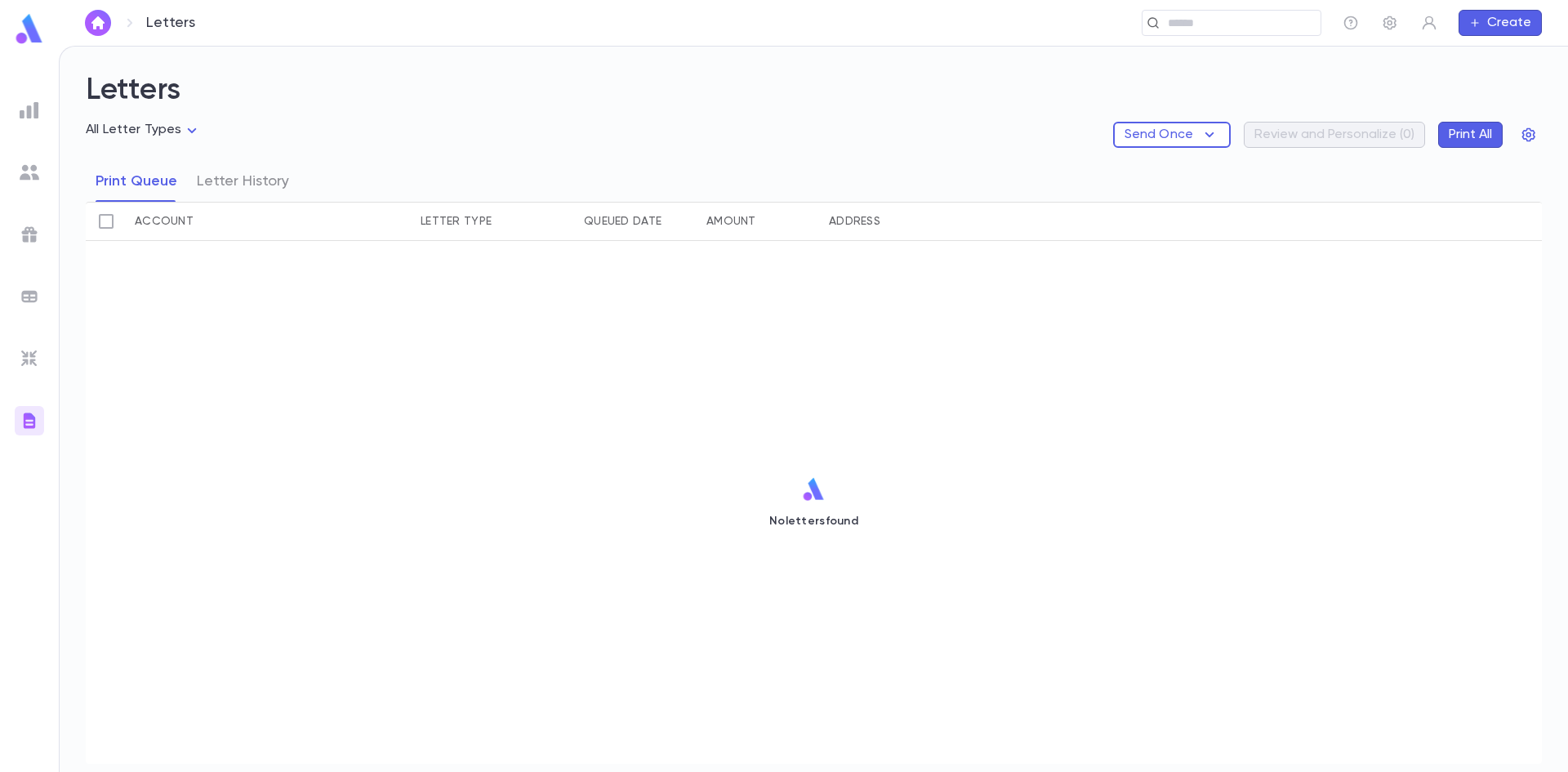
click at [30, 416] on img at bounding box center [30, 420] width 20 height 20
click at [1383, 22] on icon "button" at bounding box center [1390, 23] width 16 height 16
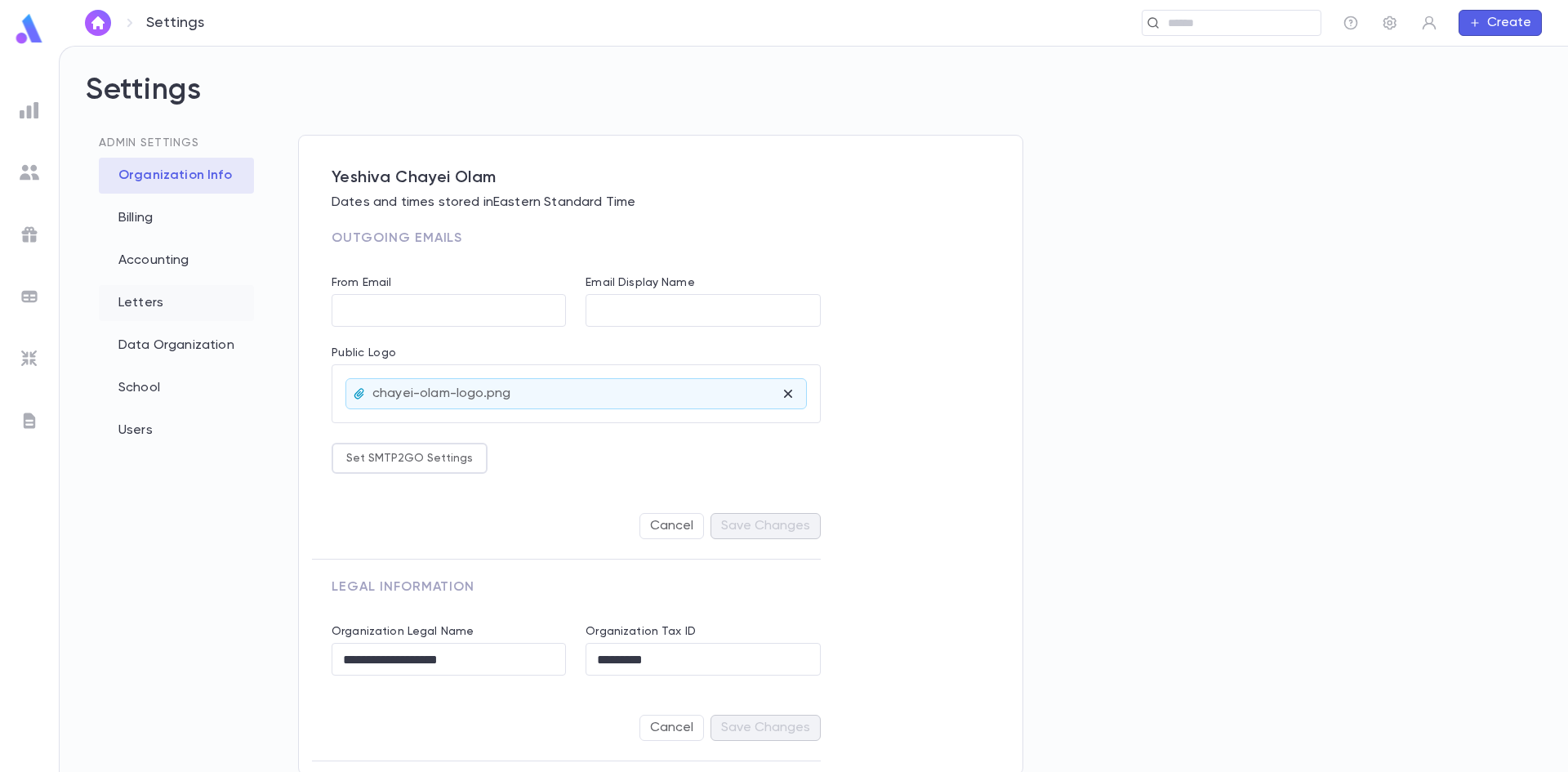
click at [148, 303] on div "Letters" at bounding box center [176, 302] width 155 height 36
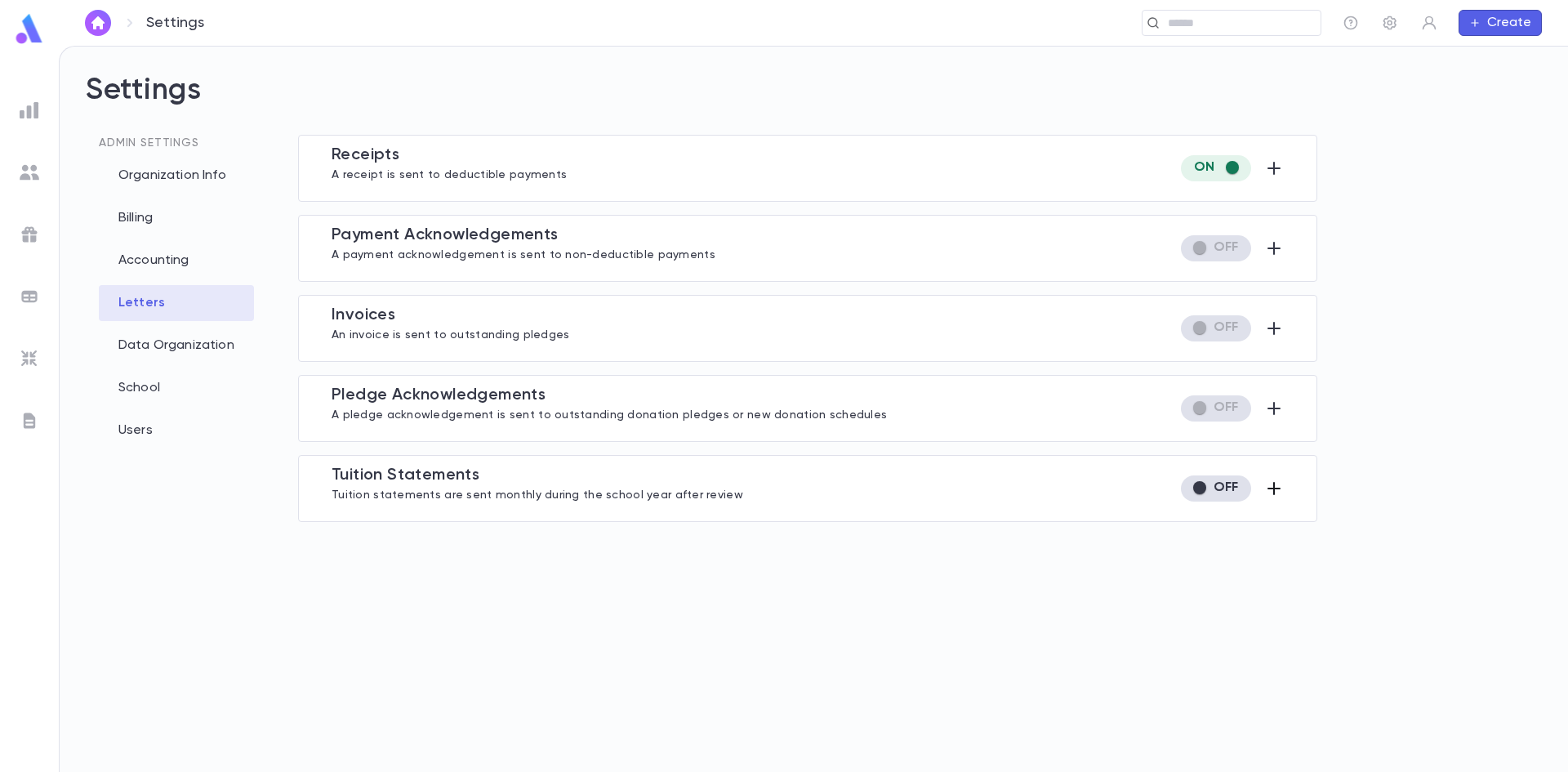
click at [1275, 489] on icon "button" at bounding box center [1274, 488] width 13 height 13
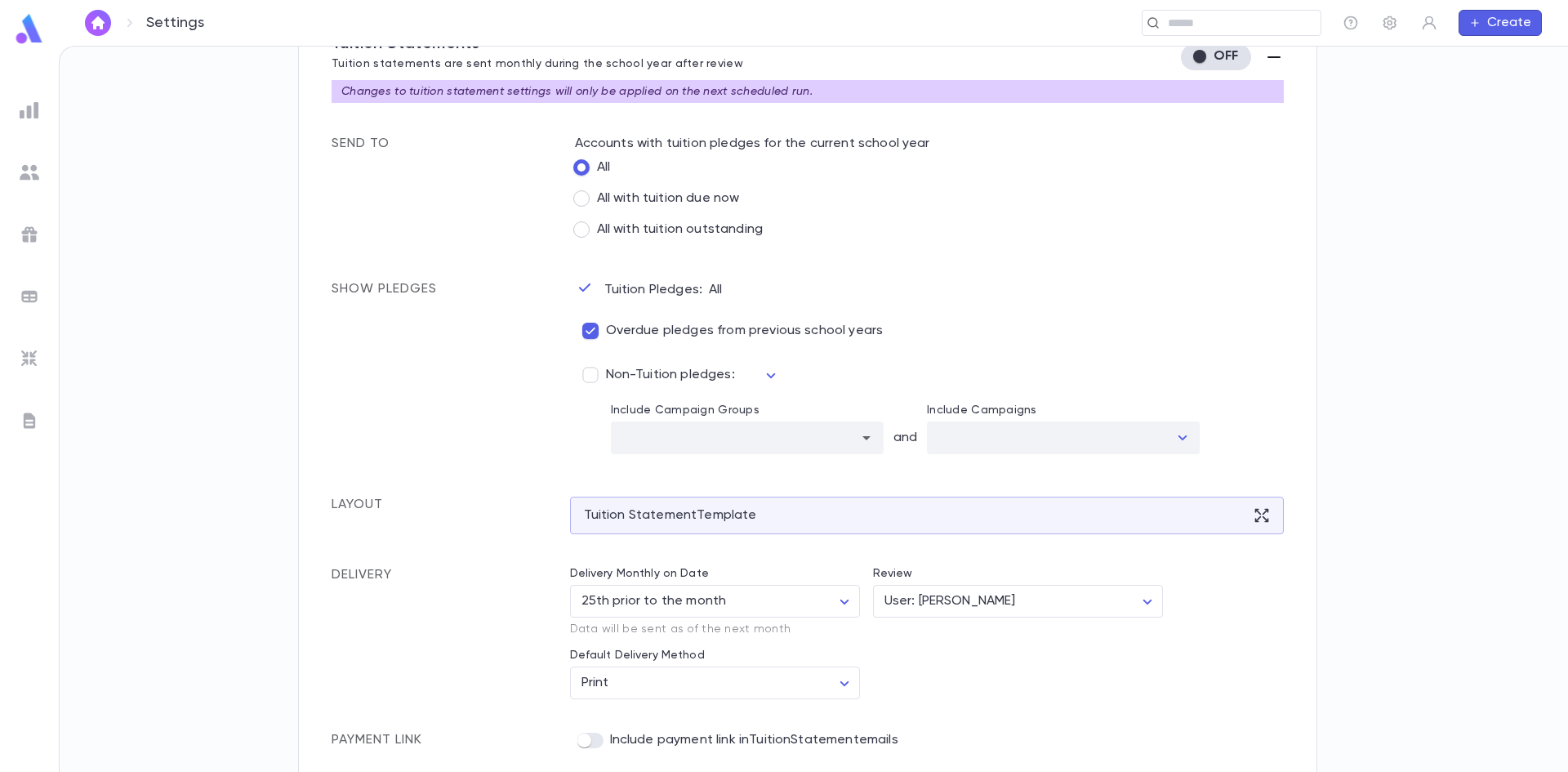
scroll to position [438, 0]
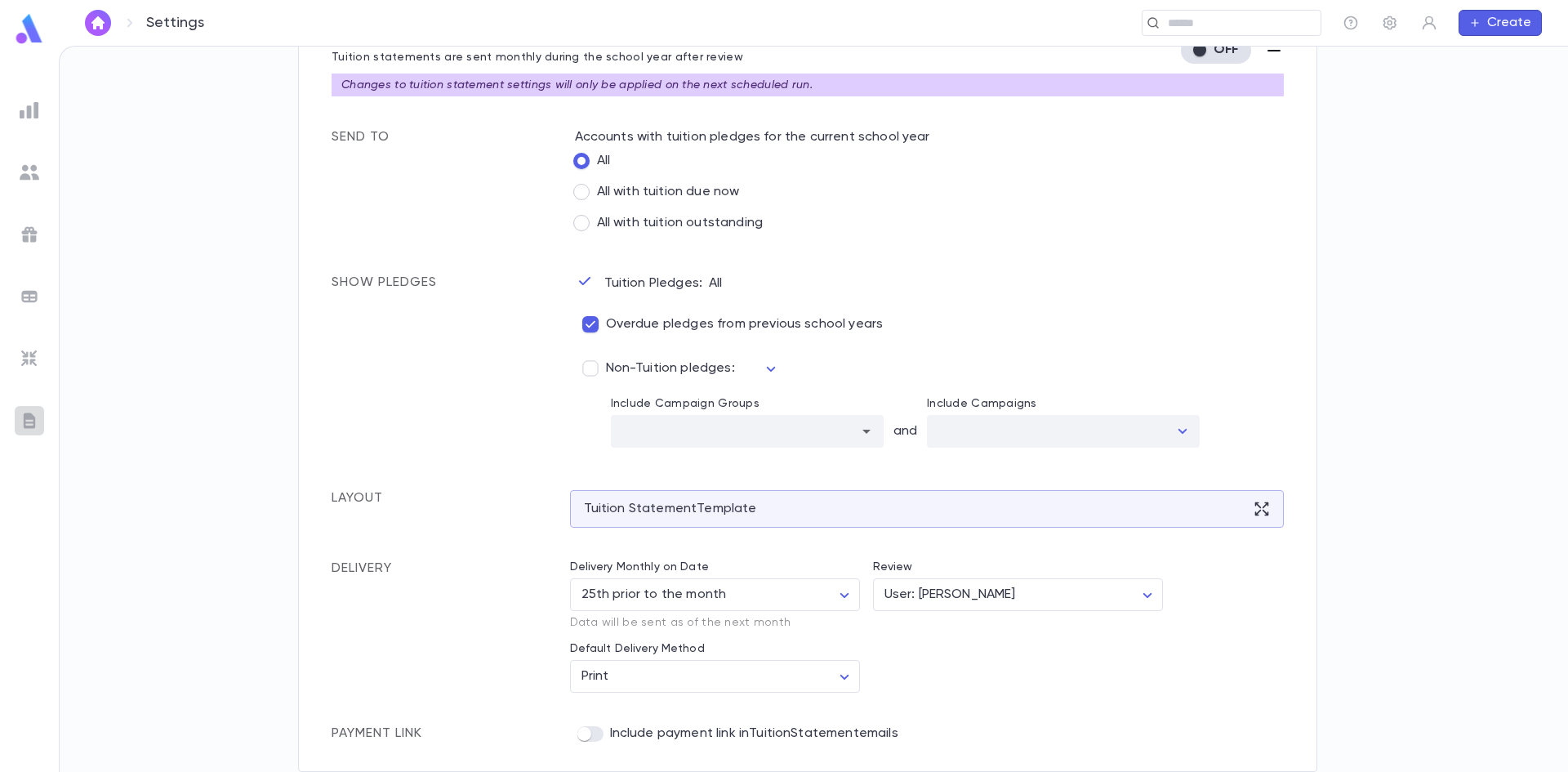
click at [36, 428] on img at bounding box center [30, 420] width 20 height 20
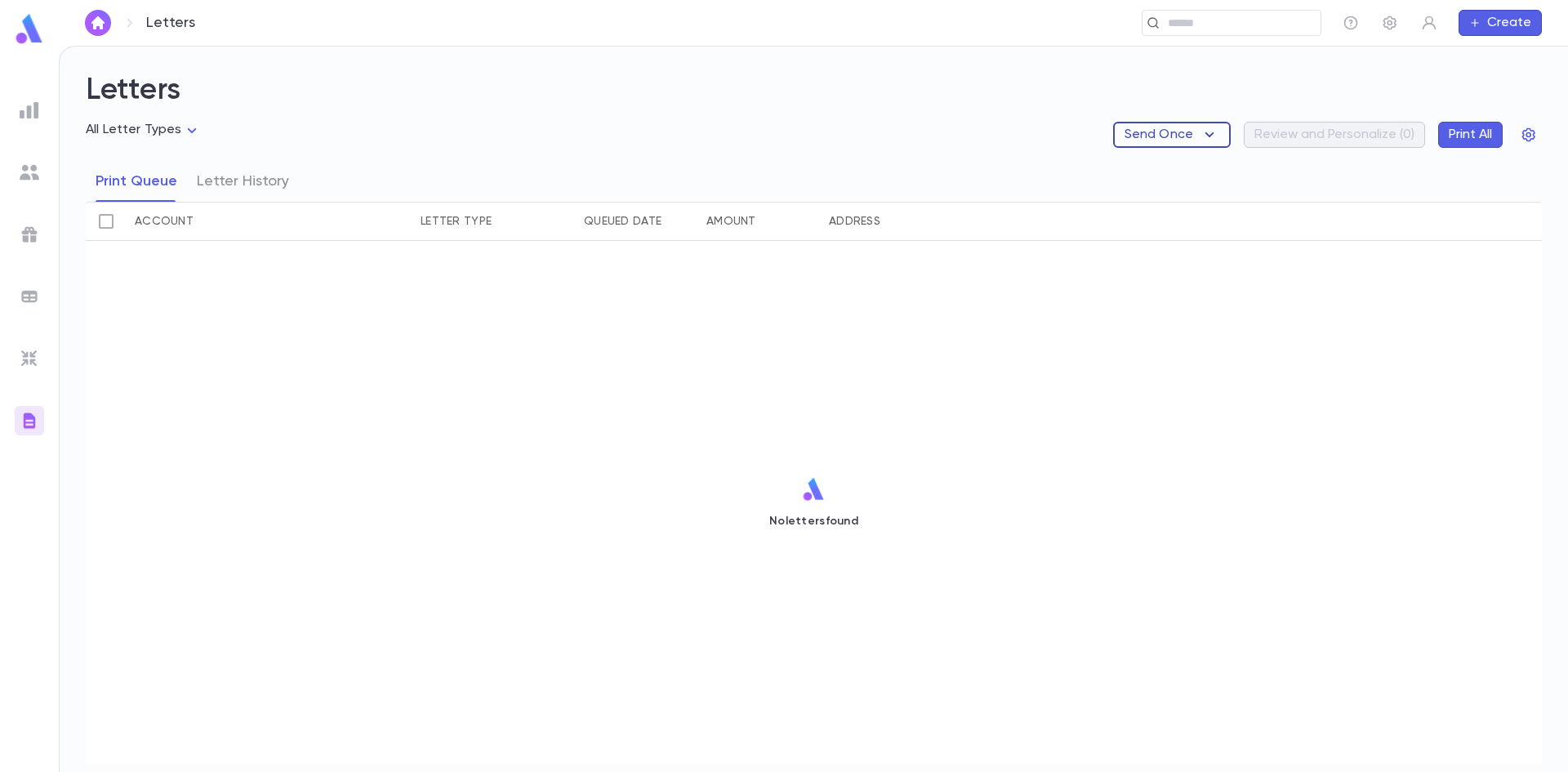
click at [1207, 141] on icon "button" at bounding box center [1209, 135] width 20 height 20
click at [1200, 174] on li "Tuition Statements" at bounding box center [1195, 167] width 154 height 26
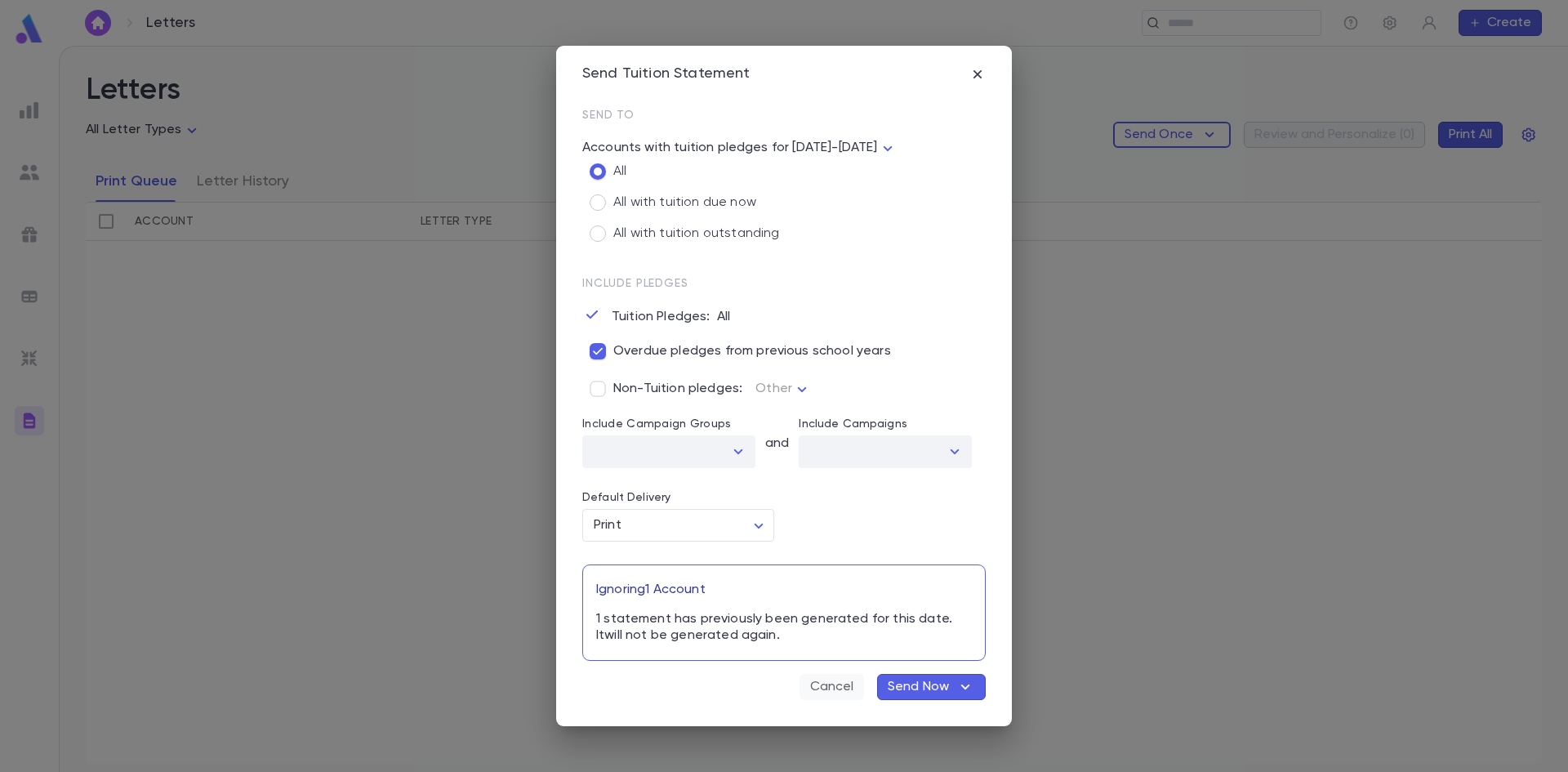
click at [823, 688] on button "Cancel" at bounding box center [832, 687] width 64 height 26
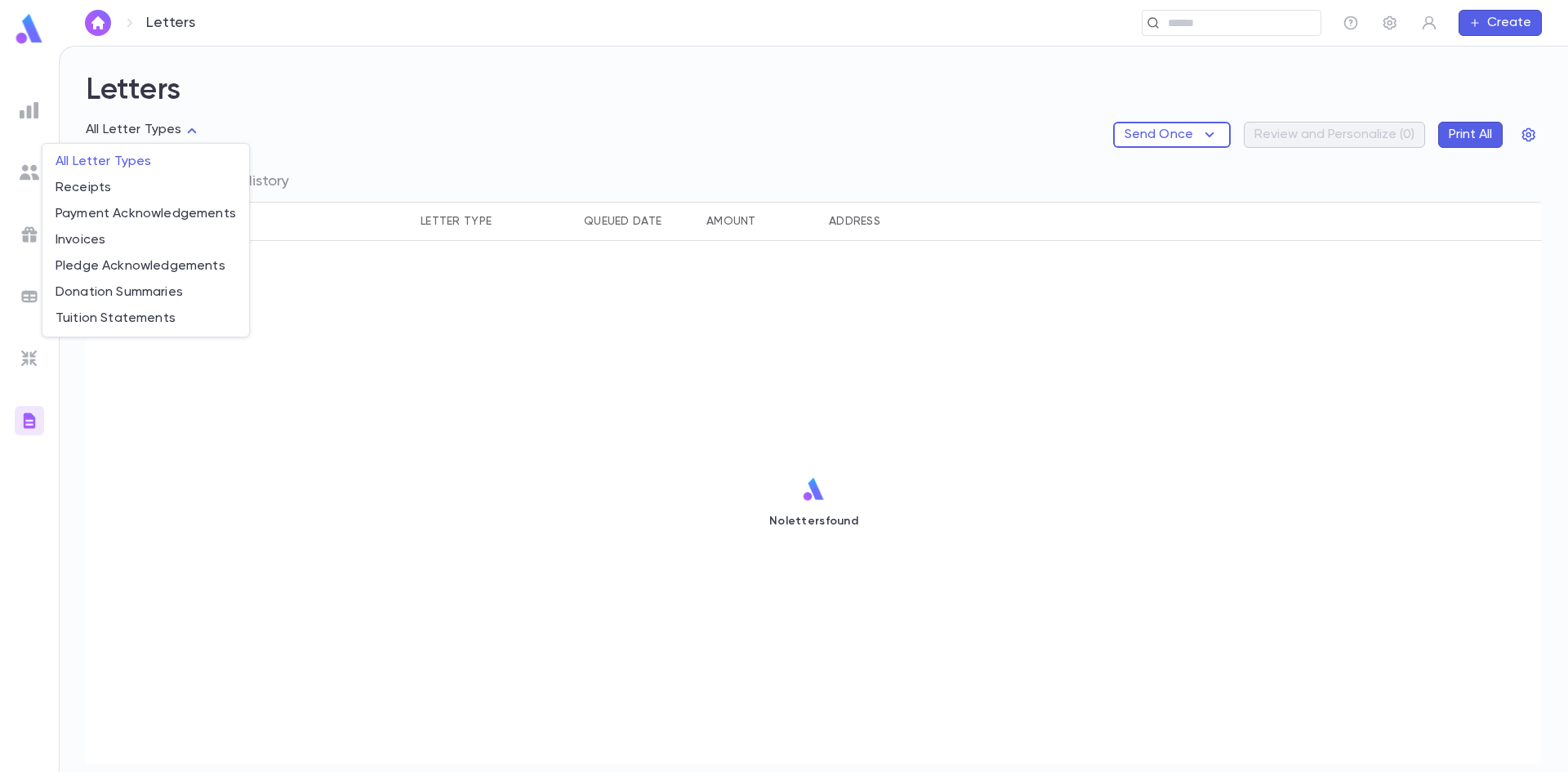
click at [132, 124] on body "Letters ​ Create Letters All Letter Types Send Once Review and Personalize ( 0 …" at bounding box center [784, 409] width 1568 height 726
click at [103, 322] on span "Tuition Statements" at bounding box center [146, 318] width 181 height 16
type input "**********"
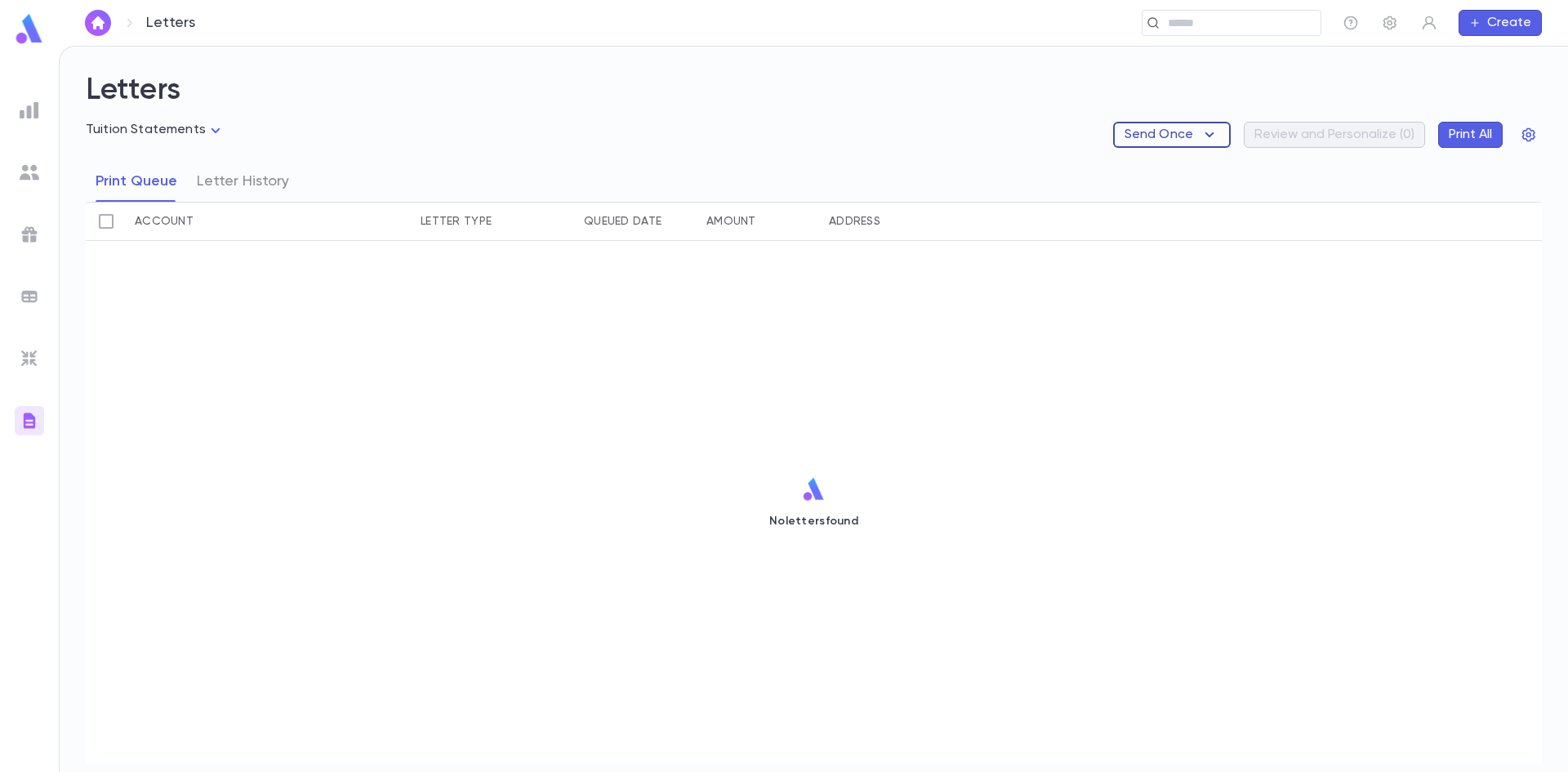
click at [1220, 135] on icon "button" at bounding box center [1209, 135] width 20 height 20
click at [1196, 169] on li "Tuition Statements" at bounding box center [1195, 167] width 154 height 26
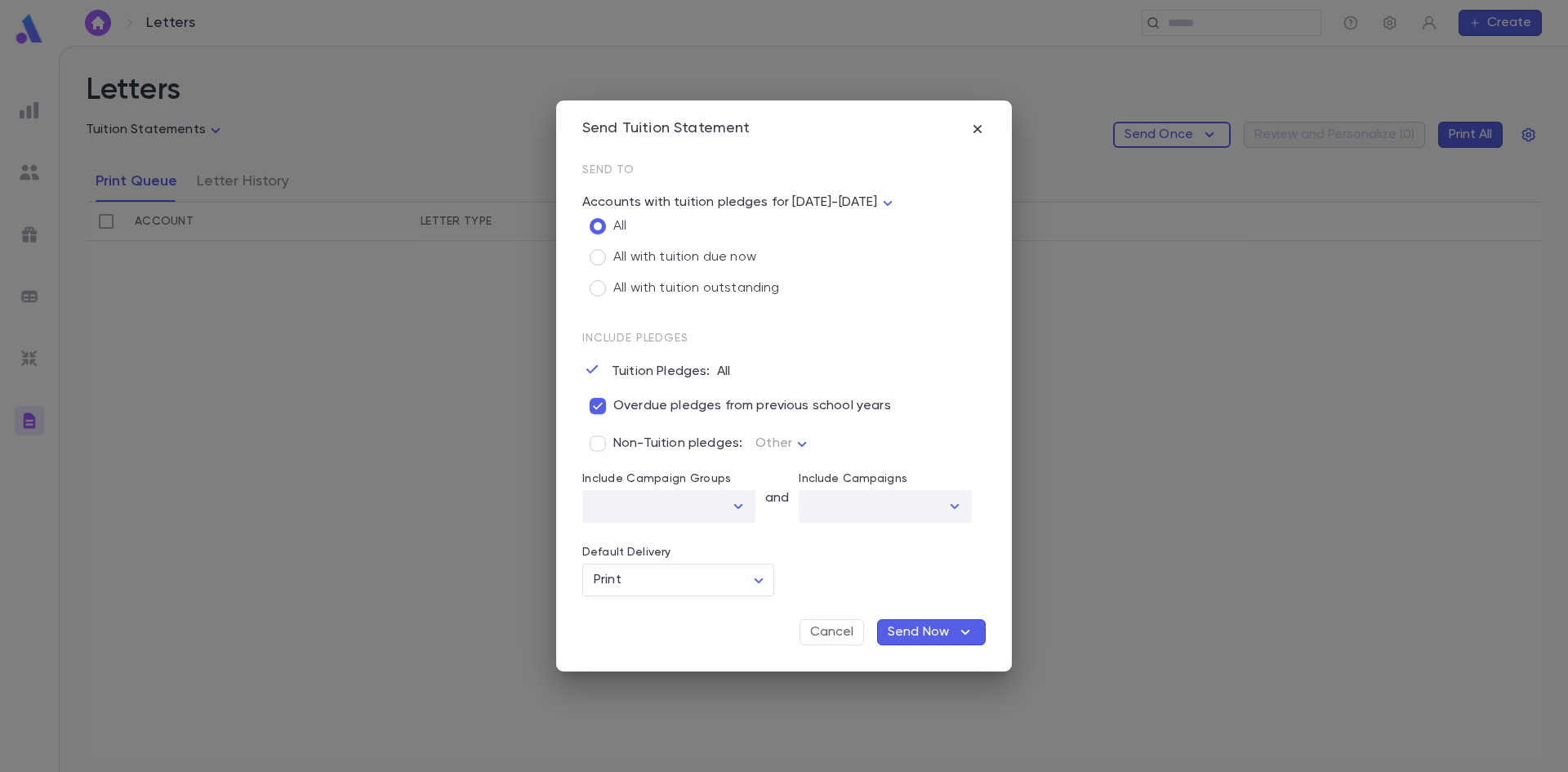
click at [906, 632] on p "Send Now" at bounding box center [919, 632] width 62 height 16
click at [917, 663] on li "Send Now" at bounding box center [942, 664] width 123 height 26
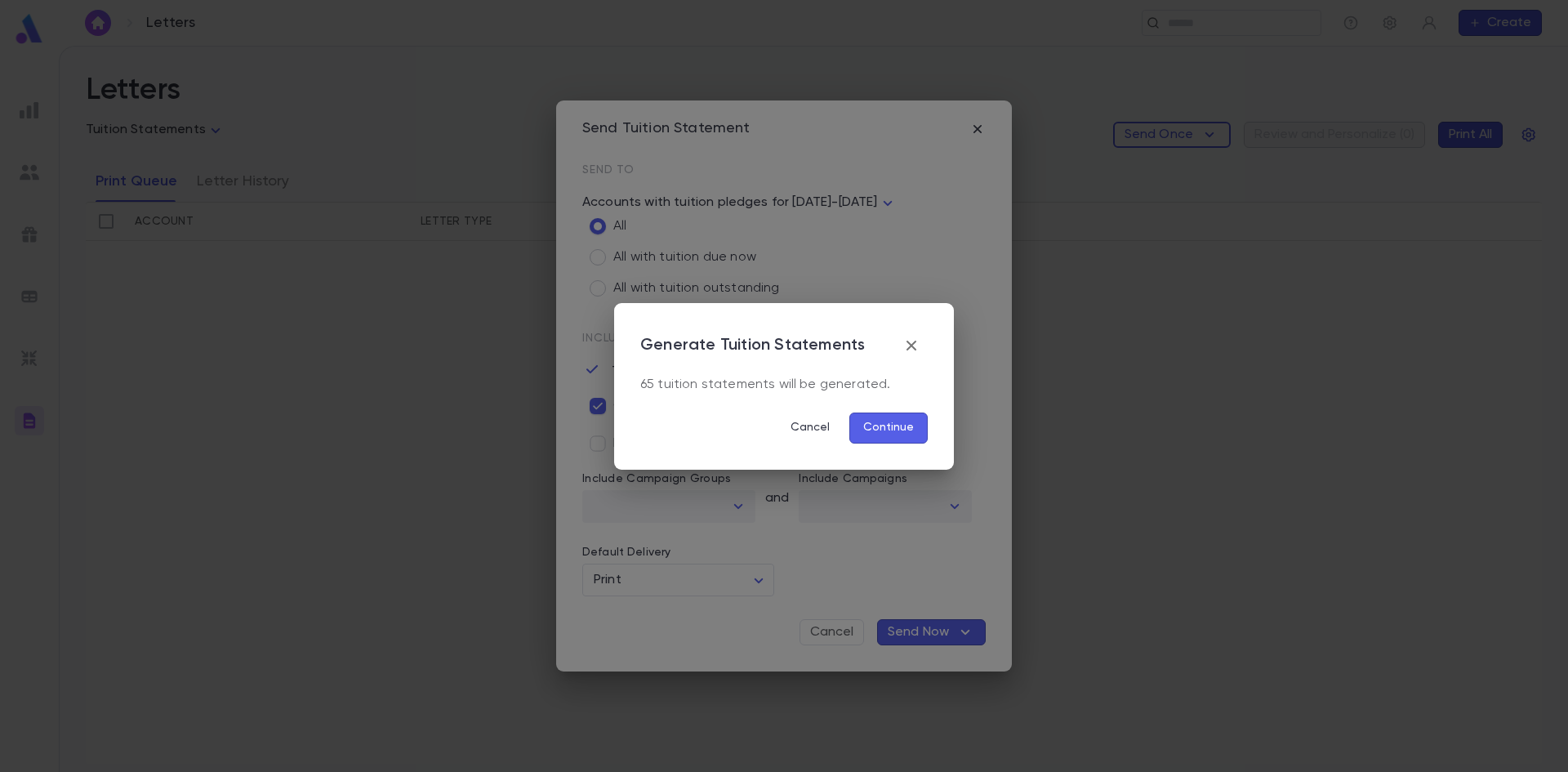
click at [883, 420] on button "Continue" at bounding box center [888, 428] width 78 height 31
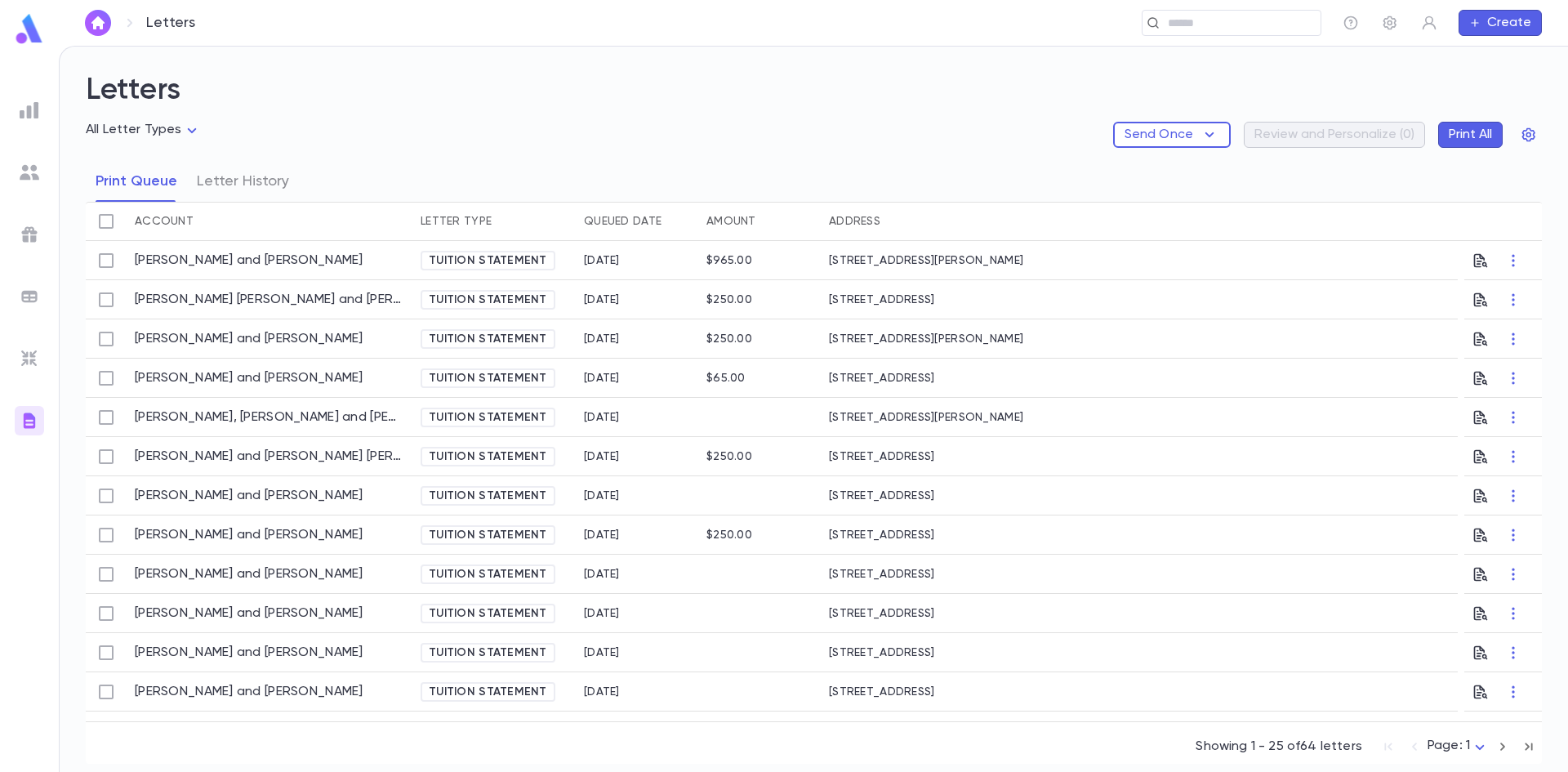
drag, startPoint x: 1486, startPoint y: 137, endPoint x: 1454, endPoint y: 203, distance: 73.3
click at [1454, 203] on div "Letters All Letter Types Send Once Review and Personalize ( 0 ) Print All Print…" at bounding box center [814, 419] width 1456 height 691
click at [1466, 140] on button "Print All" at bounding box center [1471, 135] width 64 height 26
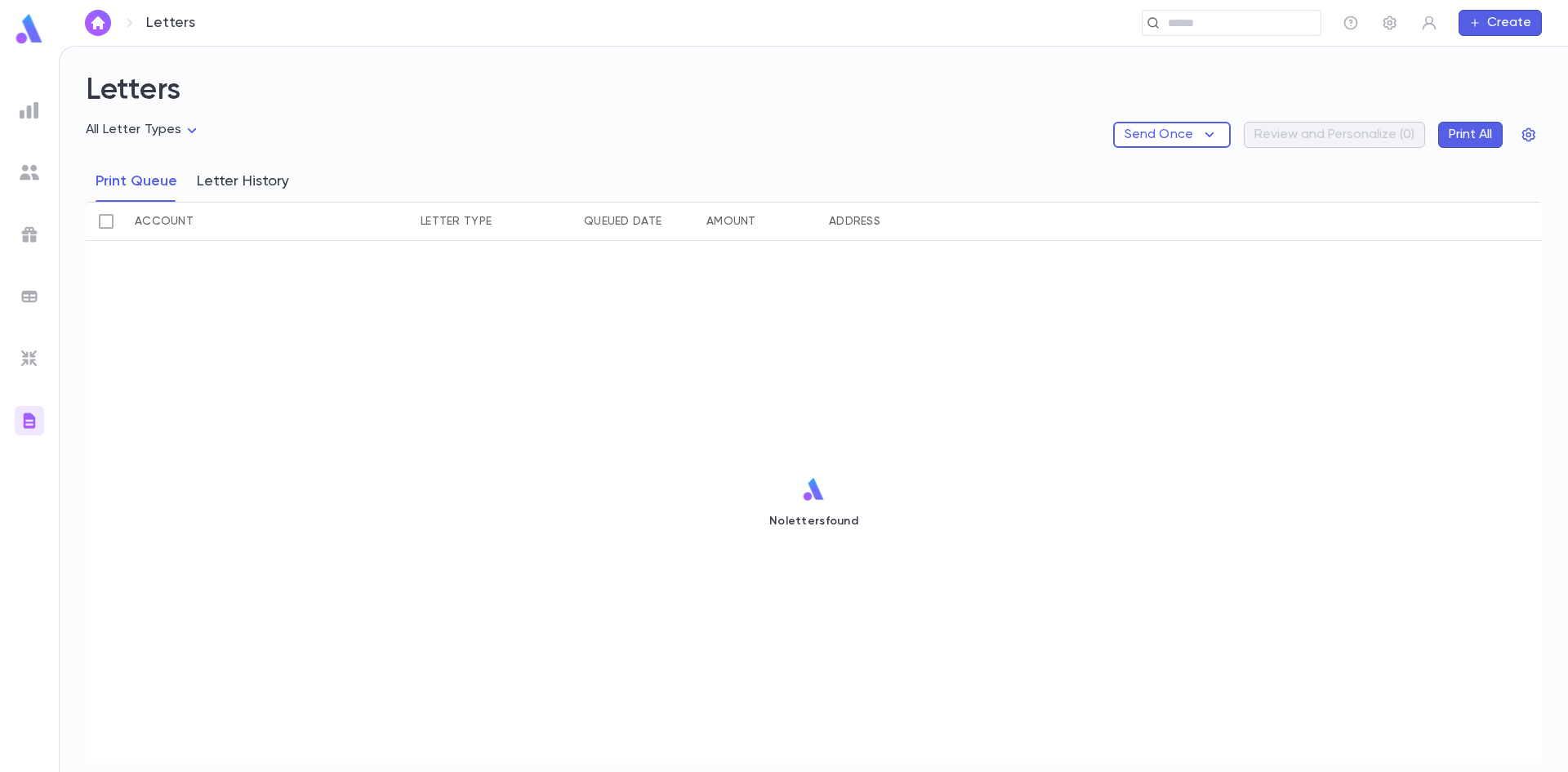
click at [254, 184] on button "Letter History" at bounding box center [243, 181] width 92 height 41
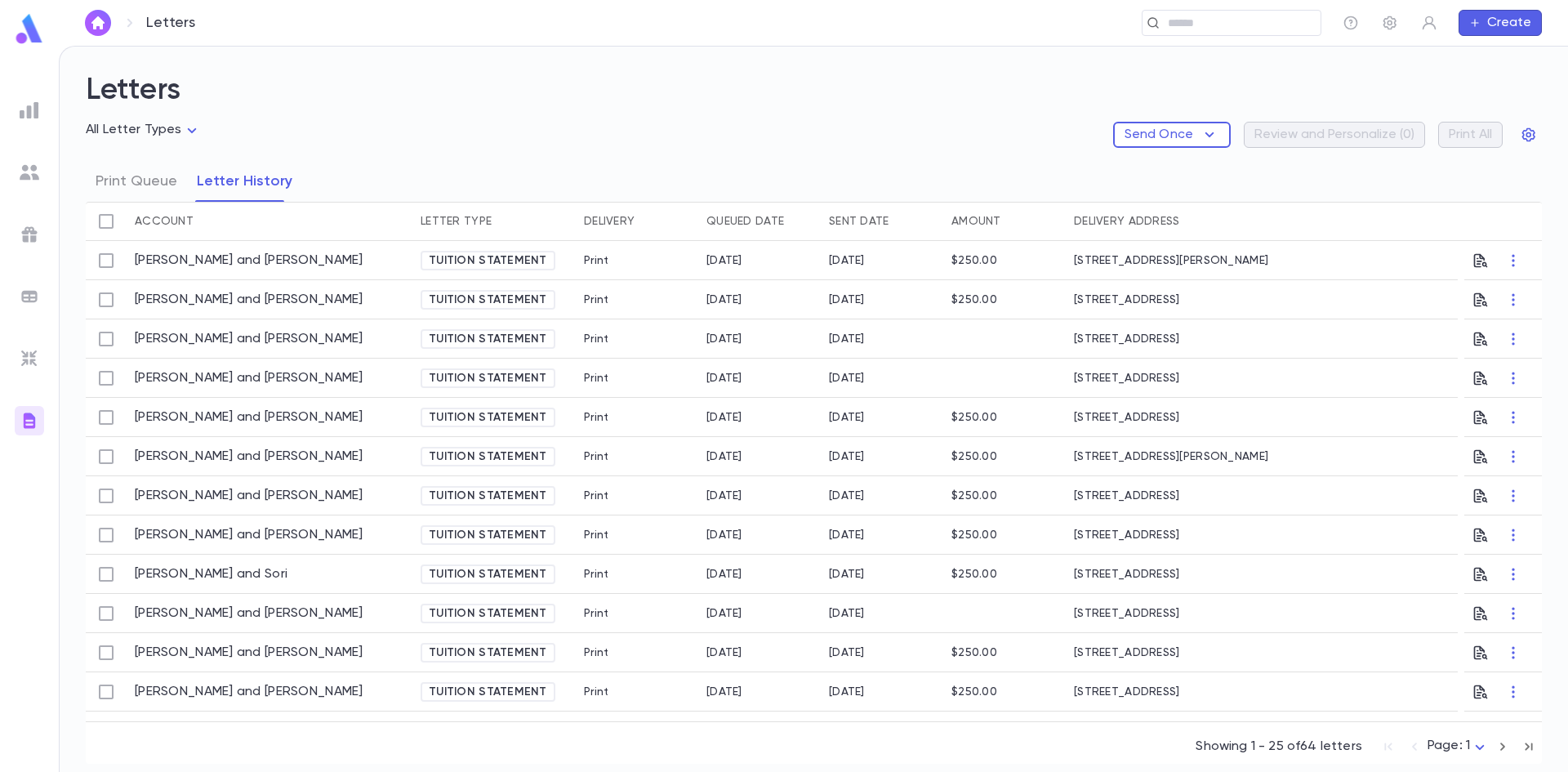
click at [693, 141] on div "All Letter Types Send Once Review and Personalize ( 0 ) Print All" at bounding box center [814, 141] width 1456 height 39
click at [695, 141] on div "All Letter Types Send Once Review and Personalize ( 0 ) Print All" at bounding box center [814, 141] width 1456 height 39
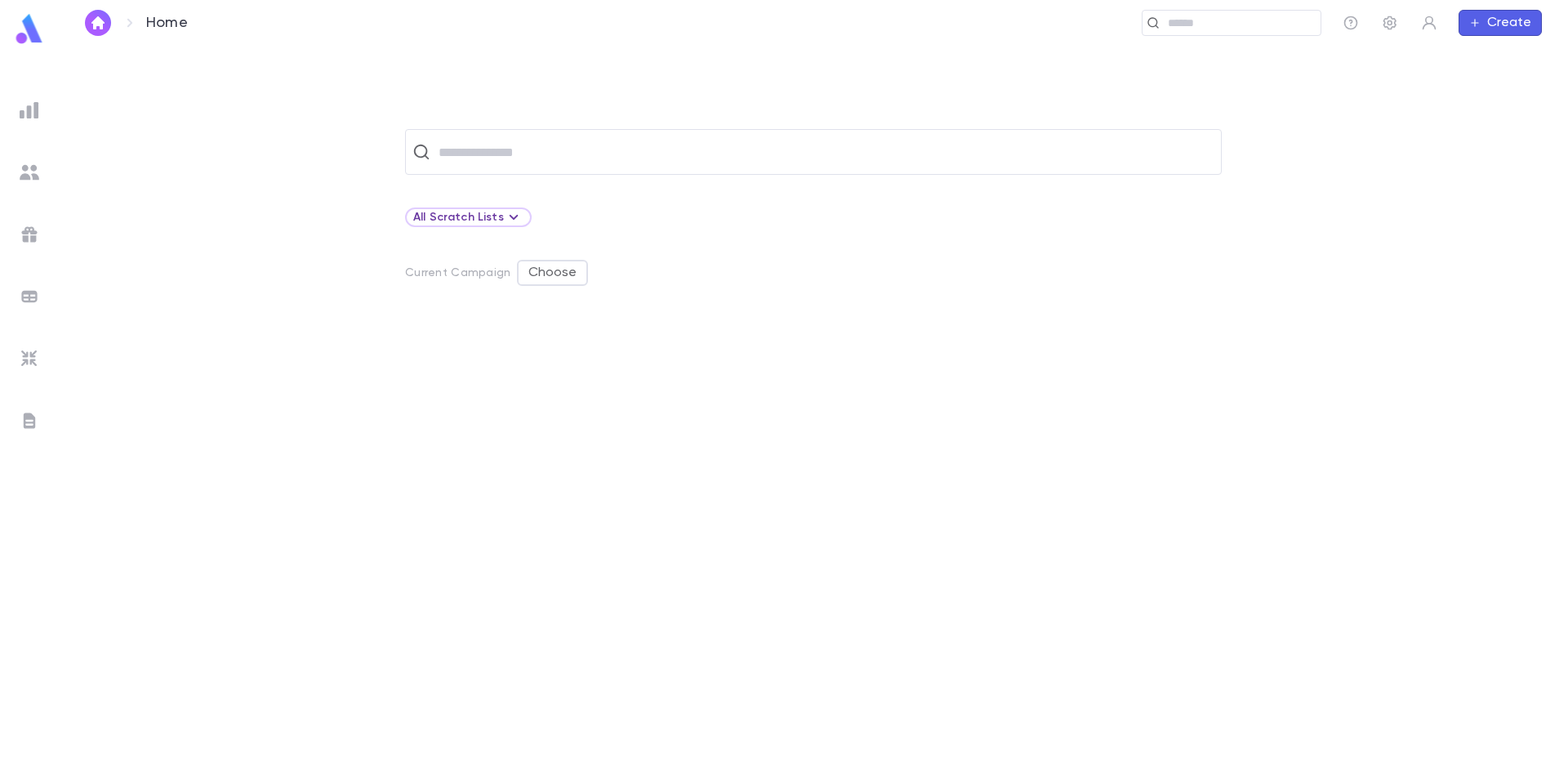
click at [96, 190] on div "​ All Scratch Lists Current Campaign Choose" at bounding box center [814, 450] width 1457 height 642
click at [260, 203] on div "​ All Scratch Lists Current Campaign Choose" at bounding box center [814, 450] width 1457 height 642
click at [36, 160] on div at bounding box center [30, 173] width 30 height 30
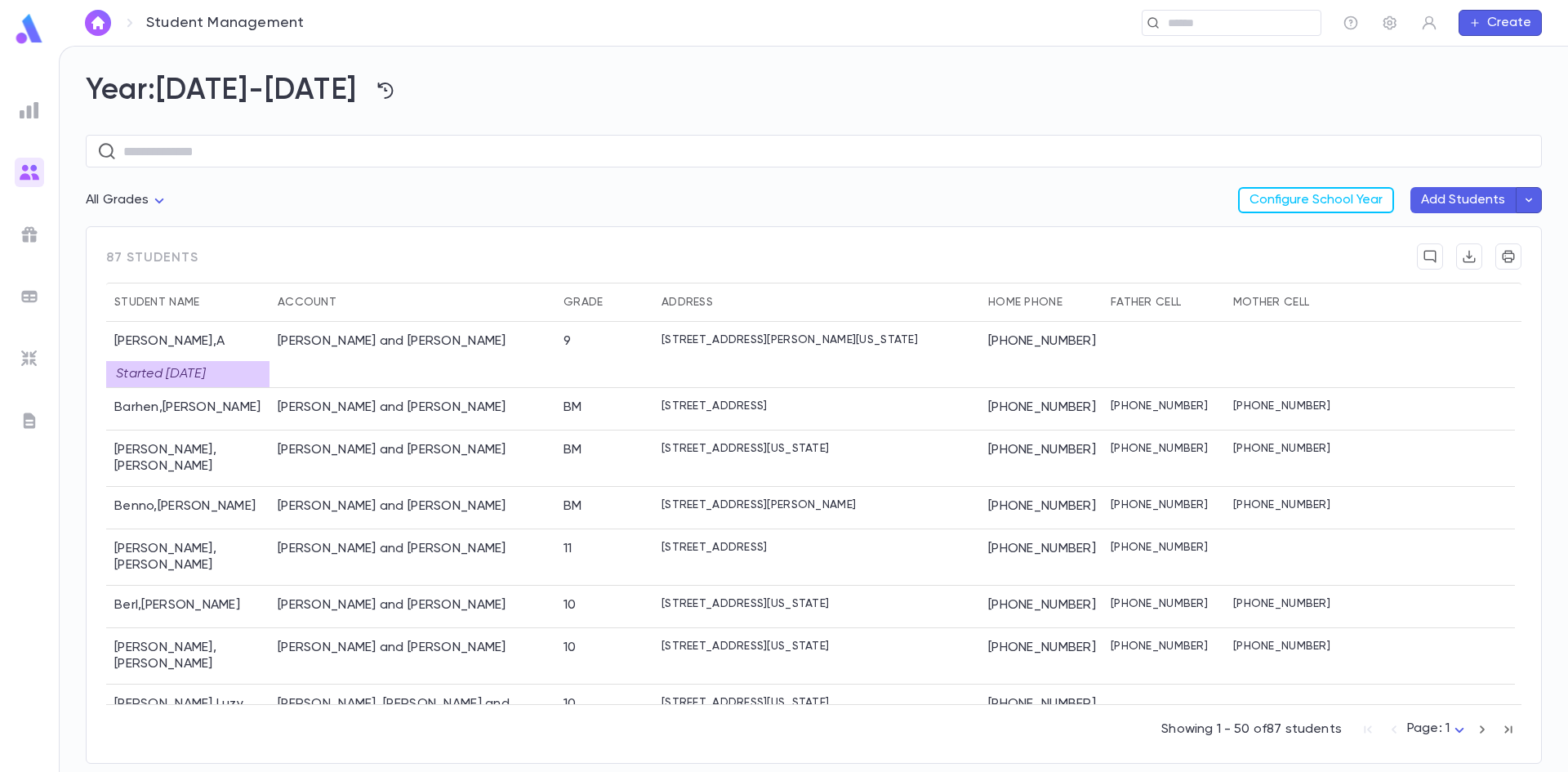
click at [778, 90] on h2 "Year: [DATE]-[DATE]" at bounding box center [814, 90] width 1456 height 36
click at [762, 86] on h2 "Year: [DATE]-[DATE]" at bounding box center [814, 90] width 1456 height 36
click at [1393, 23] on icon "button" at bounding box center [1390, 23] width 13 height 14
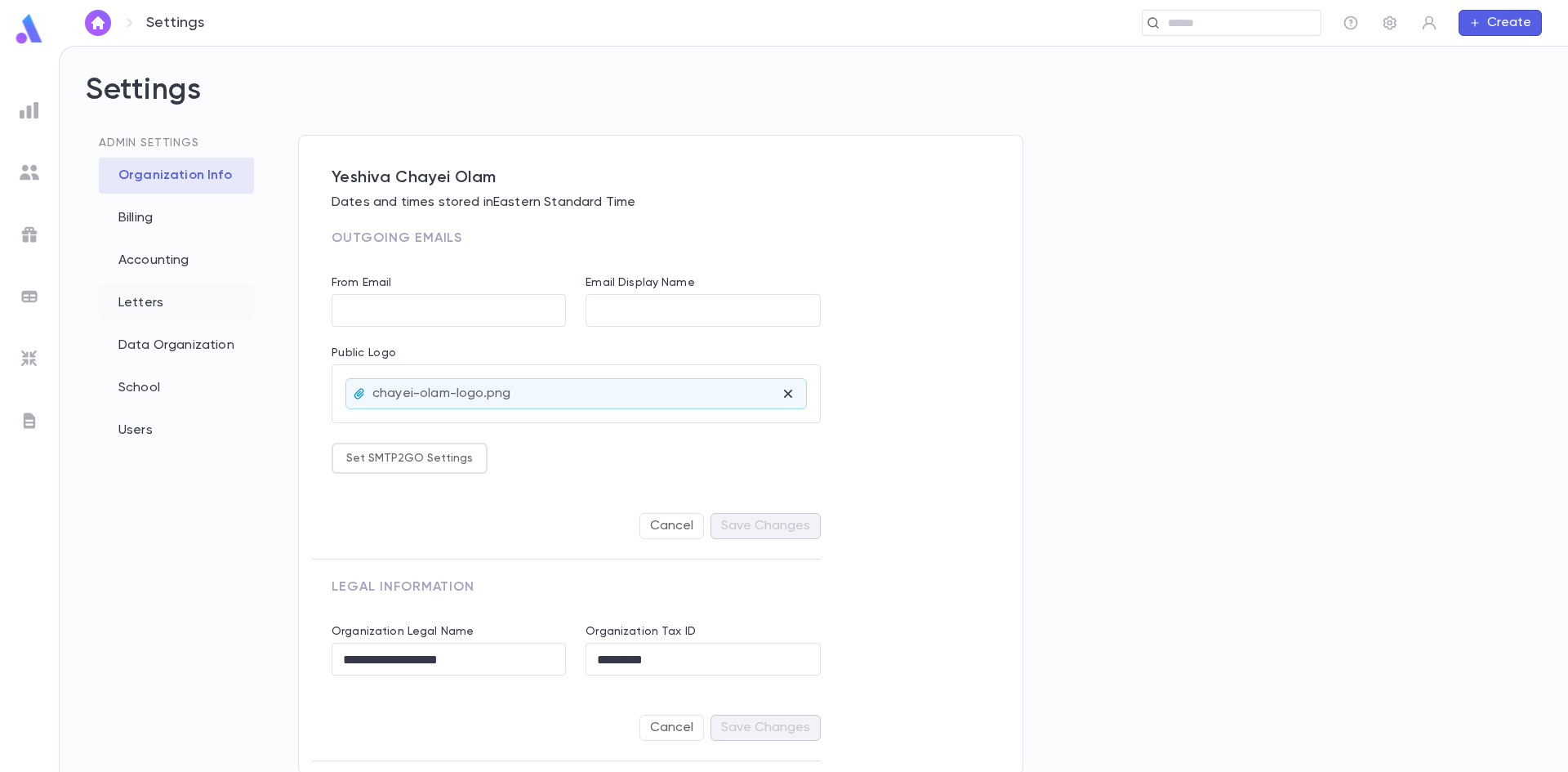
click at [142, 296] on div "Letters" at bounding box center [176, 302] width 155 height 36
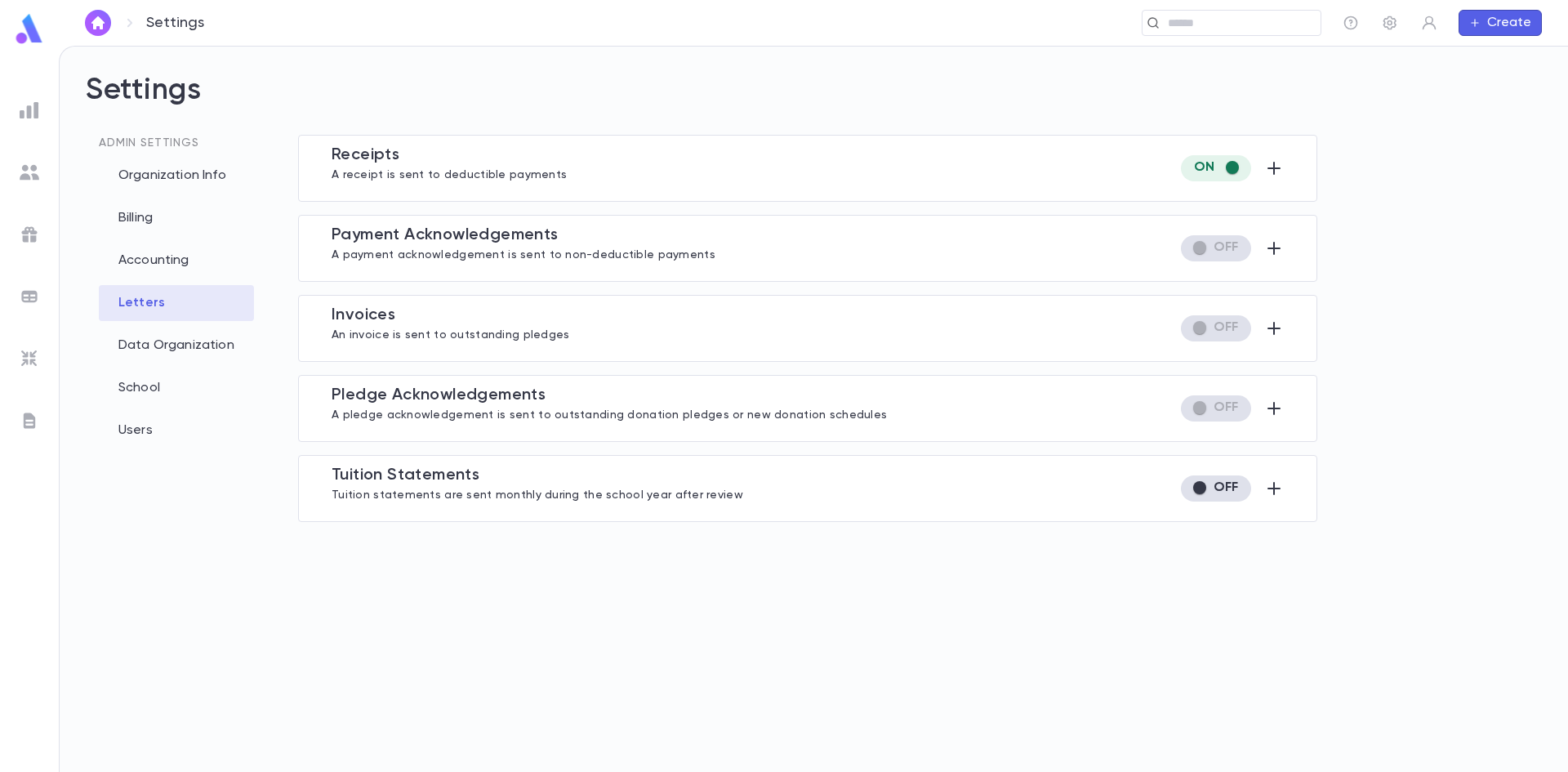
click at [391, 478] on span "Tuition Statement s" at bounding box center [405, 475] width 148 height 16
click at [1264, 487] on icon "button" at bounding box center [1274, 488] width 20 height 20
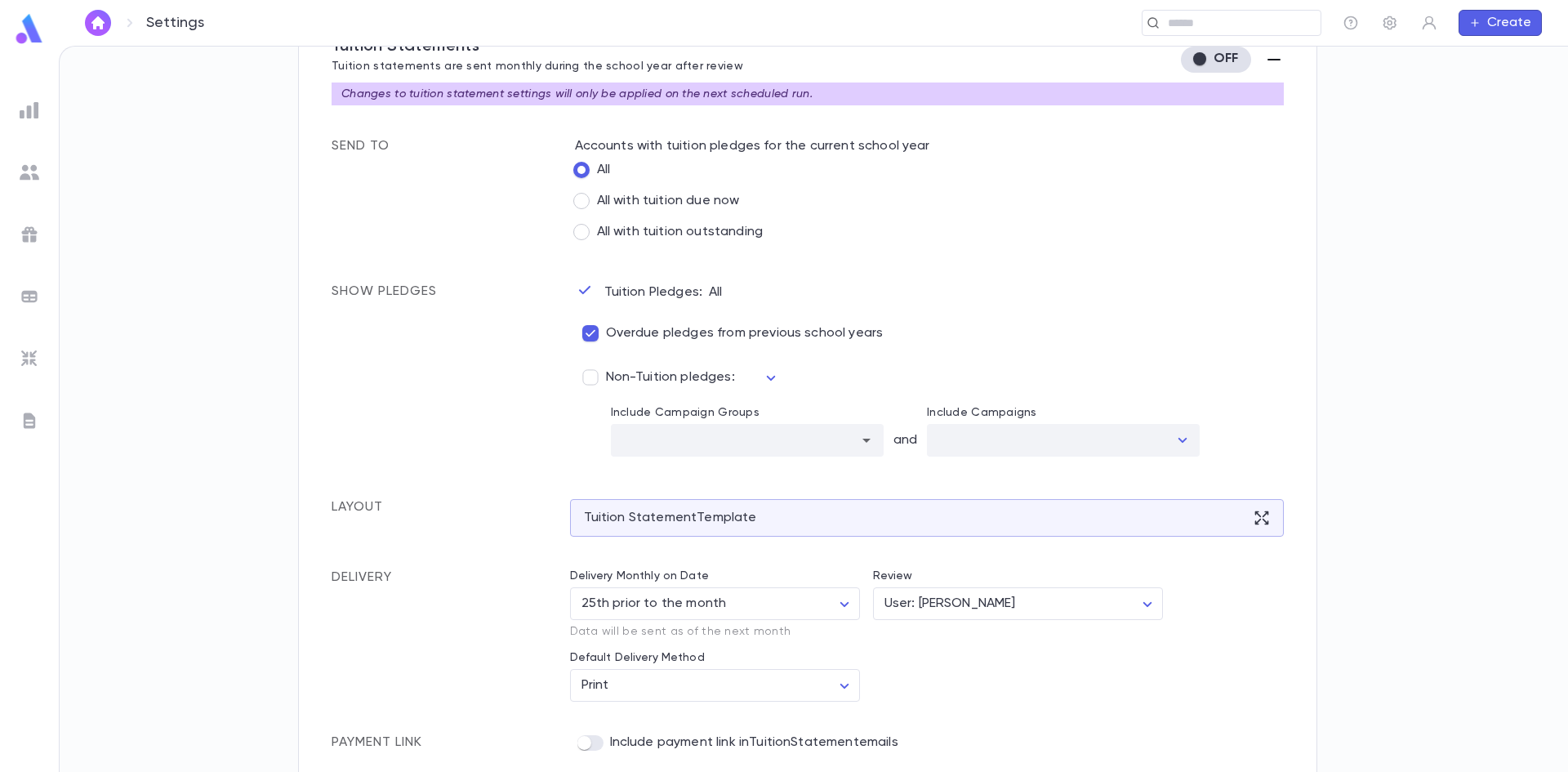
scroll to position [438, 0]
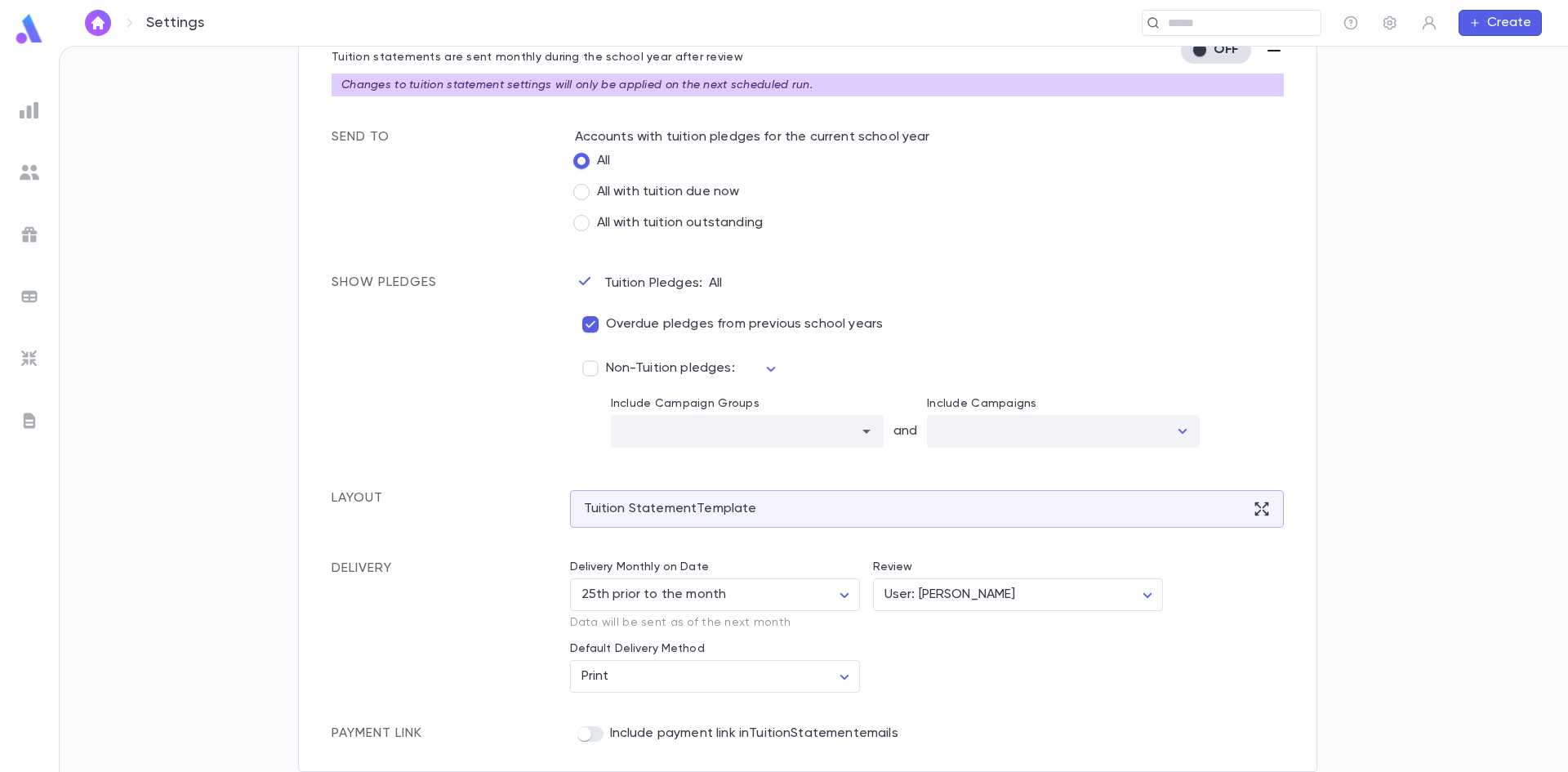
click at [1150, 274] on div "Tuition Pledges: All Overdue pledges from previous school years Non-Tuition ple…" at bounding box center [920, 337] width 729 height 222
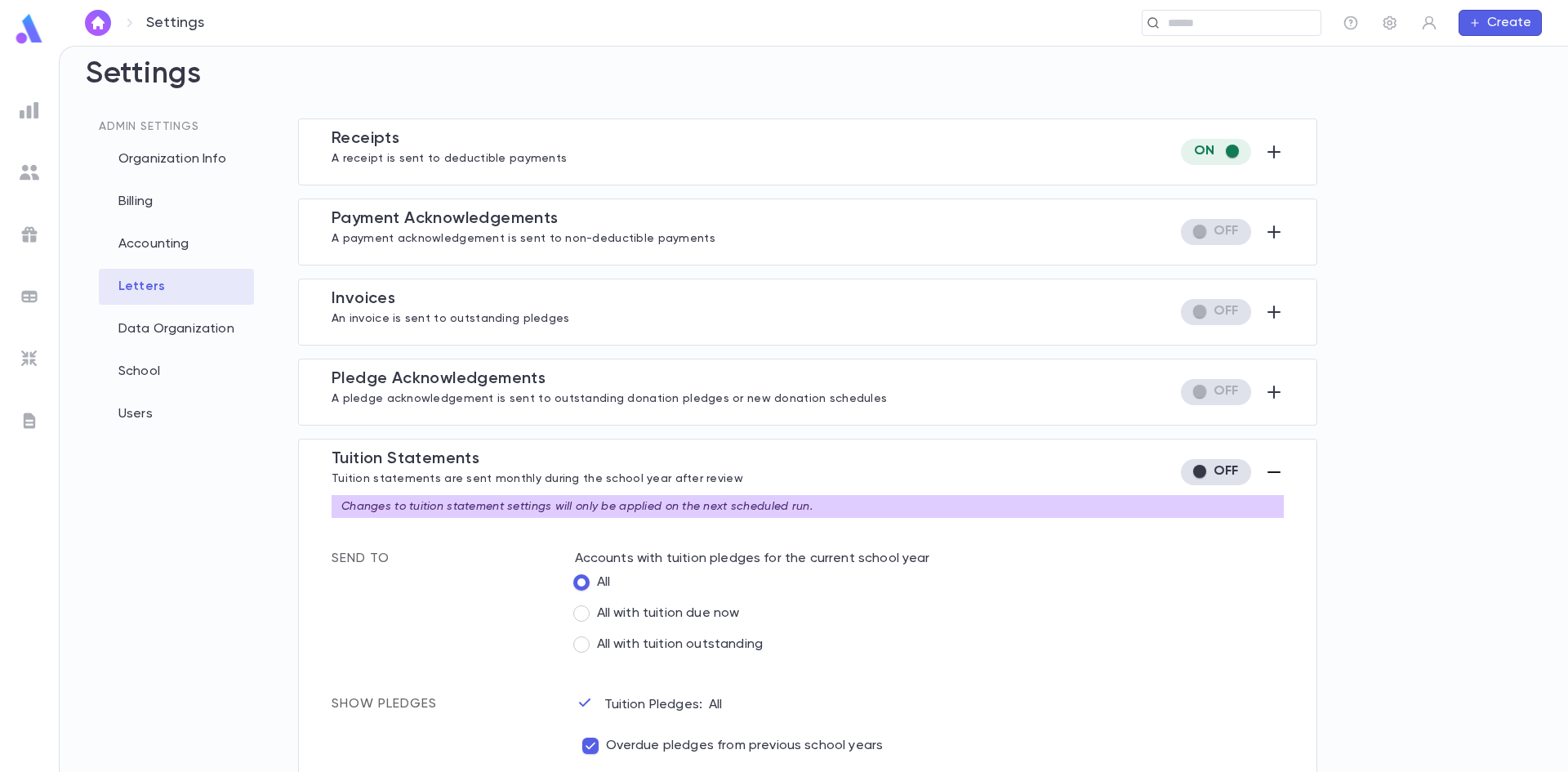
scroll to position [0, 0]
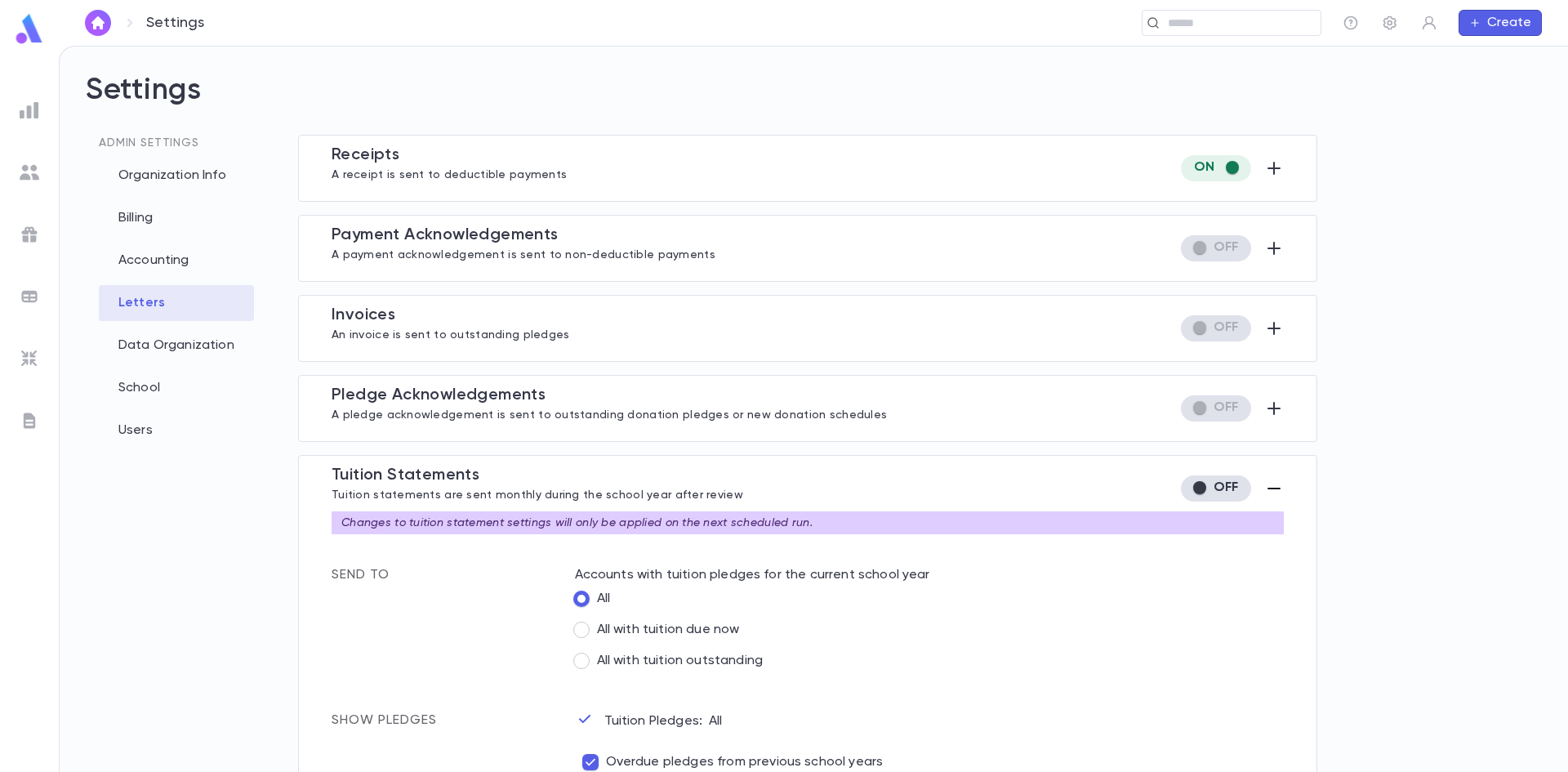
click at [938, 609] on div "All" at bounding box center [930, 599] width 710 height 31
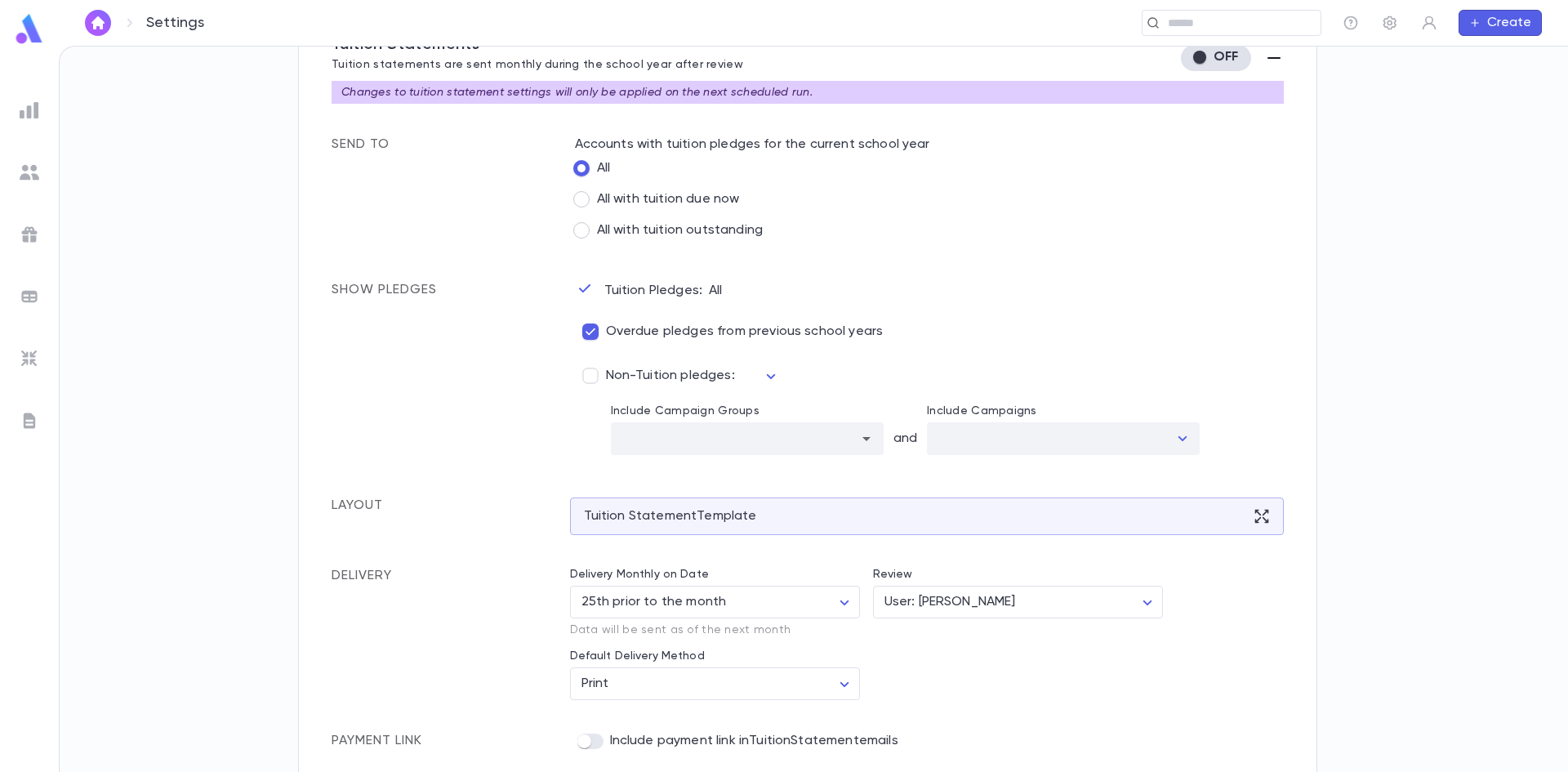
scroll to position [438, 0]
